Goal: Communication & Community: Answer question/provide support

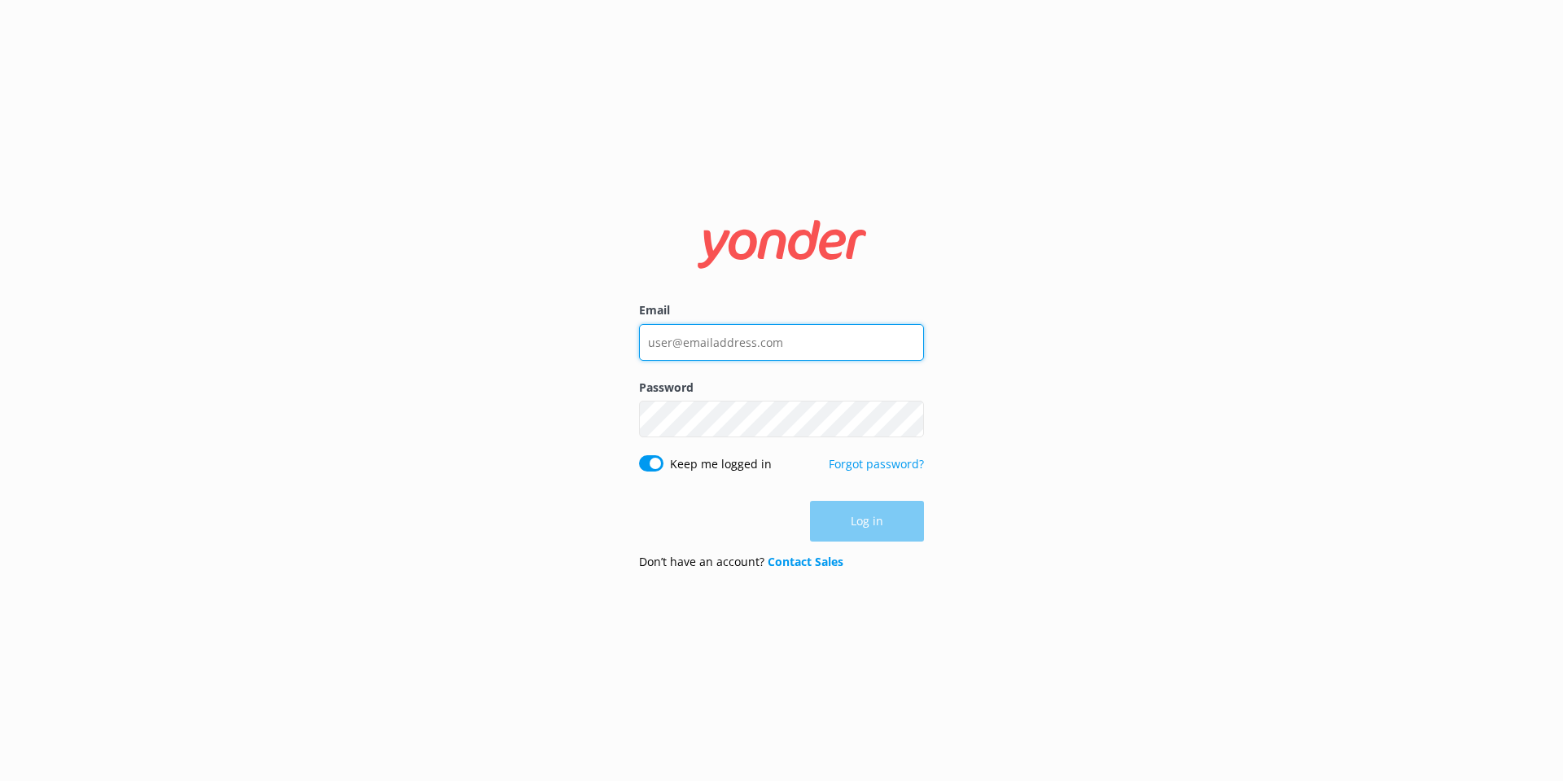
type input "[EMAIL_ADDRESS][DOMAIN_NAME]"
click at [851, 525] on div "Log in" at bounding box center [781, 521] width 285 height 41
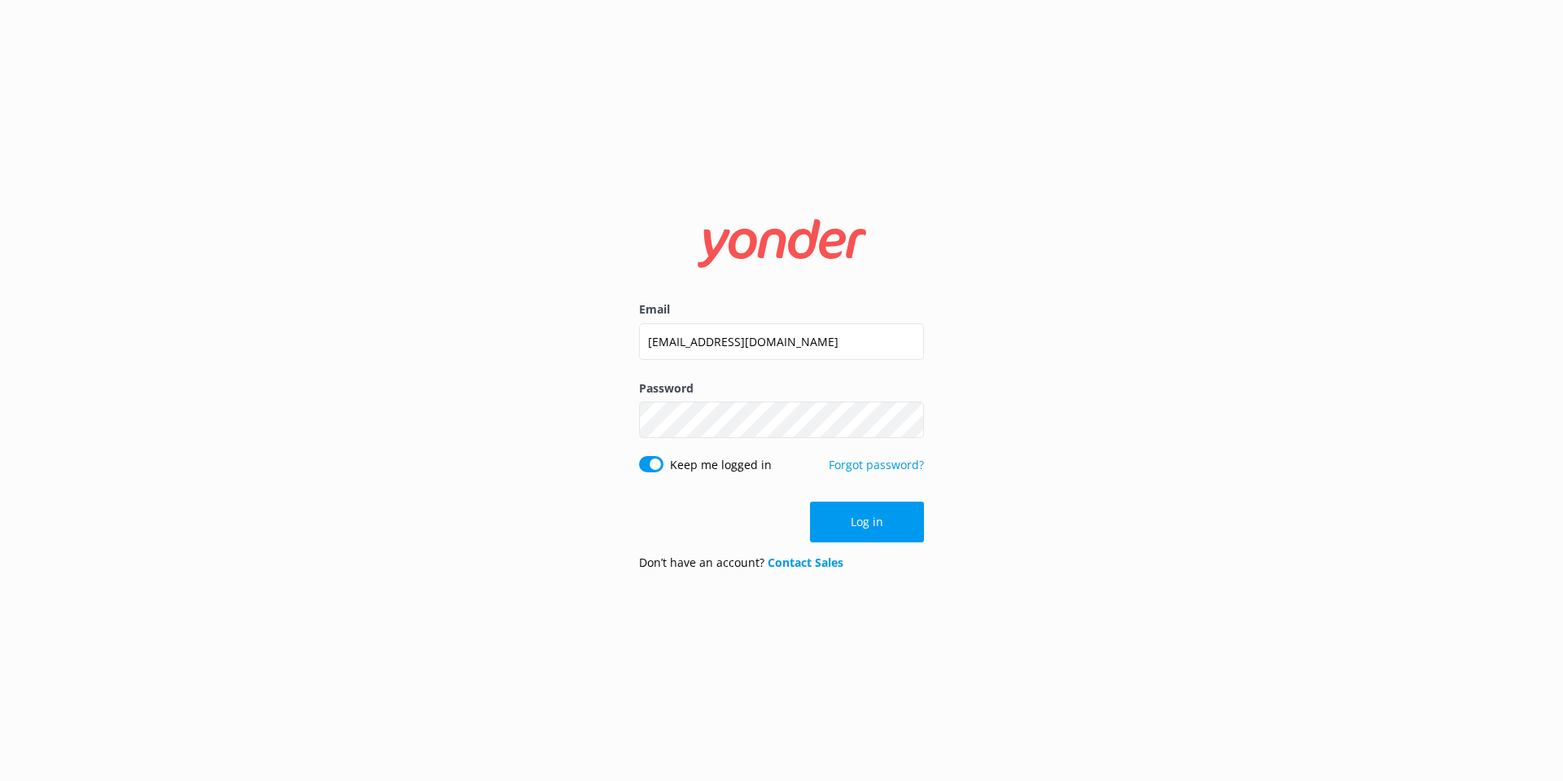
click at [851, 525] on button "Log in" at bounding box center [867, 521] width 114 height 41
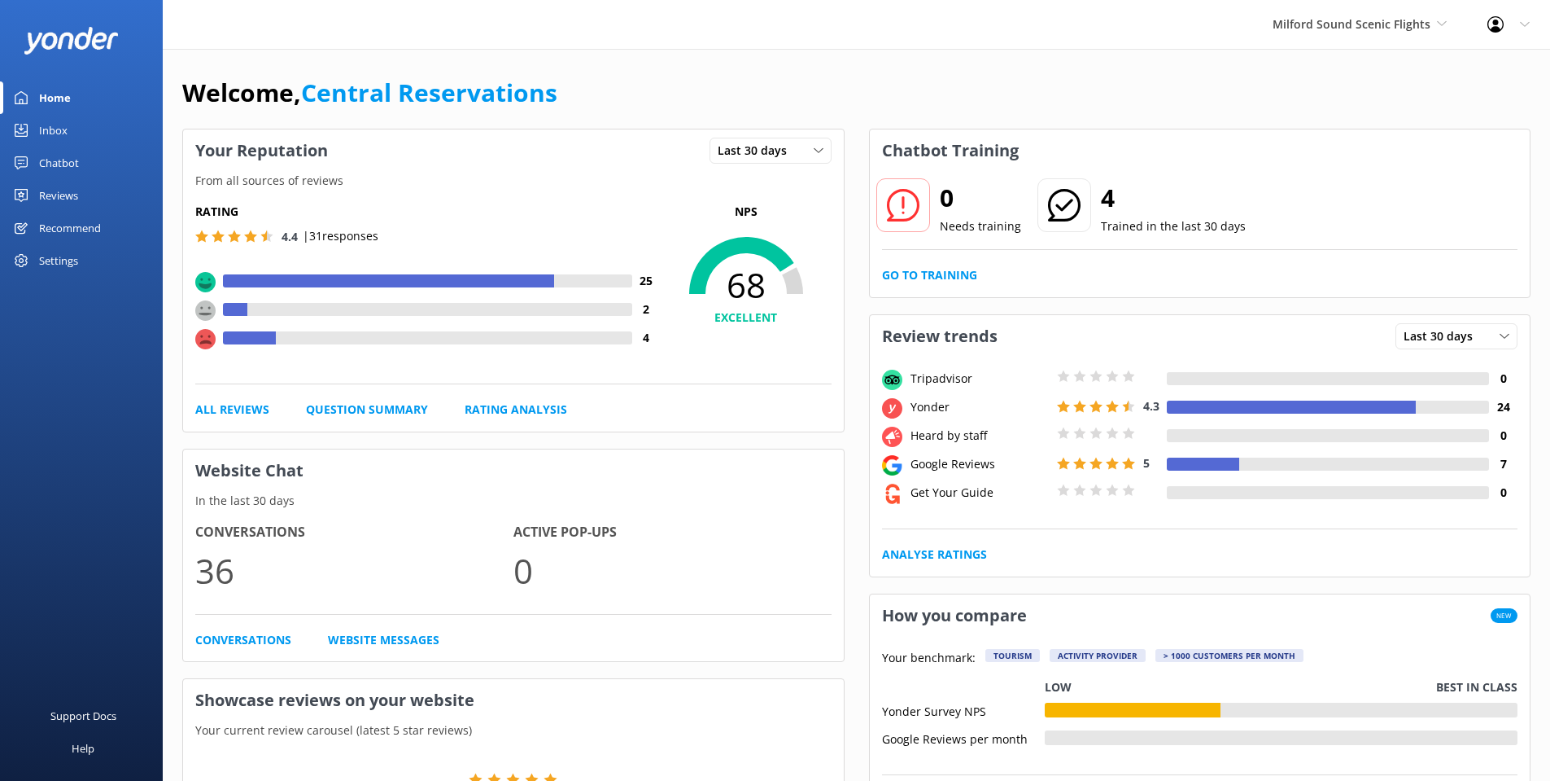
click at [73, 126] on link "Inbox" at bounding box center [81, 130] width 163 height 33
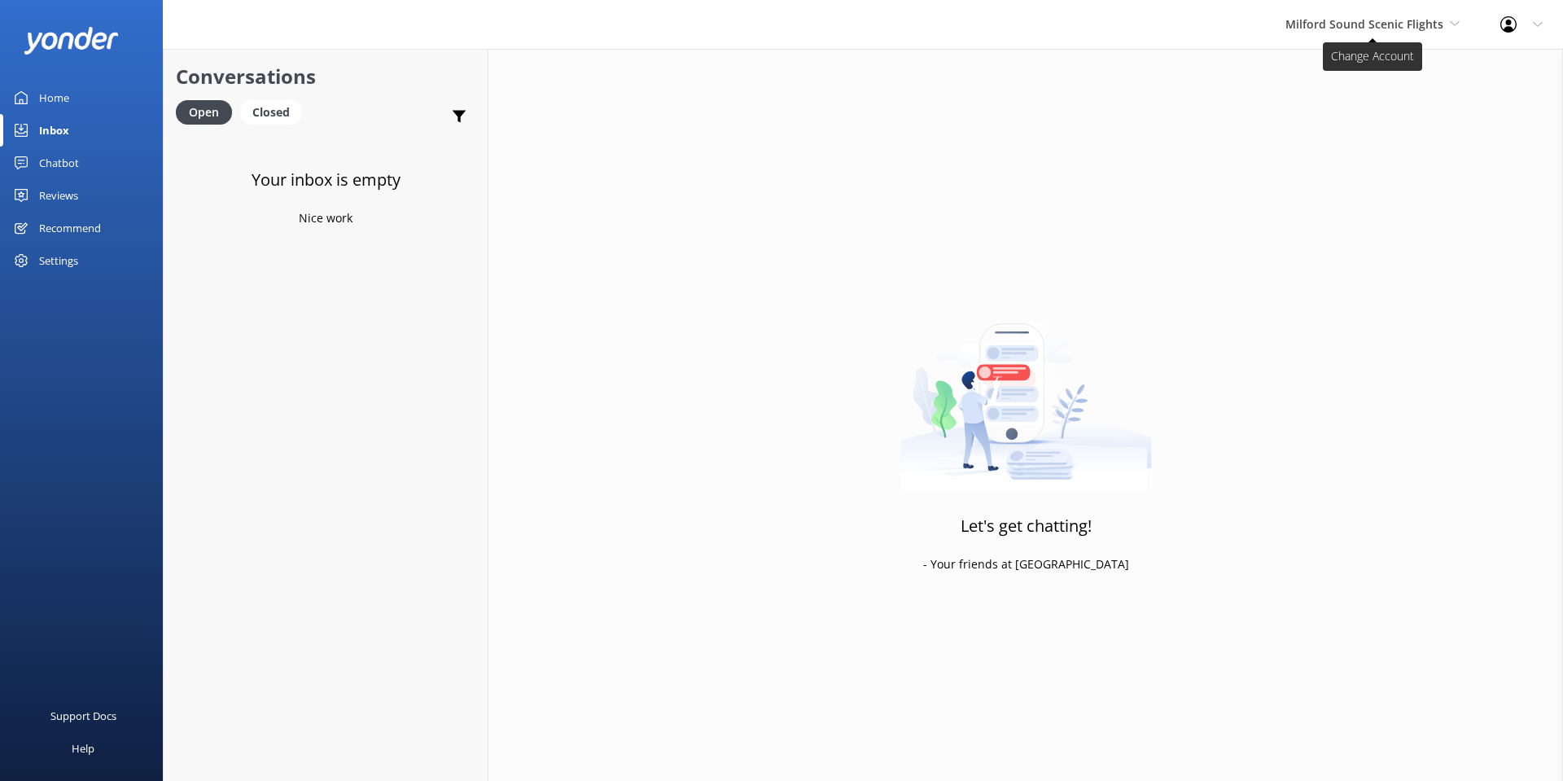
click at [1302, 28] on span "Milford Sound Scenic Flights" at bounding box center [1364, 23] width 158 height 15
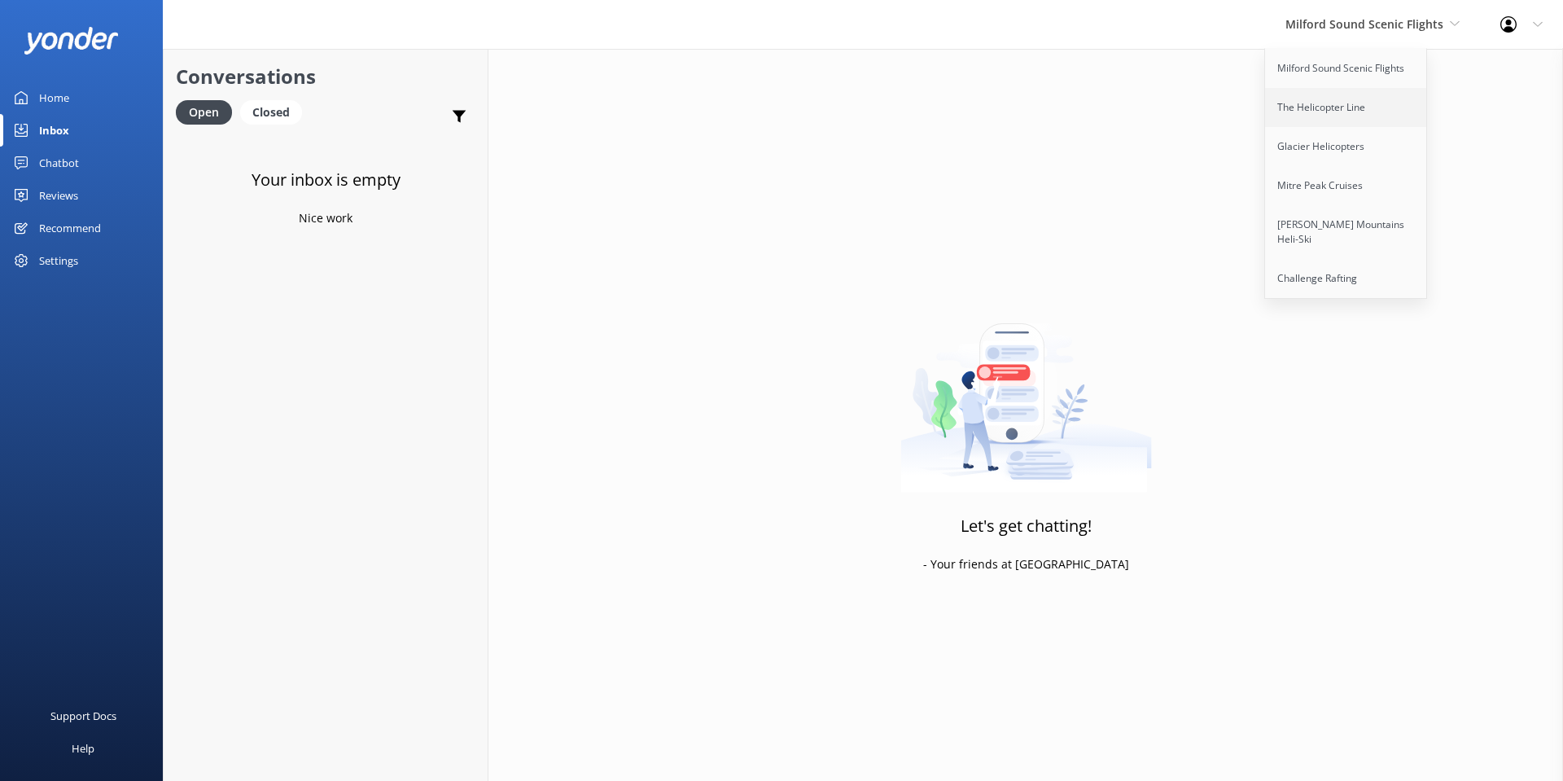
click at [1332, 112] on link "The Helicopter Line" at bounding box center [1346, 107] width 163 height 39
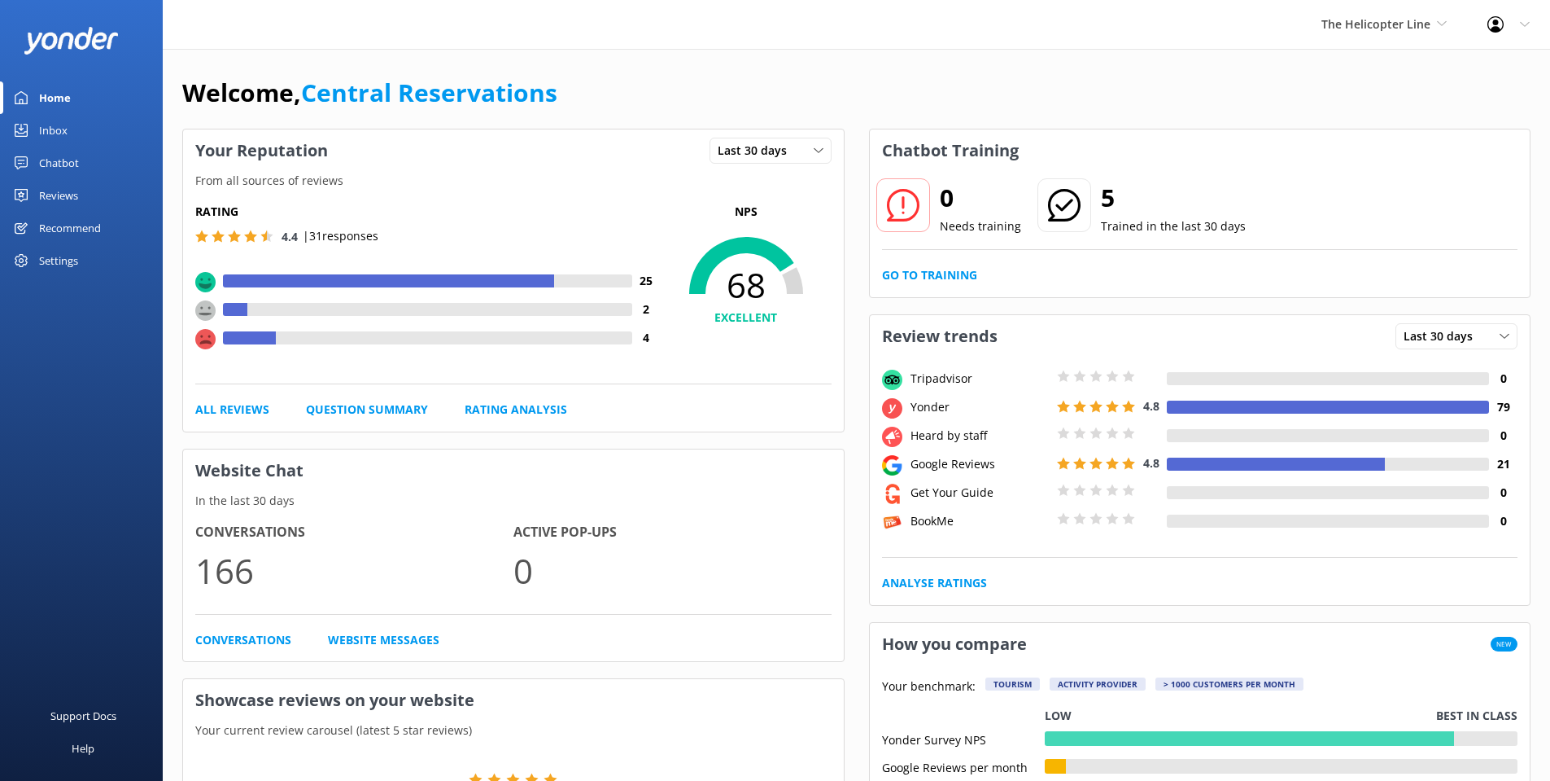
click at [77, 123] on link "Inbox" at bounding box center [81, 130] width 163 height 33
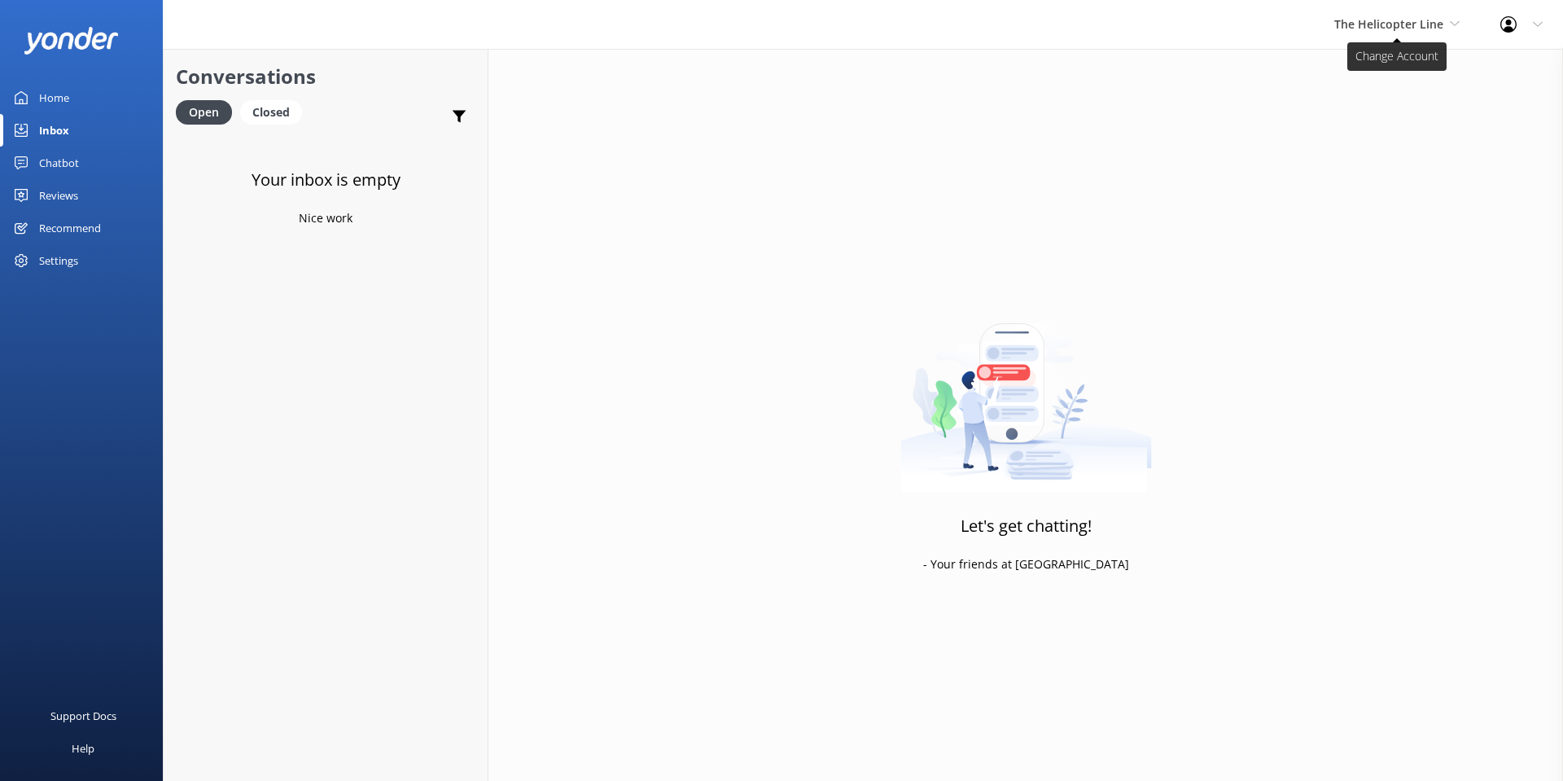
click at [1354, 24] on span "The Helicopter Line" at bounding box center [1388, 23] width 109 height 15
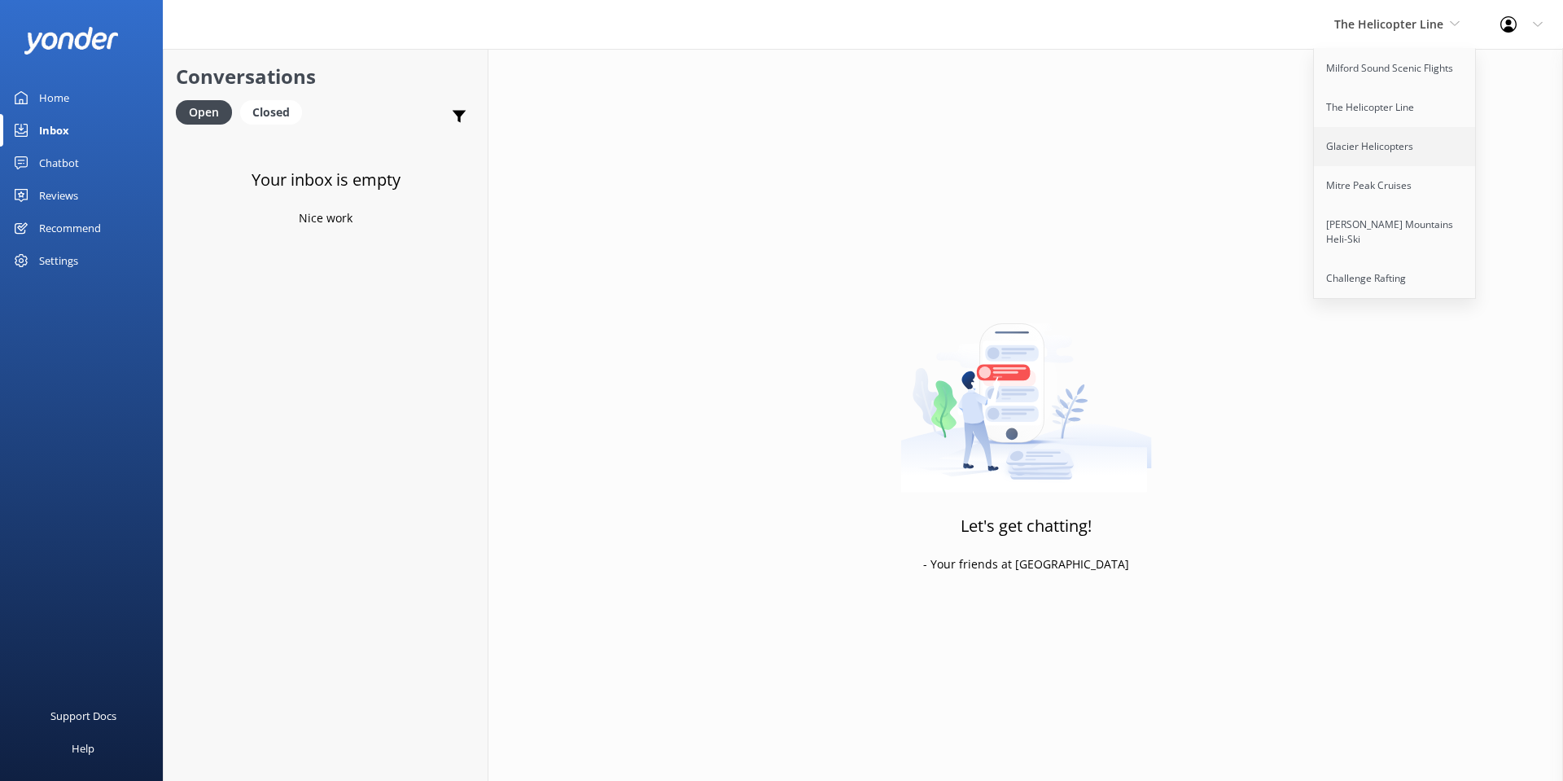
click at [1383, 152] on link "Glacier Helicopters" at bounding box center [1395, 146] width 163 height 39
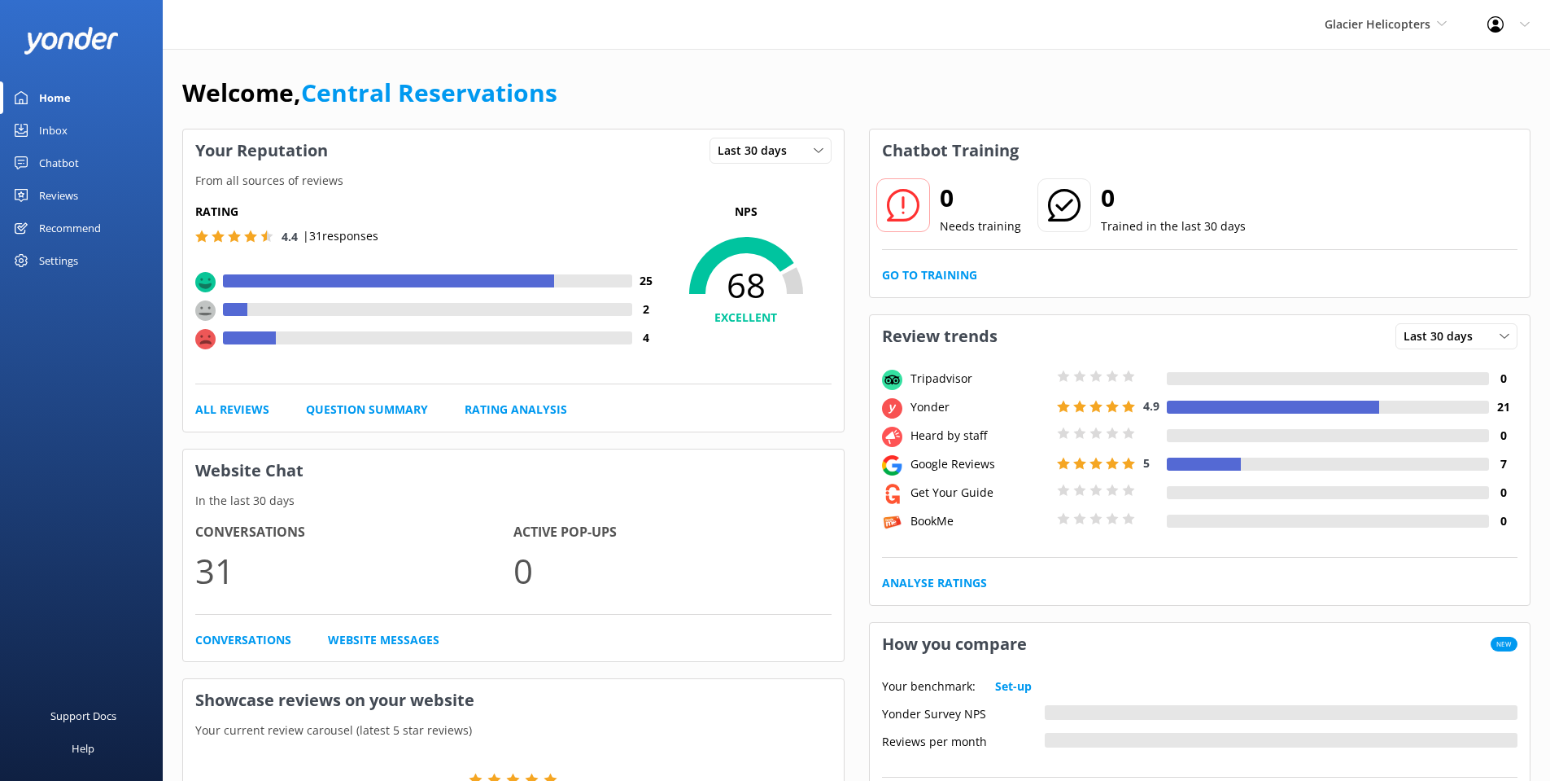
click at [42, 126] on div "Inbox" at bounding box center [53, 130] width 28 height 33
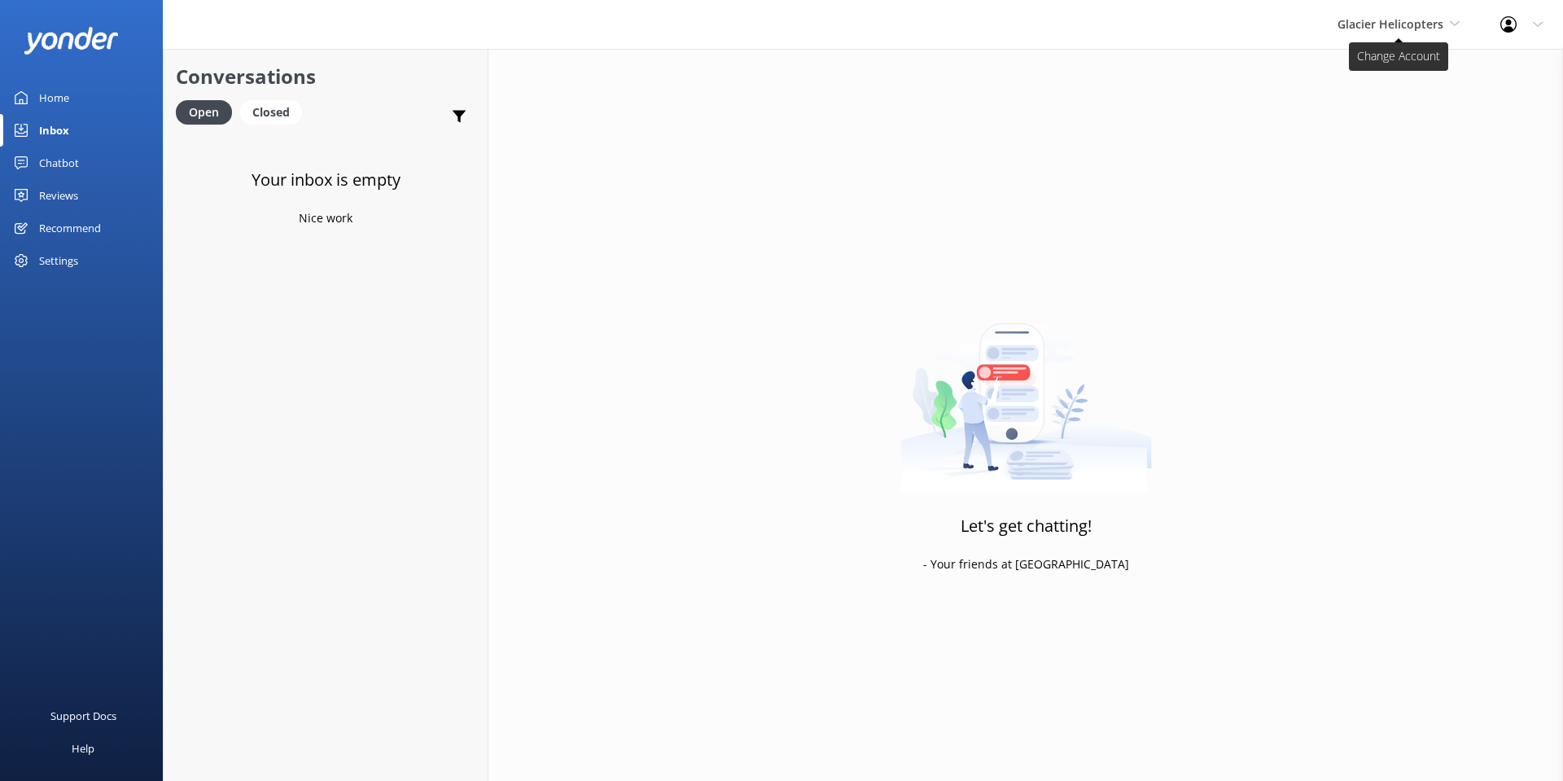
click at [1396, 20] on span "Glacier Helicopters" at bounding box center [1390, 23] width 106 height 15
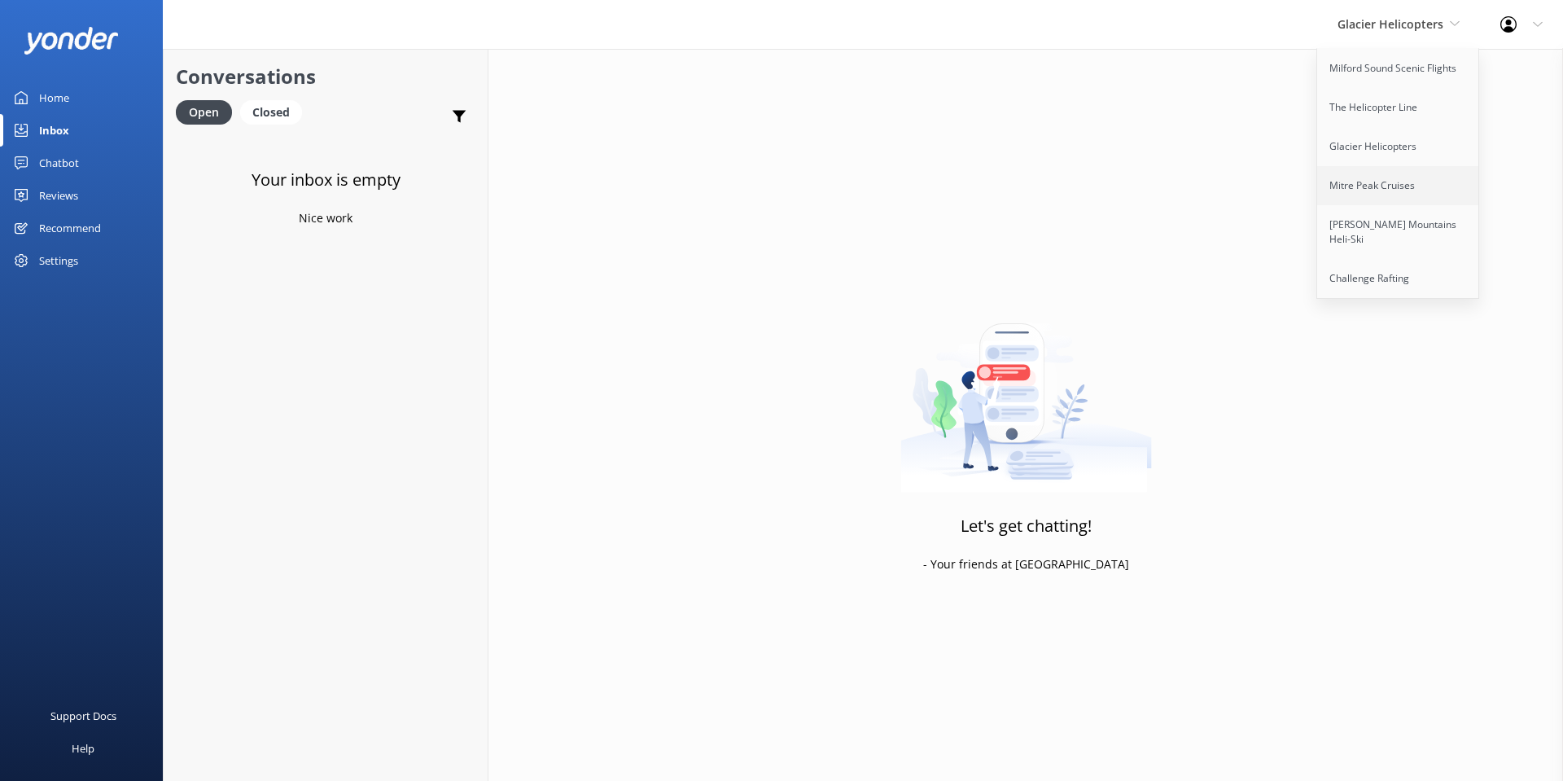
click at [1392, 190] on link "Mitre Peak Cruises" at bounding box center [1398, 185] width 163 height 39
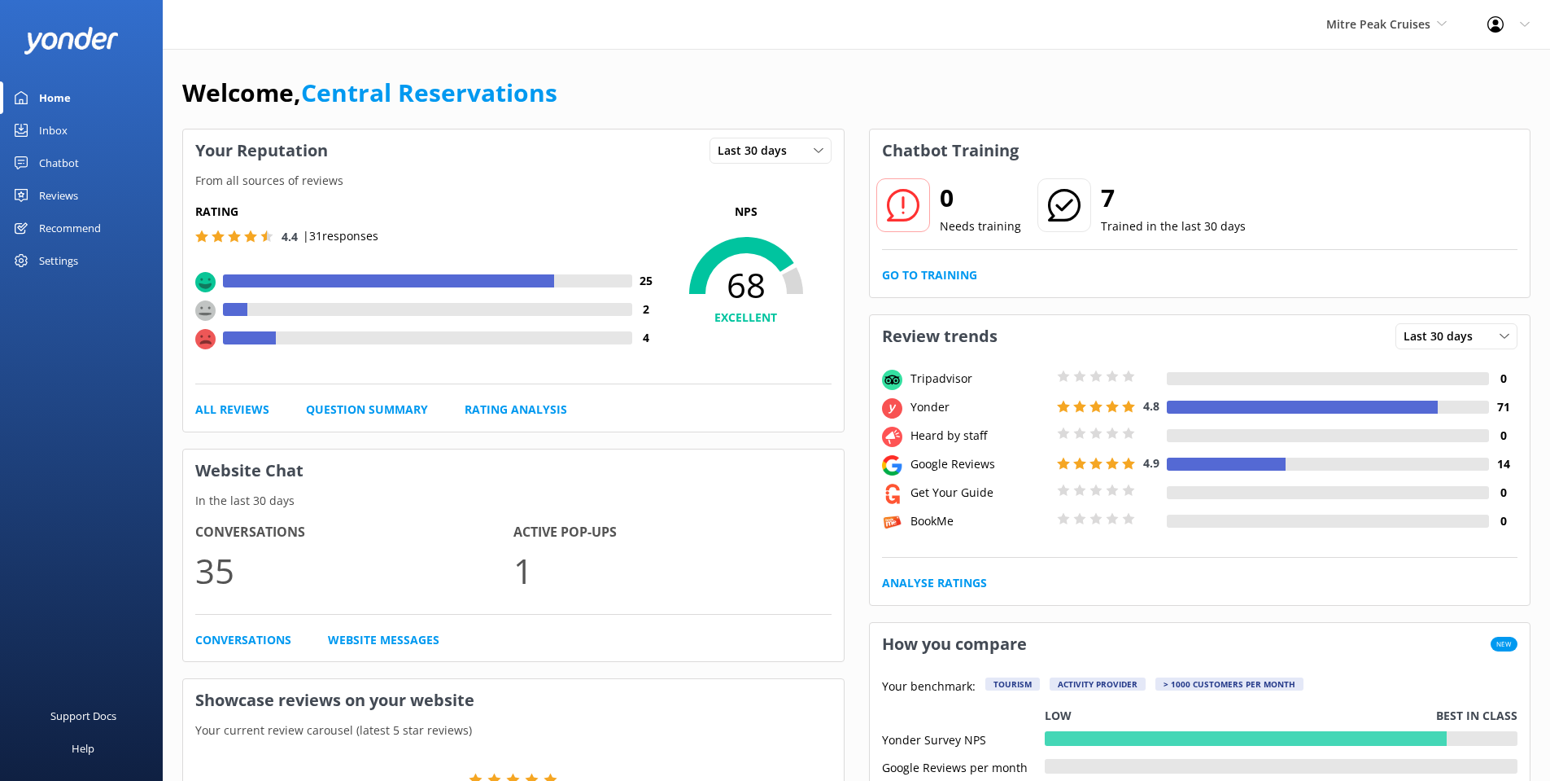
click at [28, 114] on link "Inbox" at bounding box center [81, 130] width 163 height 33
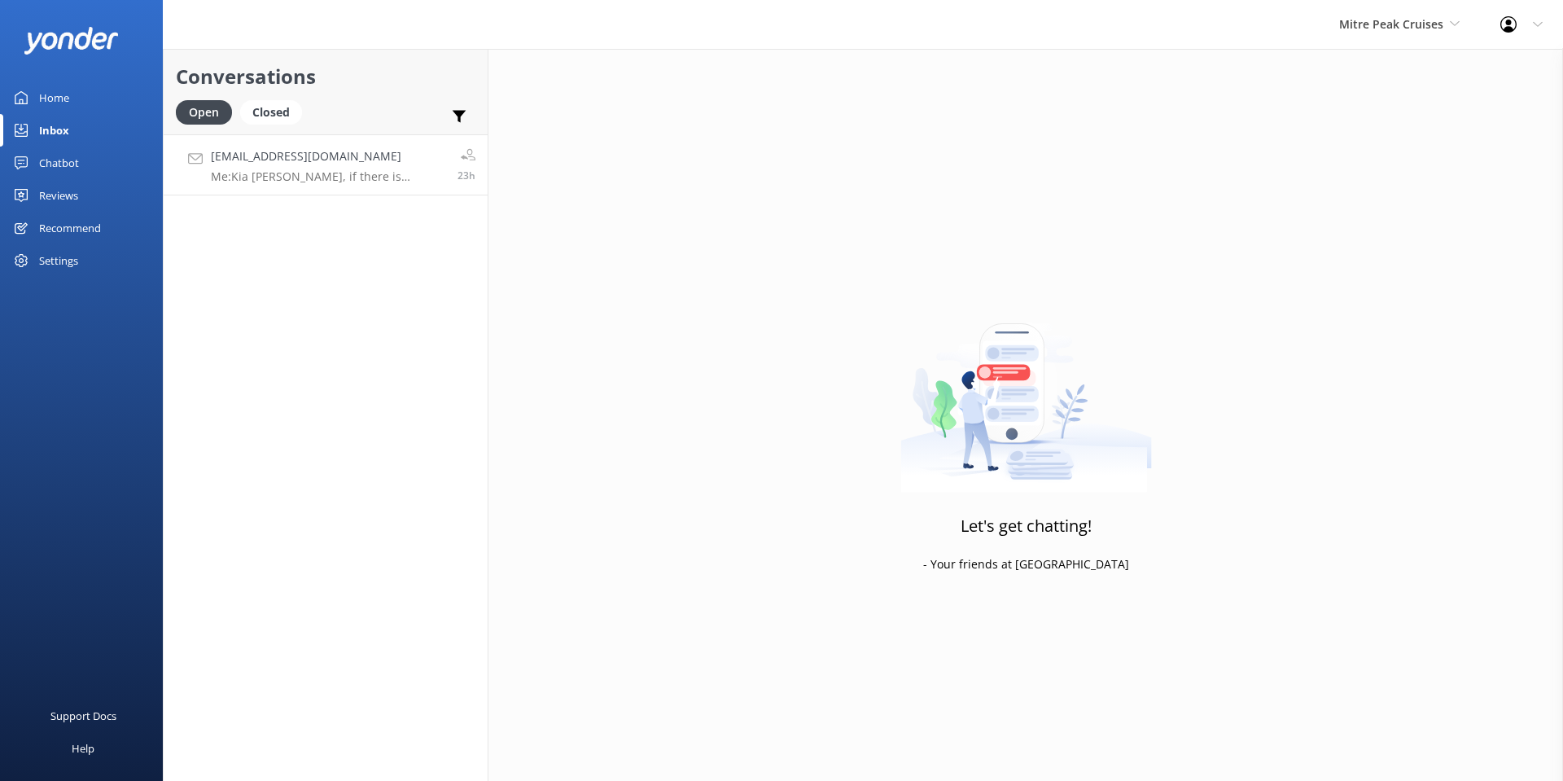
click at [307, 164] on h4 "[EMAIL_ADDRESS][DOMAIN_NAME]" at bounding box center [328, 156] width 234 height 18
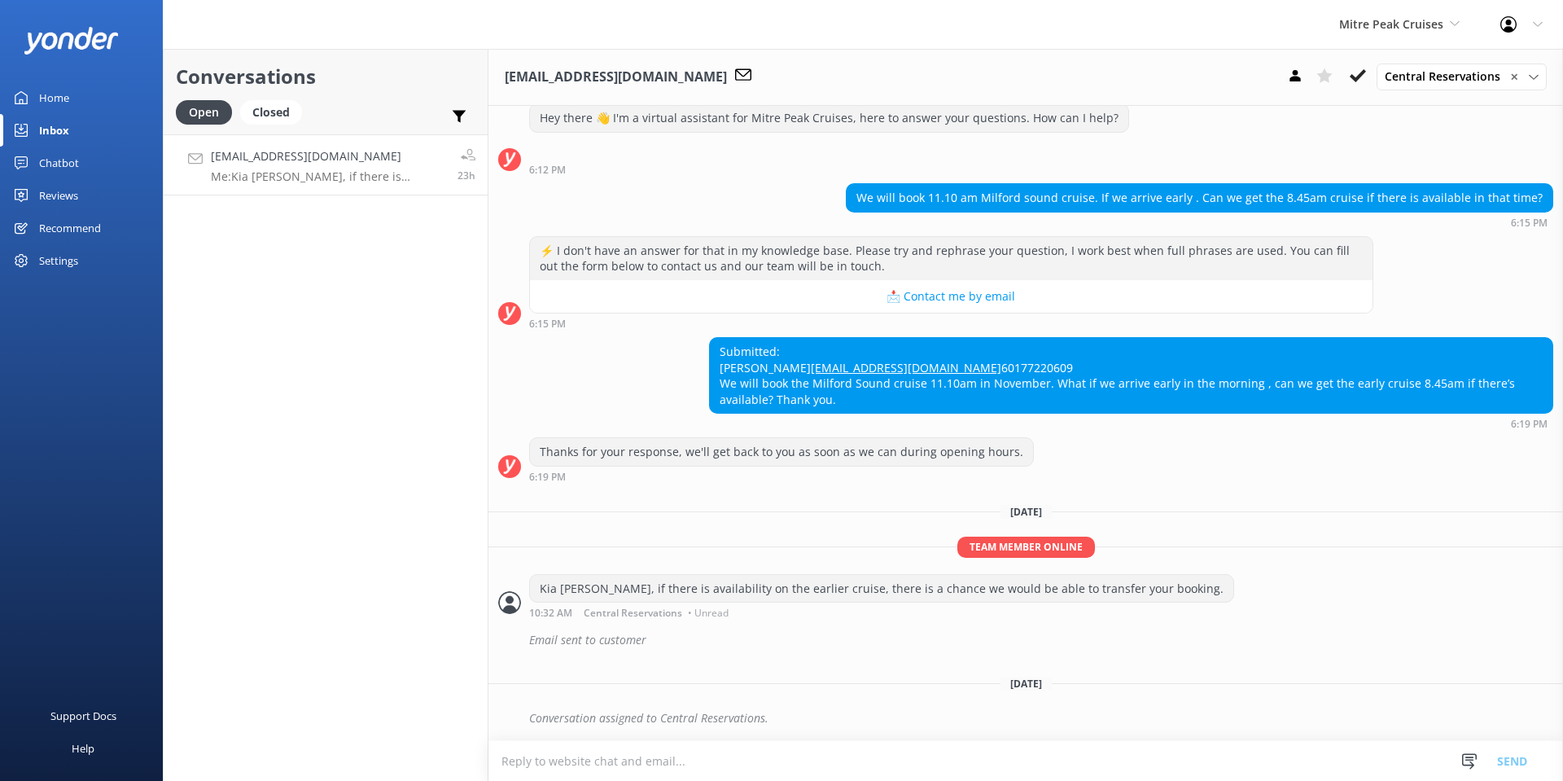
scroll to position [77, 0]
click at [697, 754] on textarea at bounding box center [1025, 761] width 1074 height 40
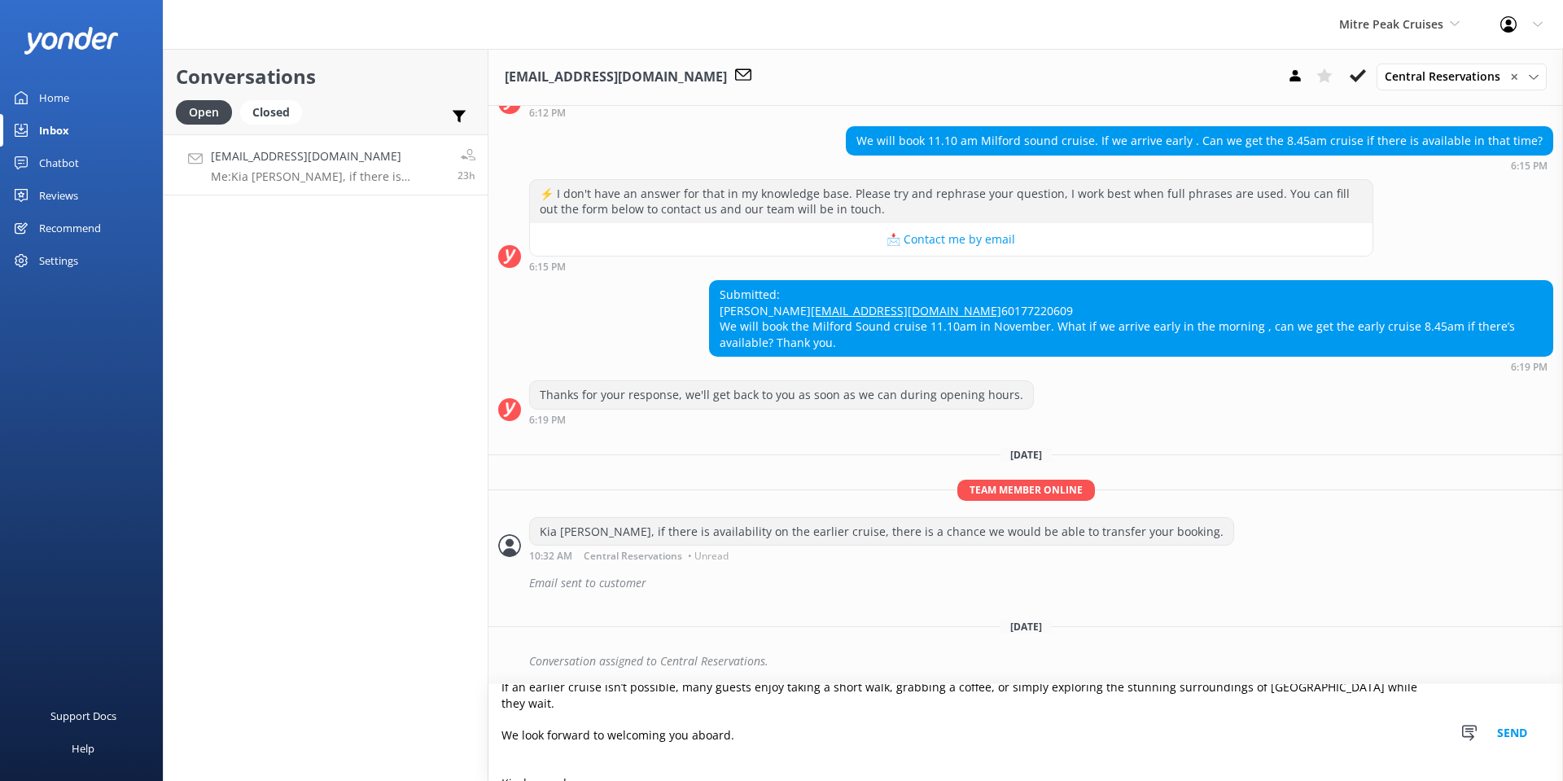
scroll to position [151, 0]
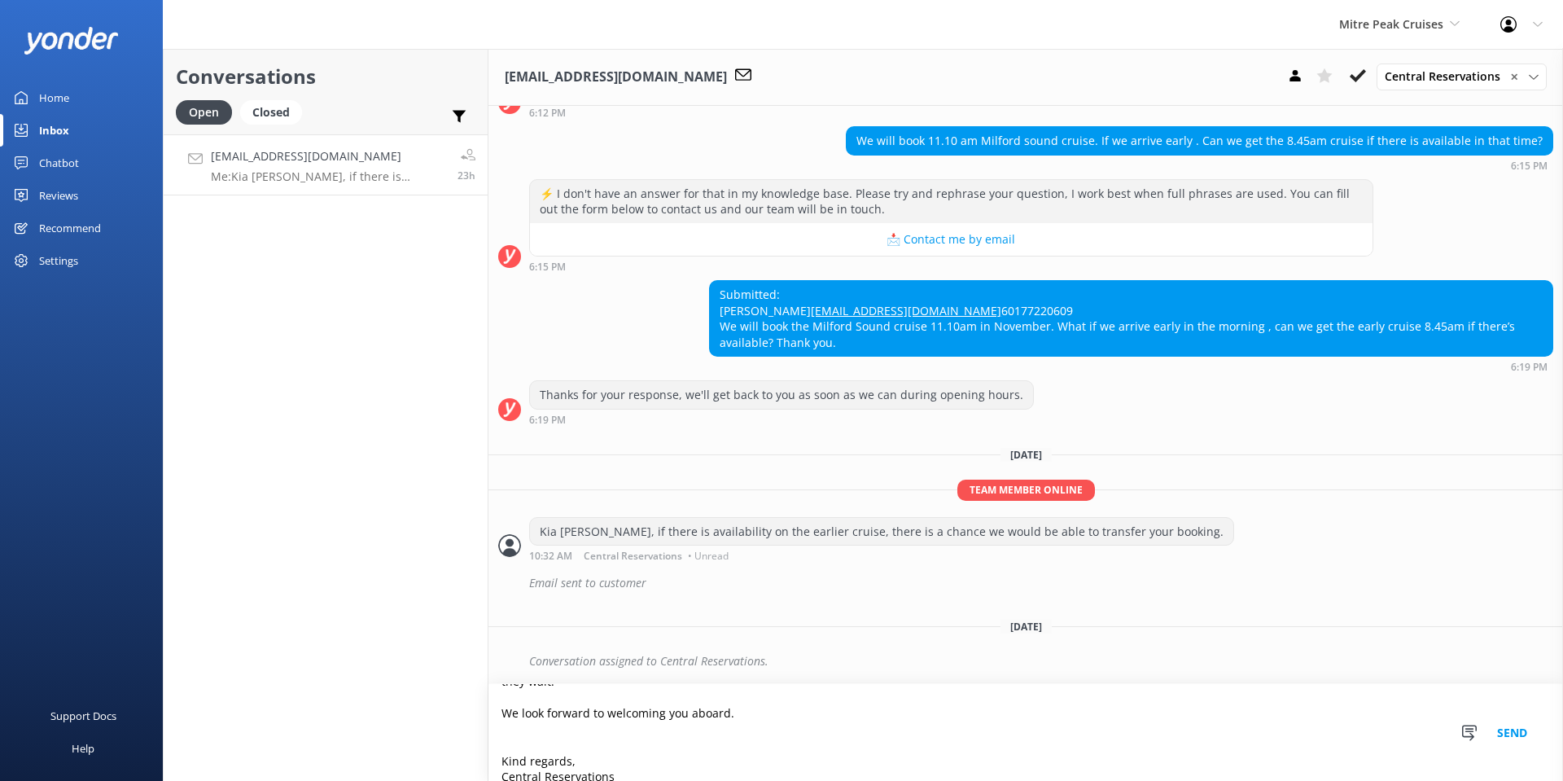
type textarea "Hi [PERSON_NAME], Thank you for your message and your interest in Mitre Peak Cr…"
click at [1507, 729] on button "Send" at bounding box center [1511, 732] width 61 height 97
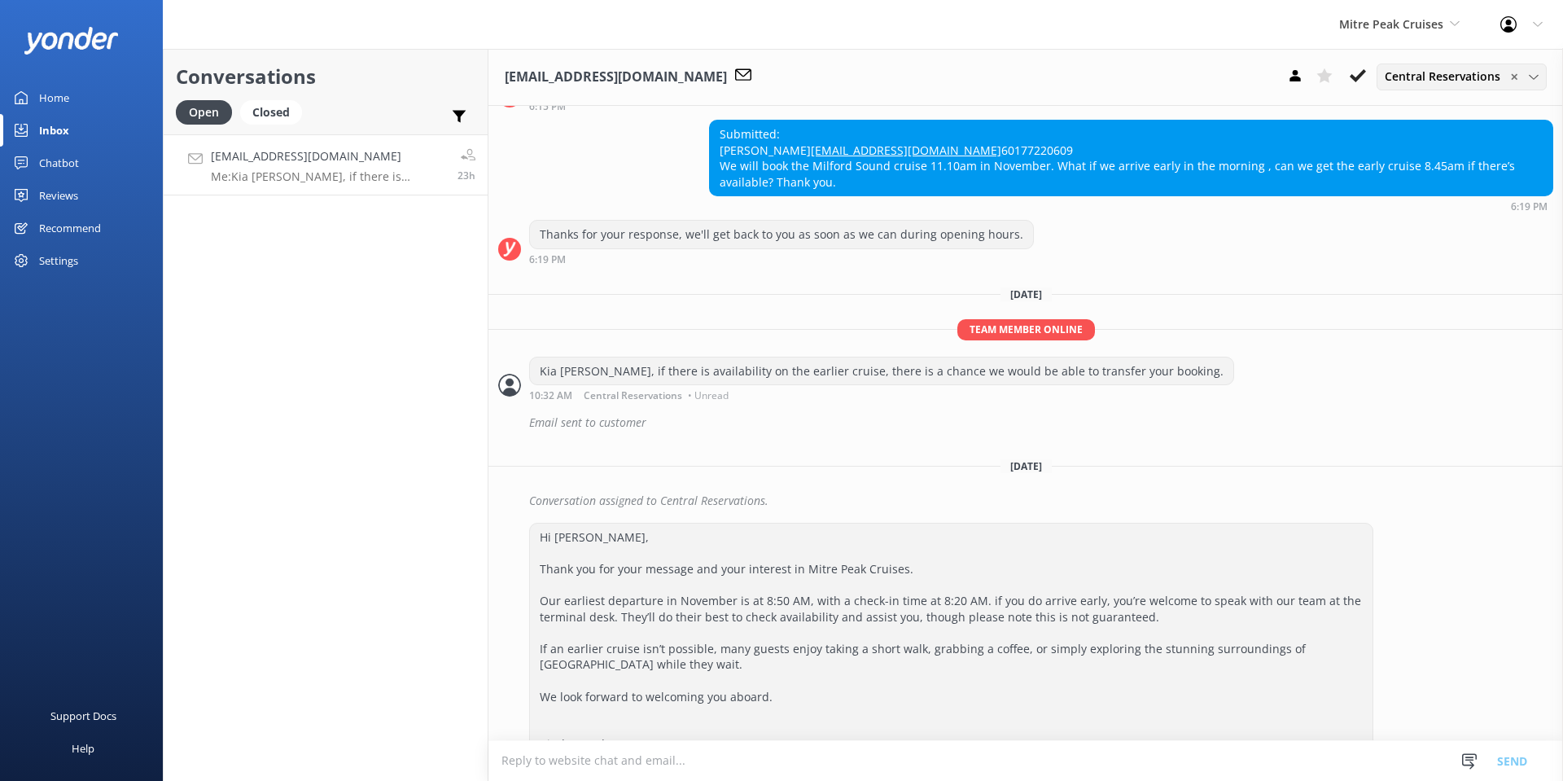
scroll to position [352, 0]
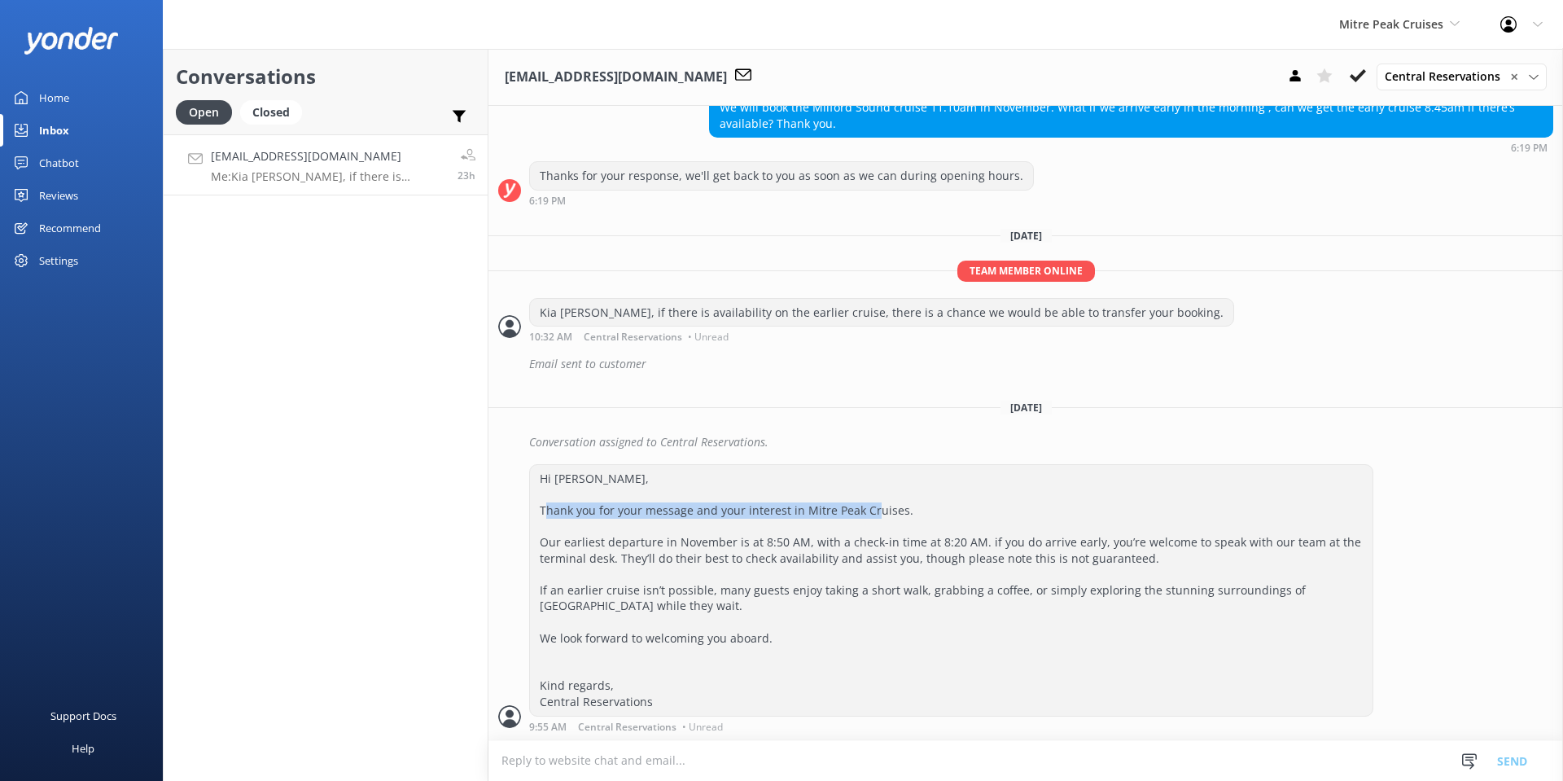
drag, startPoint x: 581, startPoint y: 510, endPoint x: 938, endPoint y: 505, distance: 357.3
click at [938, 505] on div "Hi [PERSON_NAME], Thank you for your message and your interest in Mitre Peak Cr…" at bounding box center [951, 590] width 842 height 251
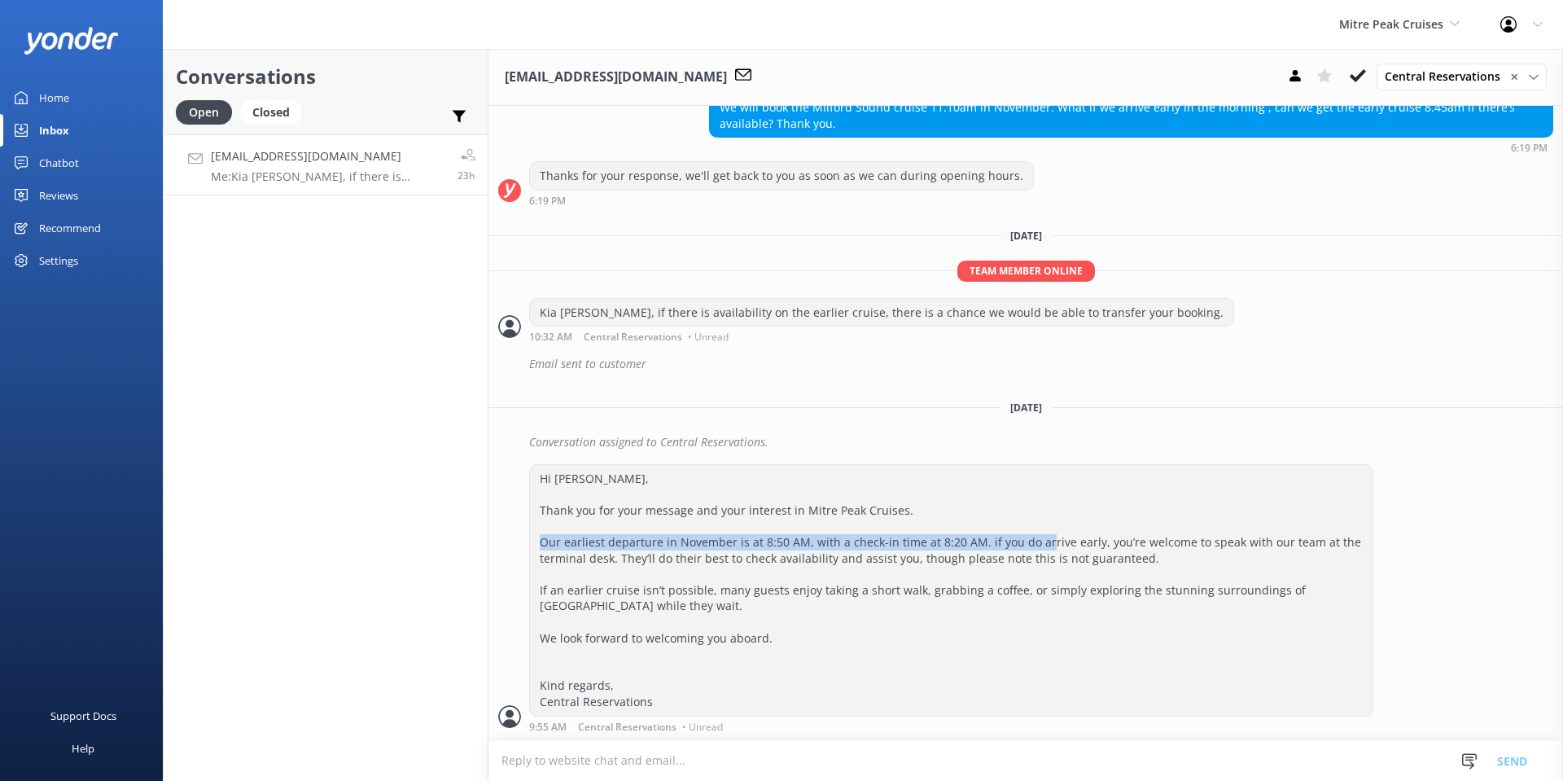
drag, startPoint x: 575, startPoint y: 549, endPoint x: 1064, endPoint y: 549, distance: 489.2
click at [1064, 549] on div "Hi [PERSON_NAME], Thank you for your message and your interest in Mitre Peak Cr…" at bounding box center [951, 590] width 842 height 251
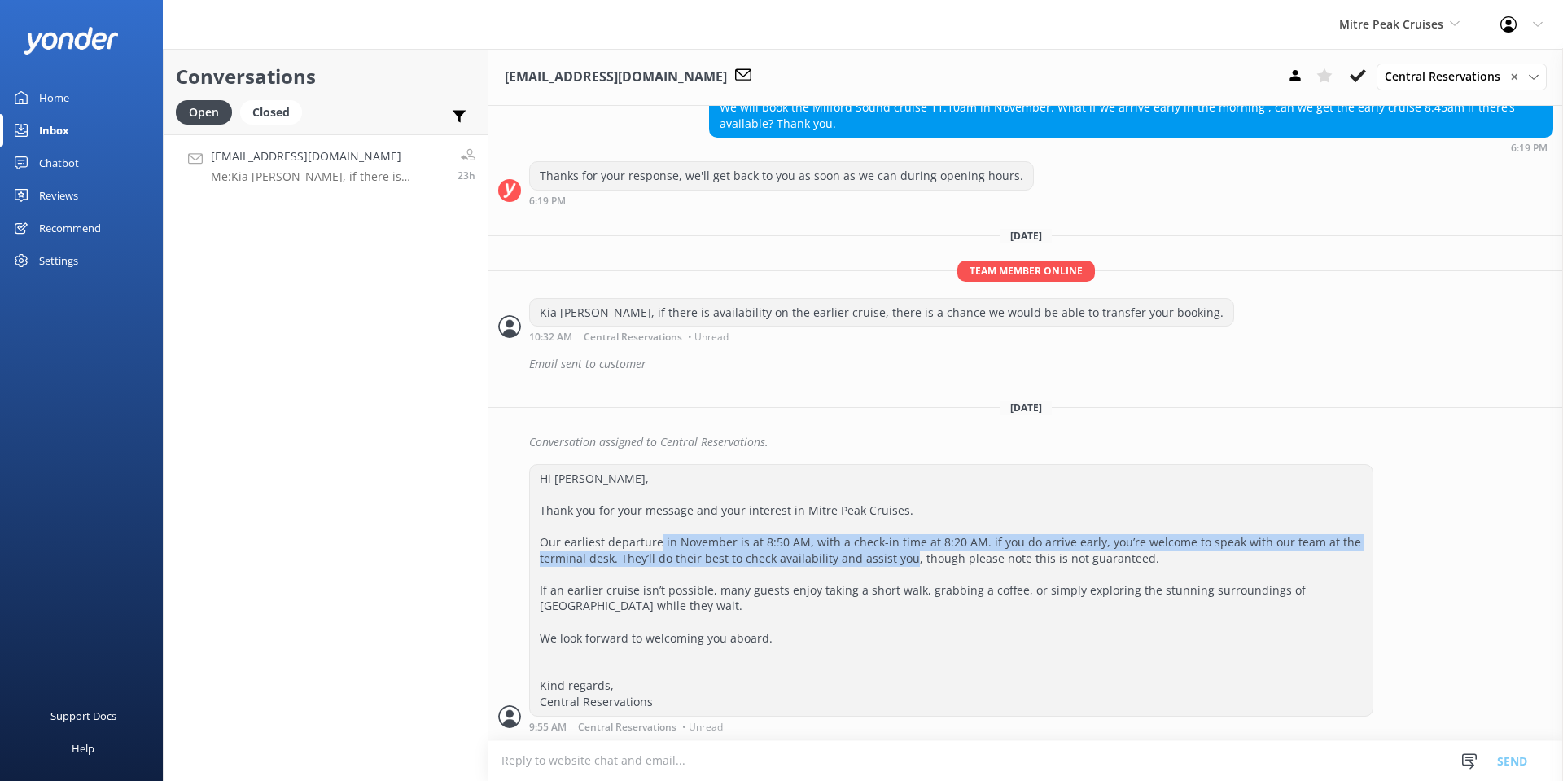
drag, startPoint x: 690, startPoint y: 541, endPoint x: 935, endPoint y: 557, distance: 245.5
click at [935, 557] on div "Hi [PERSON_NAME], Thank you for your message and your interest in Mitre Peak Cr…" at bounding box center [951, 590] width 842 height 251
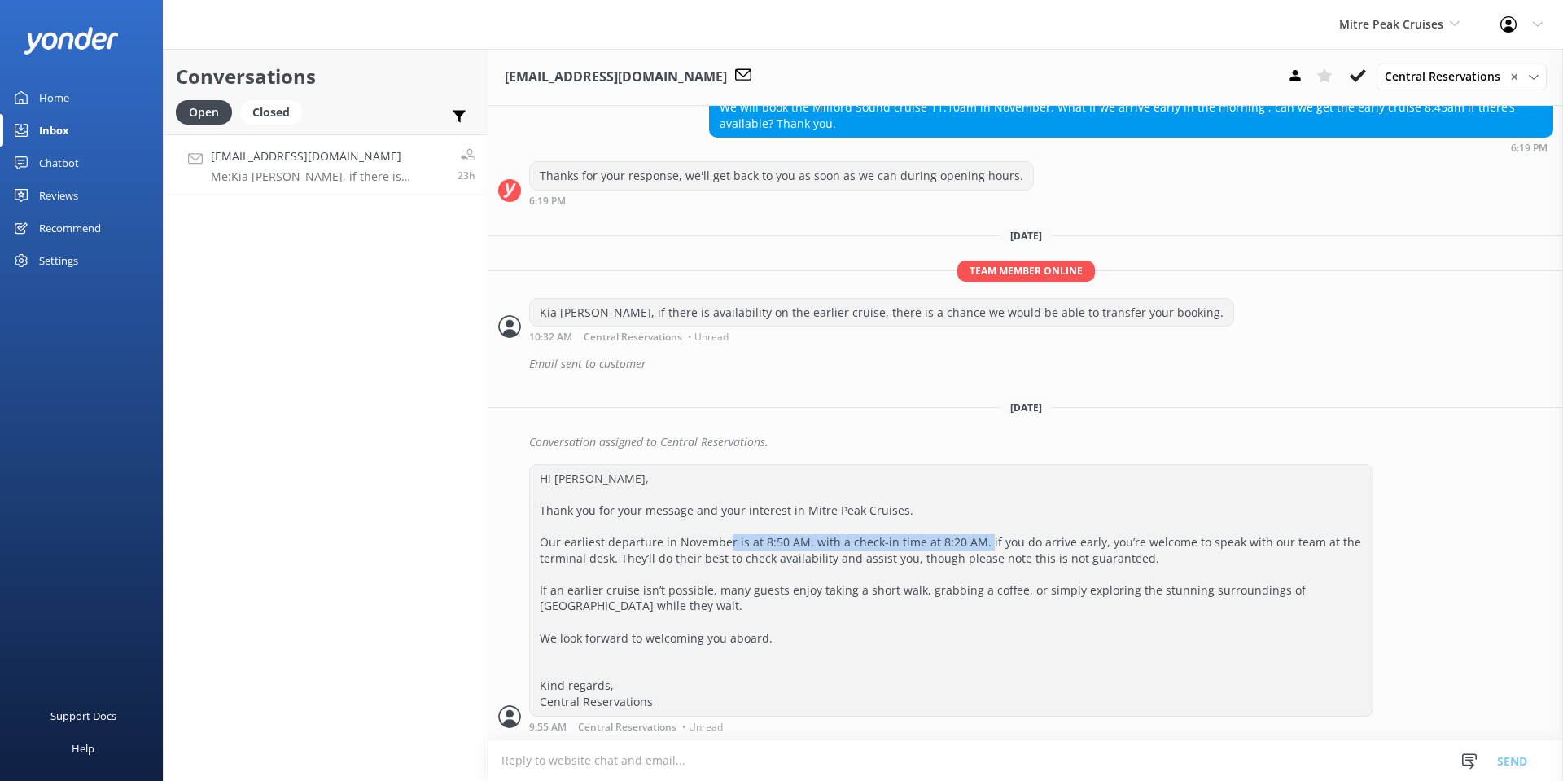
drag, startPoint x: 749, startPoint y: 534, endPoint x: 1012, endPoint y: 544, distance: 263.9
click at [1011, 543] on div "Hi [PERSON_NAME], Thank you for your message and your interest in Mitre Peak Cr…" at bounding box center [951, 590] width 842 height 251
click at [1012, 544] on div "Hi [PERSON_NAME], Thank you for your message and your interest in Mitre Peak Cr…" at bounding box center [951, 590] width 842 height 251
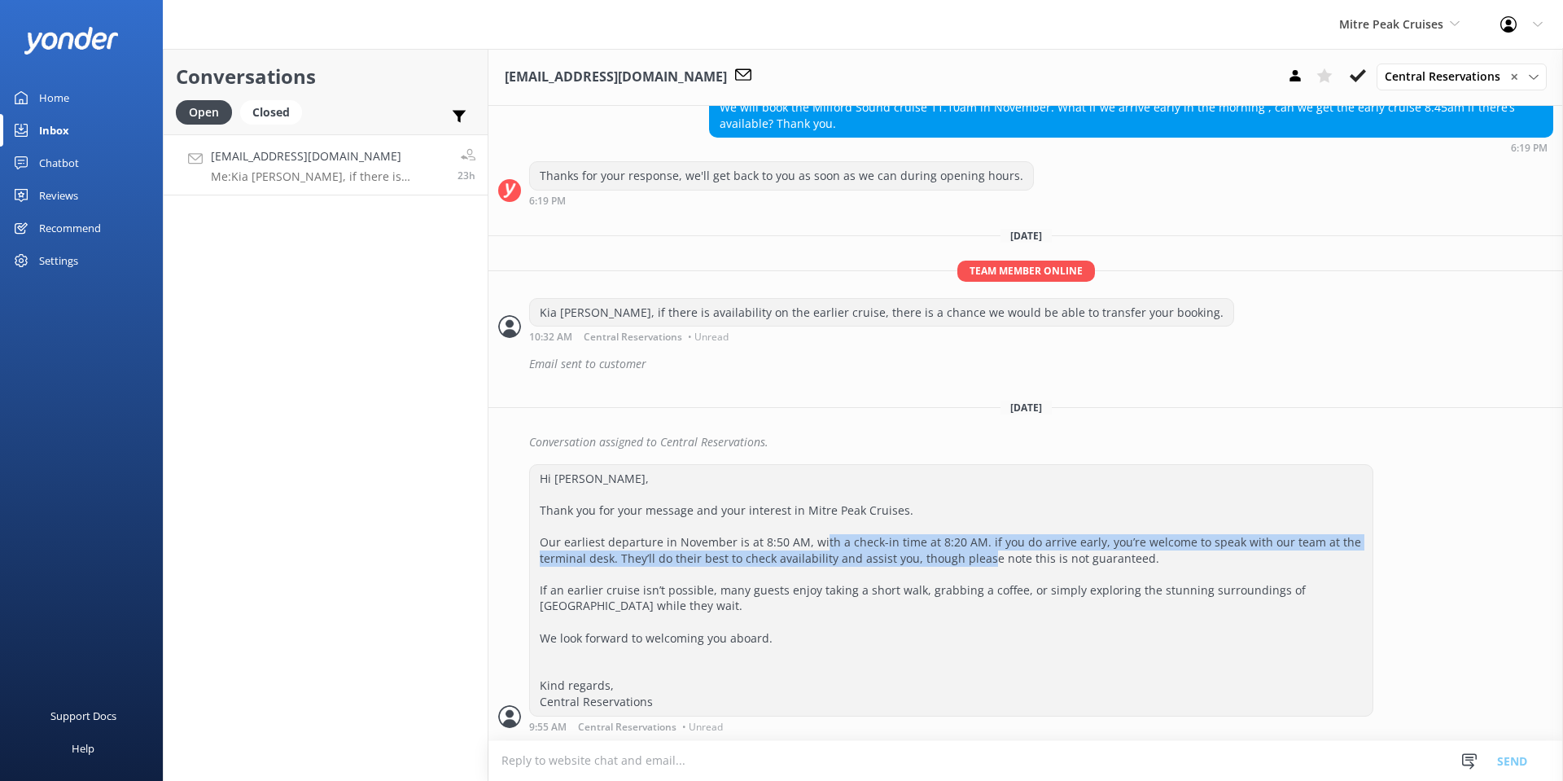
drag, startPoint x: 846, startPoint y: 543, endPoint x: 1065, endPoint y: 560, distance: 219.6
click at [1065, 560] on div "Hi [PERSON_NAME], Thank you for your message and your interest in Mitre Peak Cr…" at bounding box center [951, 590] width 842 height 251
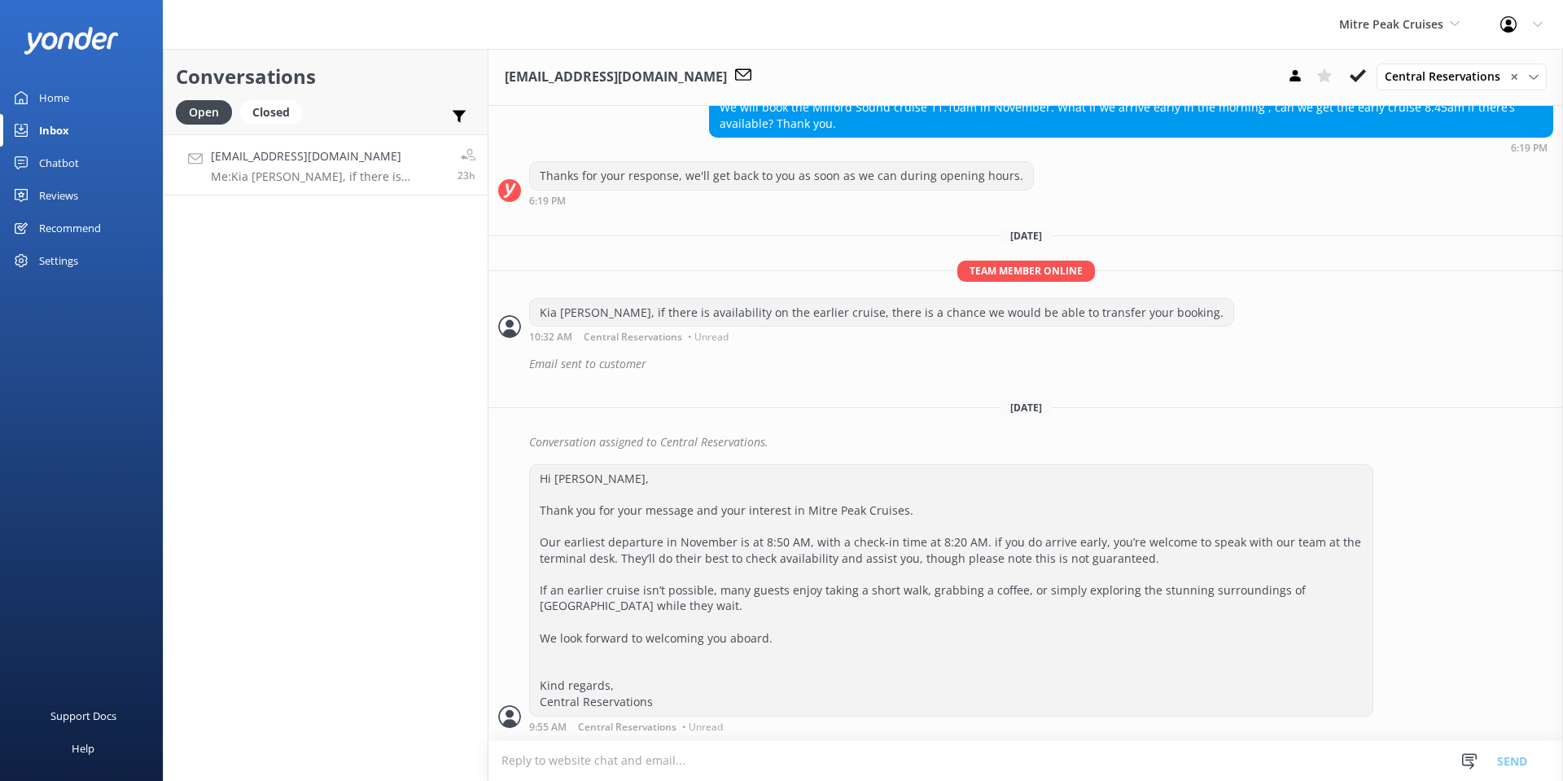
click at [1071, 562] on div "Hi [PERSON_NAME], Thank you for your message and your interest in Mitre Peak Cr…" at bounding box center [951, 590] width 842 height 251
drag, startPoint x: 879, startPoint y: 536, endPoint x: 1143, endPoint y: 550, distance: 264.1
click at [1142, 550] on div "Hi [PERSON_NAME], Thank you for your message and your interest in Mitre Peak Cr…" at bounding box center [951, 590] width 842 height 251
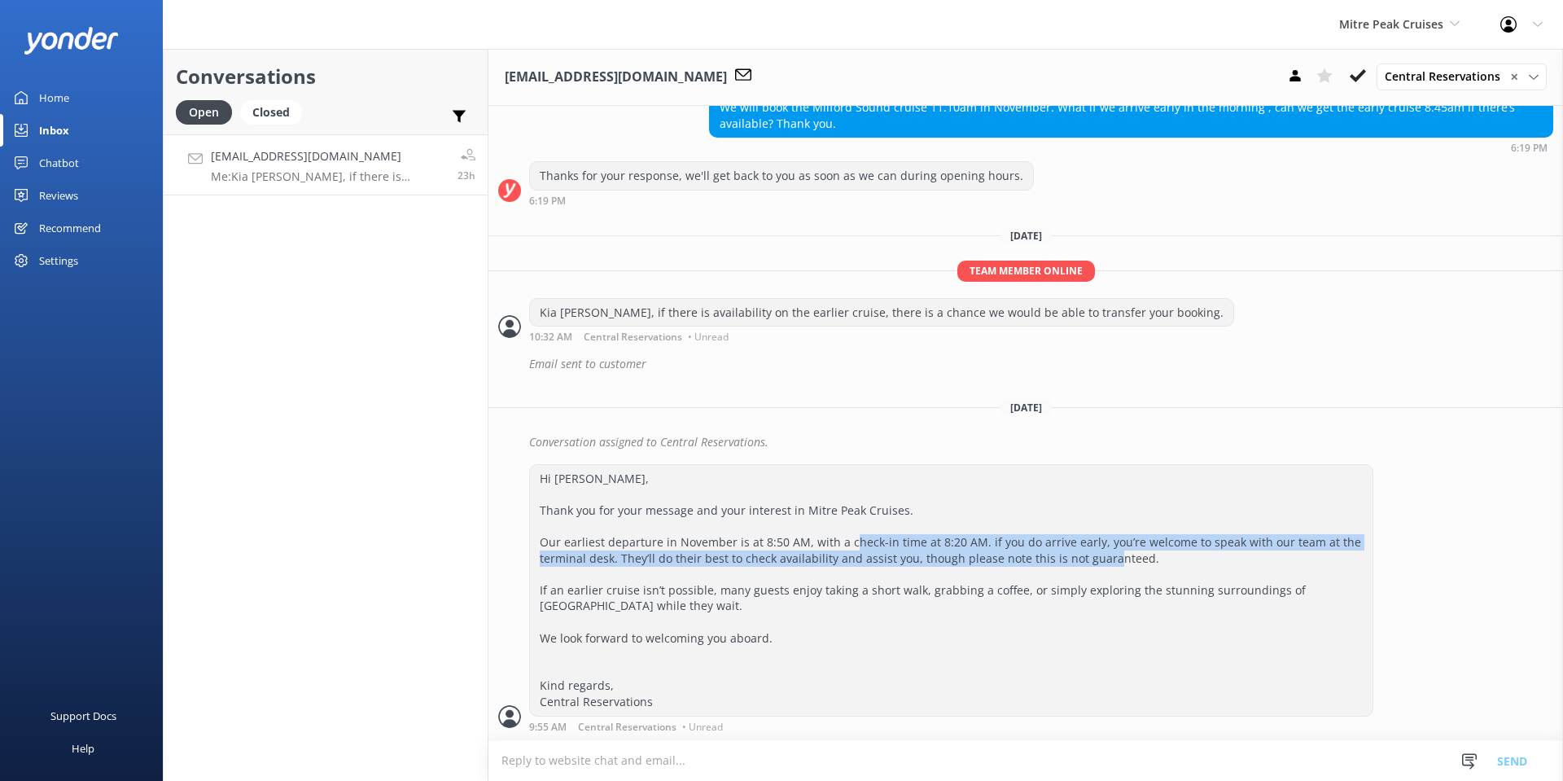
click at [1143, 550] on div "Hi [PERSON_NAME], Thank you for your message and your interest in Mitre Peak Cr…" at bounding box center [951, 590] width 842 height 251
drag, startPoint x: 1052, startPoint y: 536, endPoint x: 1208, endPoint y: 551, distance: 156.2
click at [1207, 551] on div "Hi [PERSON_NAME], Thank you for your message and your interest in Mitre Peak Cr…" at bounding box center [951, 590] width 842 height 251
click at [1208, 551] on div "Hi [PERSON_NAME], Thank you for your message and your interest in Mitre Peak Cr…" at bounding box center [951, 590] width 842 height 251
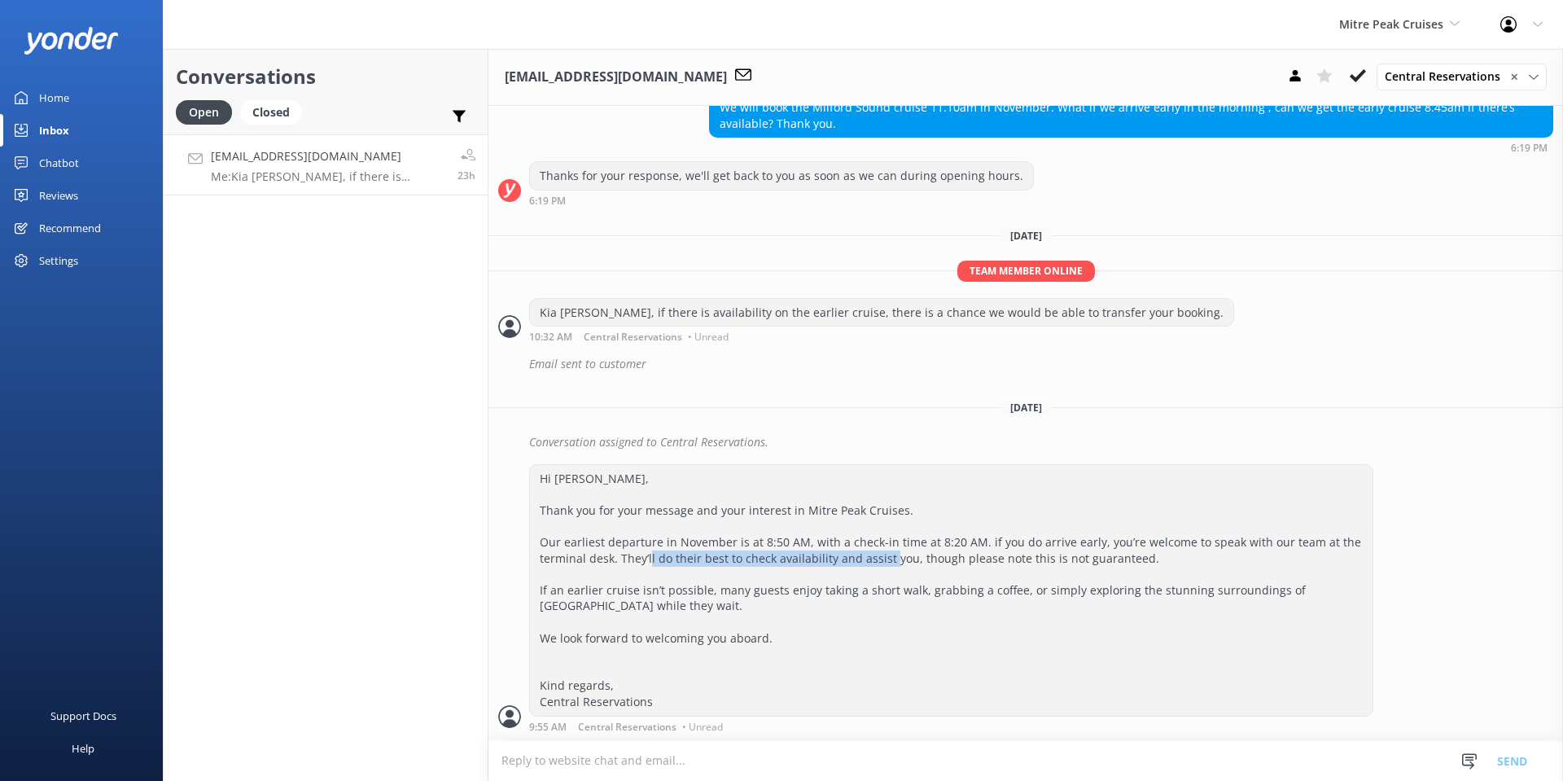
drag, startPoint x: 680, startPoint y: 558, endPoint x: 947, endPoint y: 567, distance: 267.1
click at [945, 567] on div "Hi [PERSON_NAME], Thank you for your message and your interest in Mitre Peak Cr…" at bounding box center [951, 590] width 842 height 251
click at [947, 567] on div "Hi [PERSON_NAME], Thank you for your message and your interest in Mitre Peak Cr…" at bounding box center [951, 590] width 842 height 251
drag, startPoint x: 554, startPoint y: 587, endPoint x: 759, endPoint y: 595, distance: 205.3
click at [759, 595] on div "Hi [PERSON_NAME], Thank you for your message and your interest in Mitre Peak Cr…" at bounding box center [951, 590] width 842 height 251
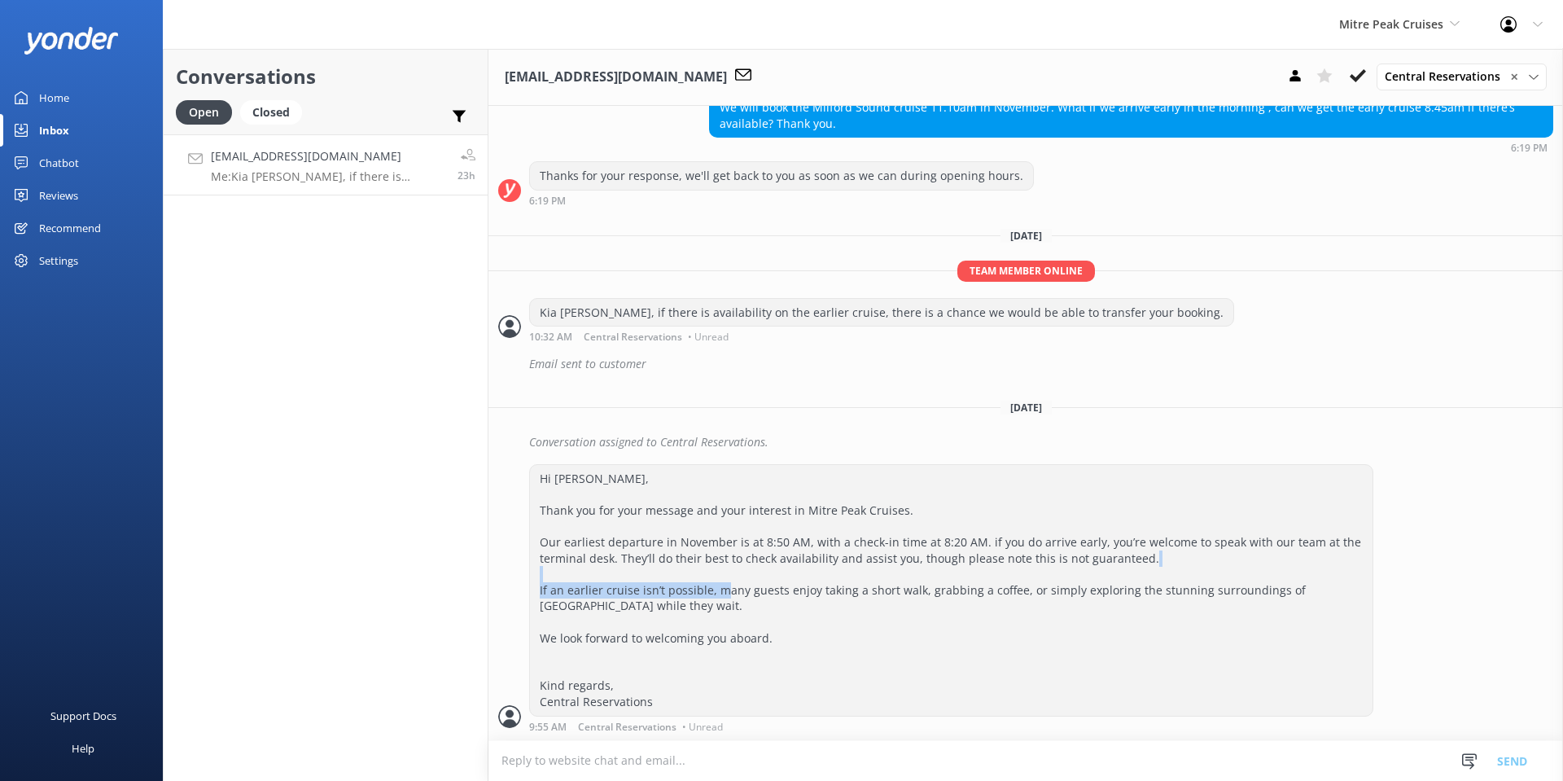
click at [759, 595] on div "Hi [PERSON_NAME], Thank you for your message and your interest in Mitre Peak Cr…" at bounding box center [951, 590] width 842 height 251
drag, startPoint x: 741, startPoint y: 593, endPoint x: 954, endPoint y: 598, distance: 212.5
click at [954, 598] on div "Hi [PERSON_NAME], Thank you for your message and your interest in Mitre Peak Cr…" at bounding box center [951, 590] width 842 height 251
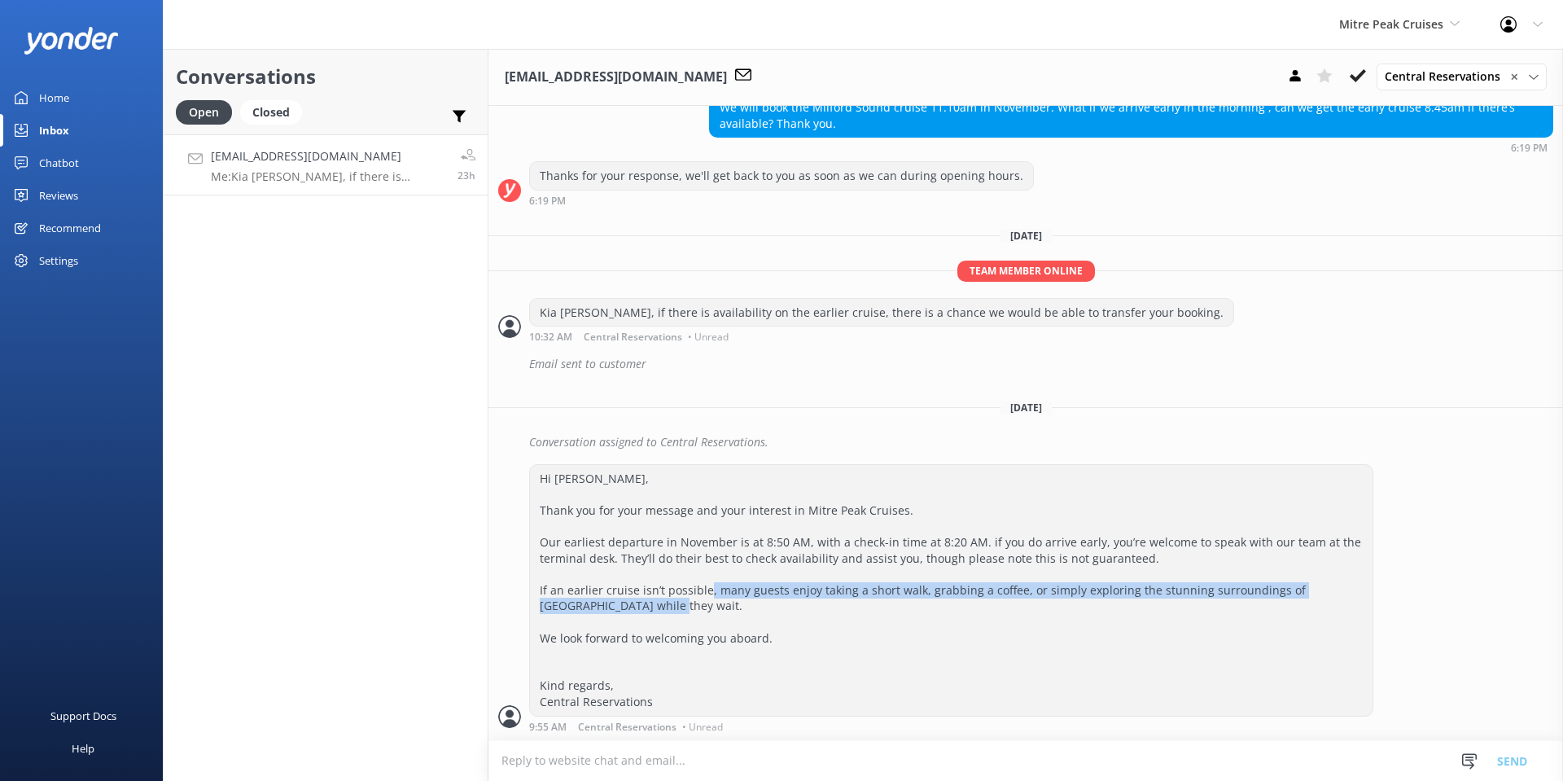
click at [954, 598] on div "Hi [PERSON_NAME], Thank you for your message and your interest in Mitre Peak Cr…" at bounding box center [951, 590] width 842 height 251
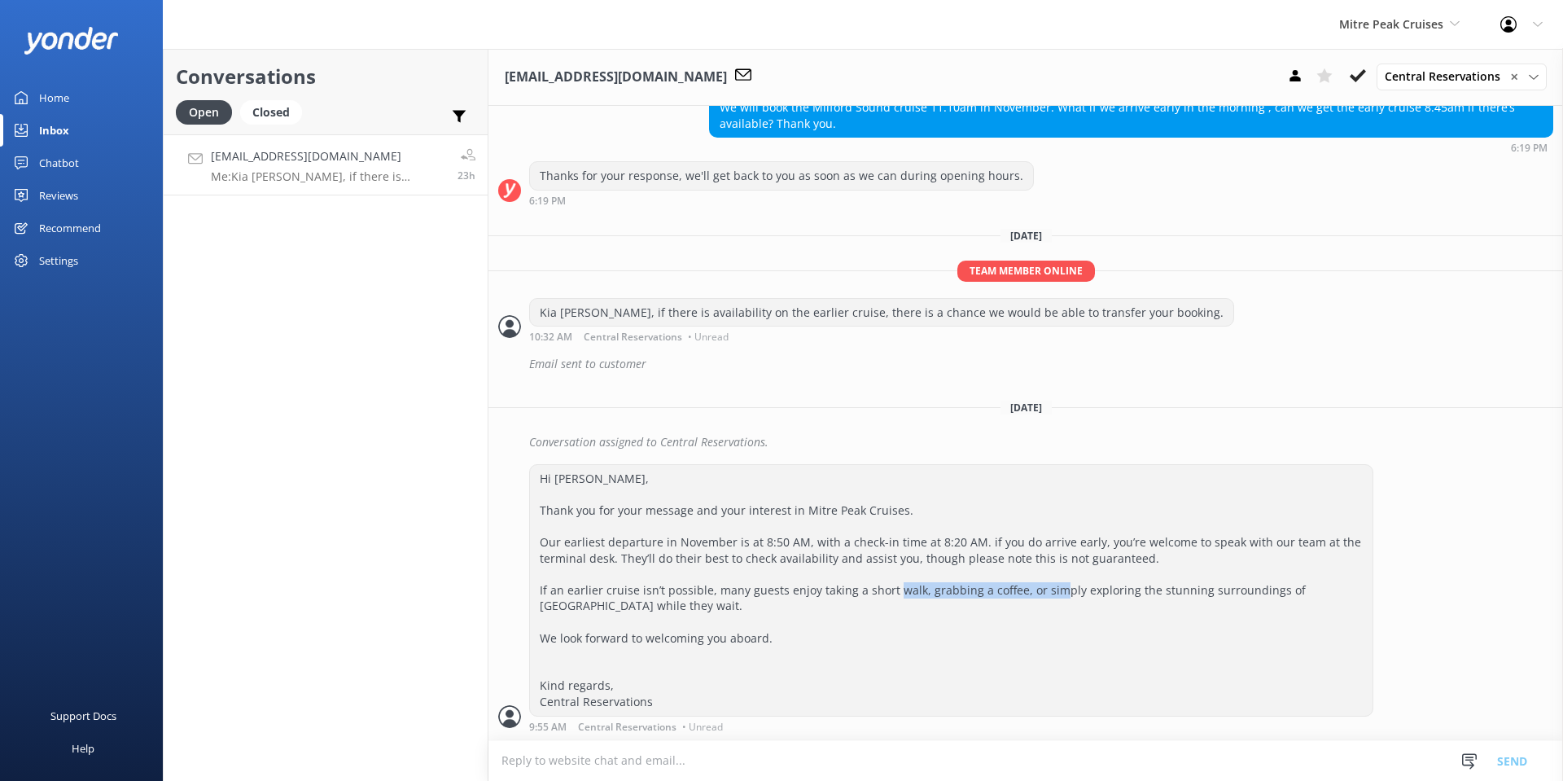
drag, startPoint x: 919, startPoint y: 592, endPoint x: 1080, endPoint y: 593, distance: 161.2
click at [1080, 593] on div "Hi [PERSON_NAME], Thank you for your message and your interest in Mitre Peak Cr…" at bounding box center [951, 590] width 842 height 251
drag, startPoint x: 1017, startPoint y: 589, endPoint x: 1208, endPoint y: 580, distance: 190.7
click at [1208, 580] on div "Hi [PERSON_NAME], Thank you for your message and your interest in Mitre Peak Cr…" at bounding box center [951, 590] width 842 height 251
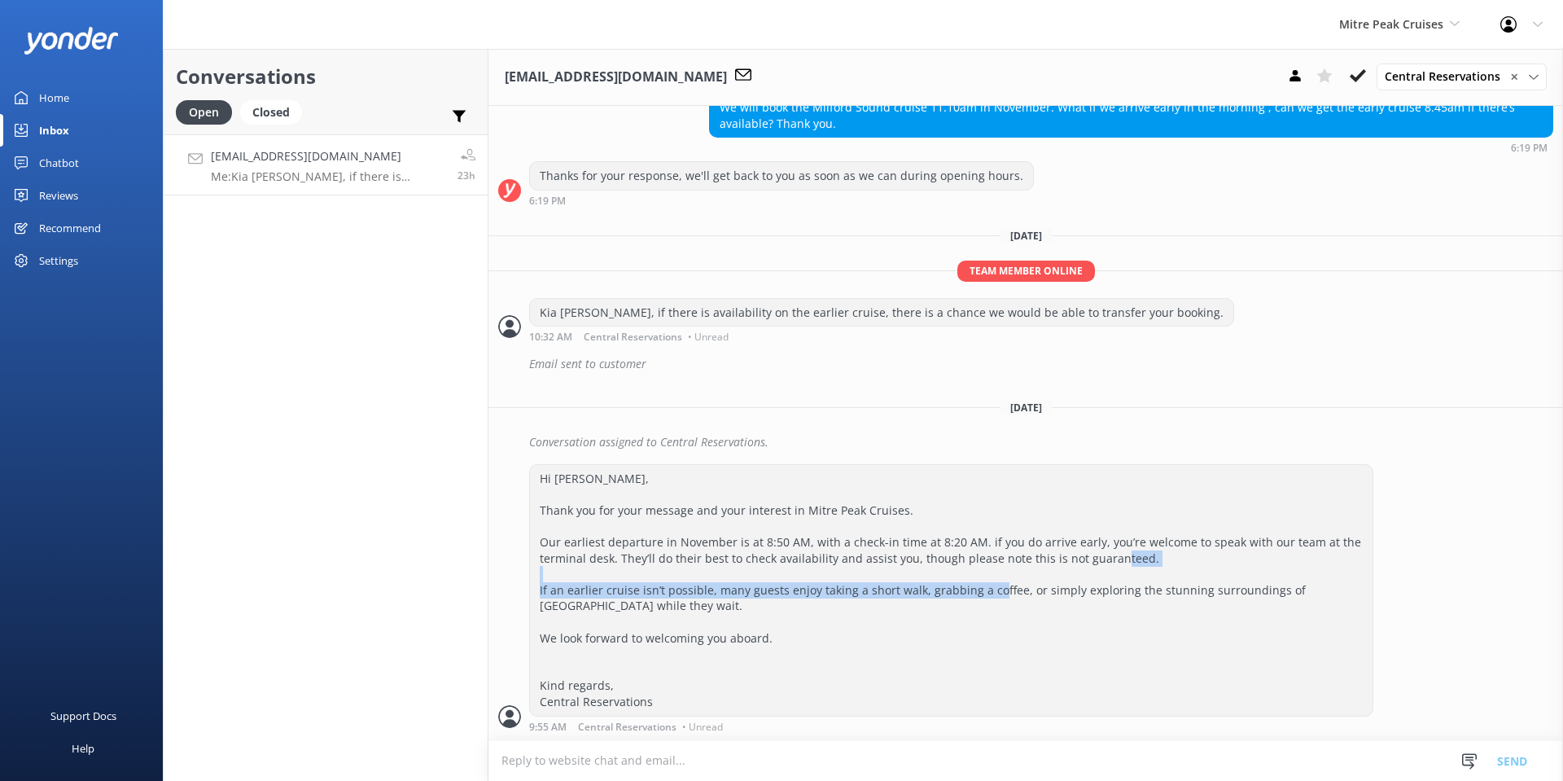
click at [1208, 580] on div "Hi [PERSON_NAME], Thank you for your message and your interest in Mitre Peak Cr…" at bounding box center [951, 590] width 842 height 251
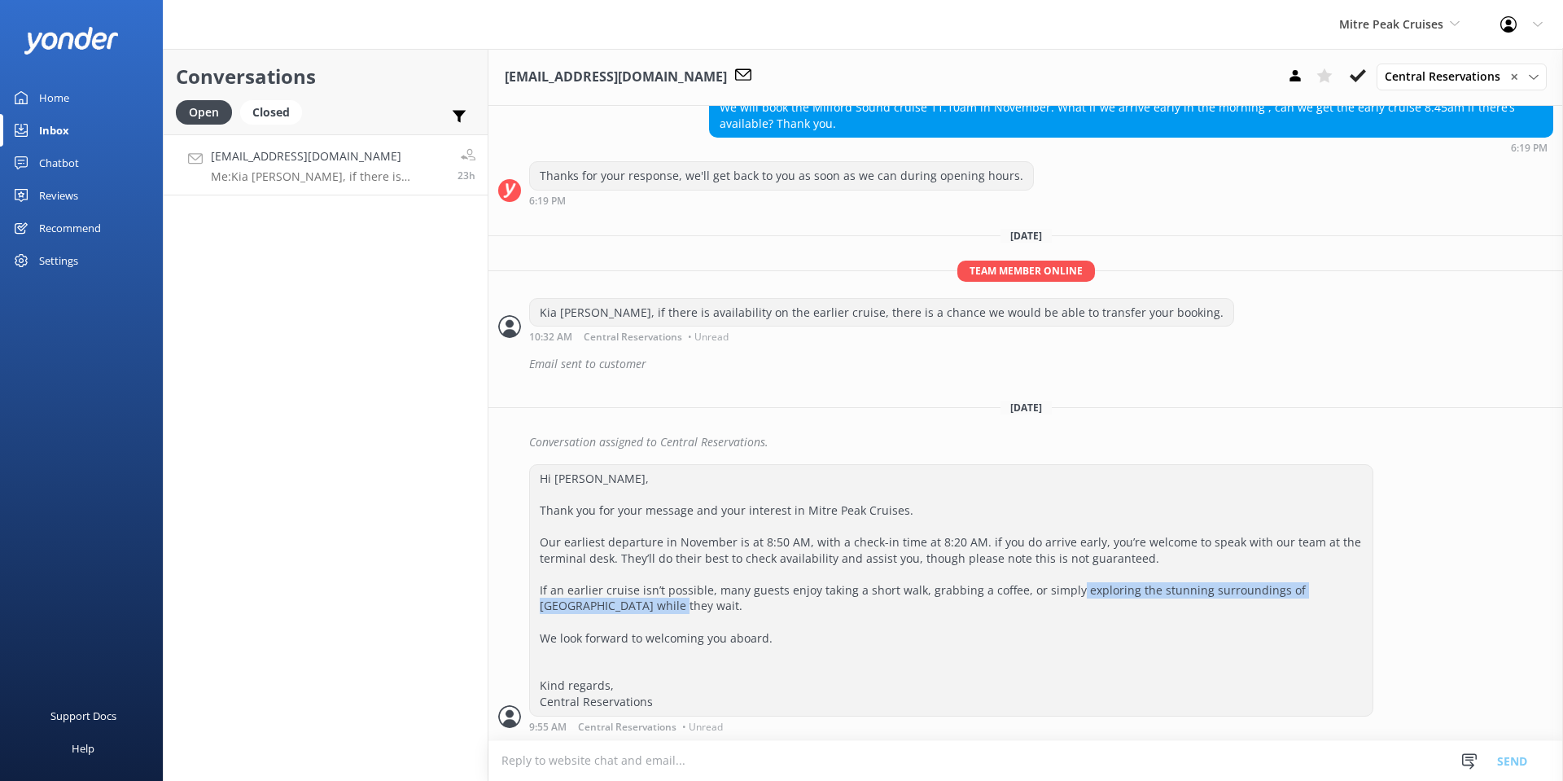
drag, startPoint x: 1099, startPoint y: 594, endPoint x: 1186, endPoint y: 615, distance: 89.6
click at [1186, 615] on div "Hi [PERSON_NAME], Thank you for your message and your interest in Mitre Peak Cr…" at bounding box center [951, 590] width 842 height 251
drag, startPoint x: 715, startPoint y: 647, endPoint x: 867, endPoint y: 671, distance: 154.1
click at [857, 671] on div "Hi [PERSON_NAME], Thank you for your message and your interest in Mitre Peak Cr…" at bounding box center [951, 590] width 842 height 251
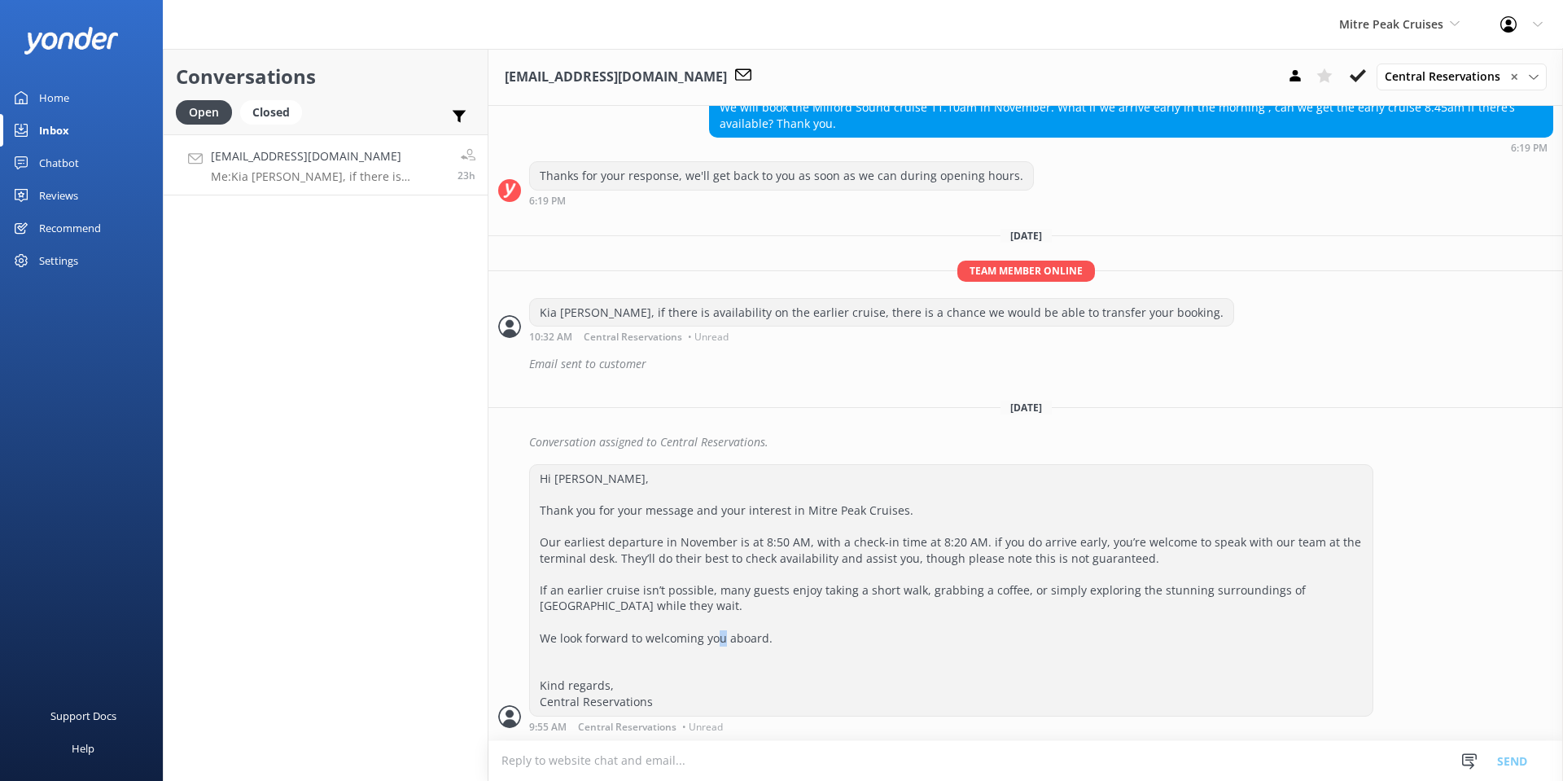
click at [867, 671] on div "Hi [PERSON_NAME], Thank you for your message and your interest in Mitre Peak Cr…" at bounding box center [951, 590] width 842 height 251
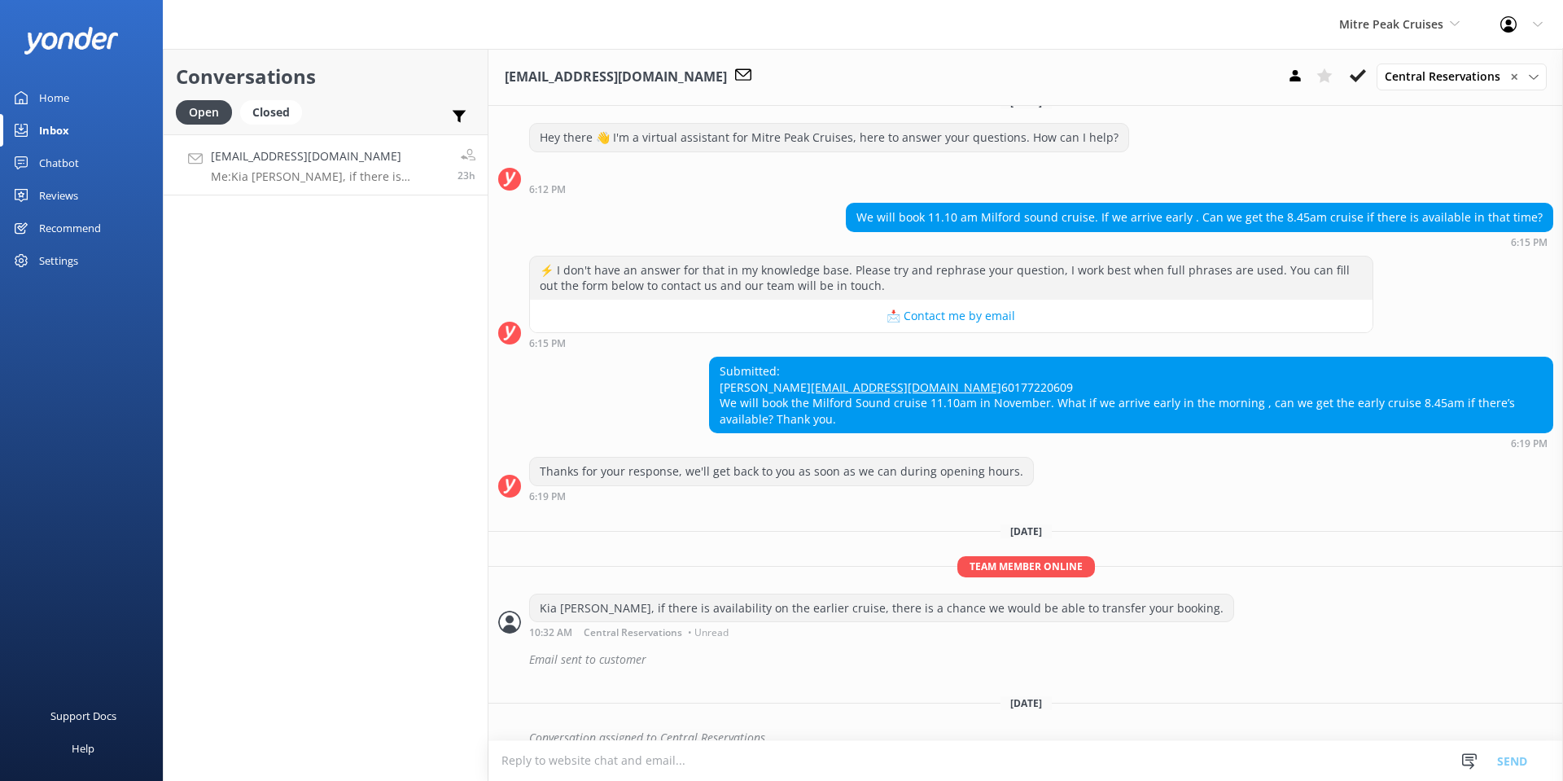
scroll to position [0, 0]
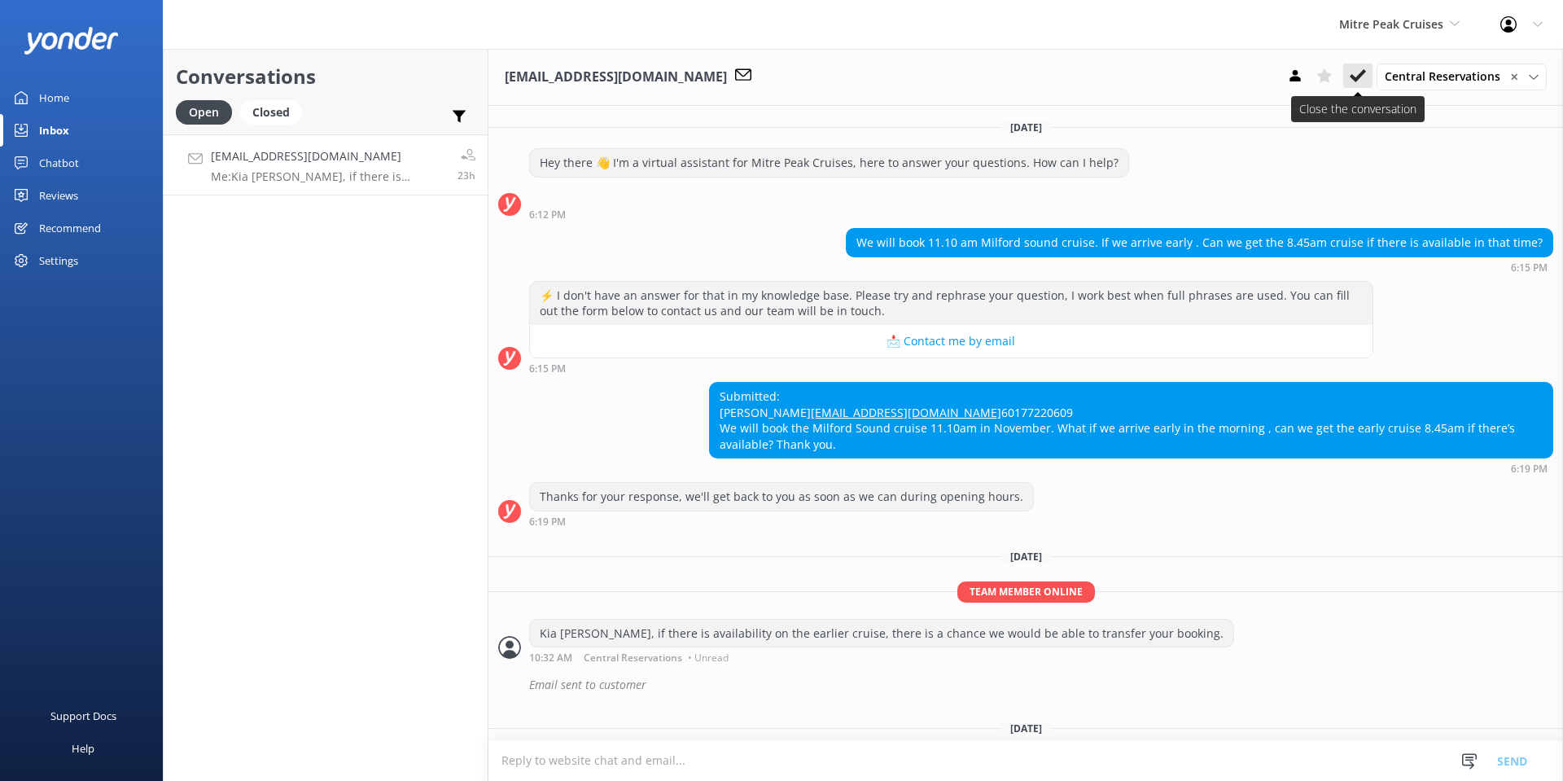
click at [1364, 73] on use at bounding box center [1357, 75] width 16 height 13
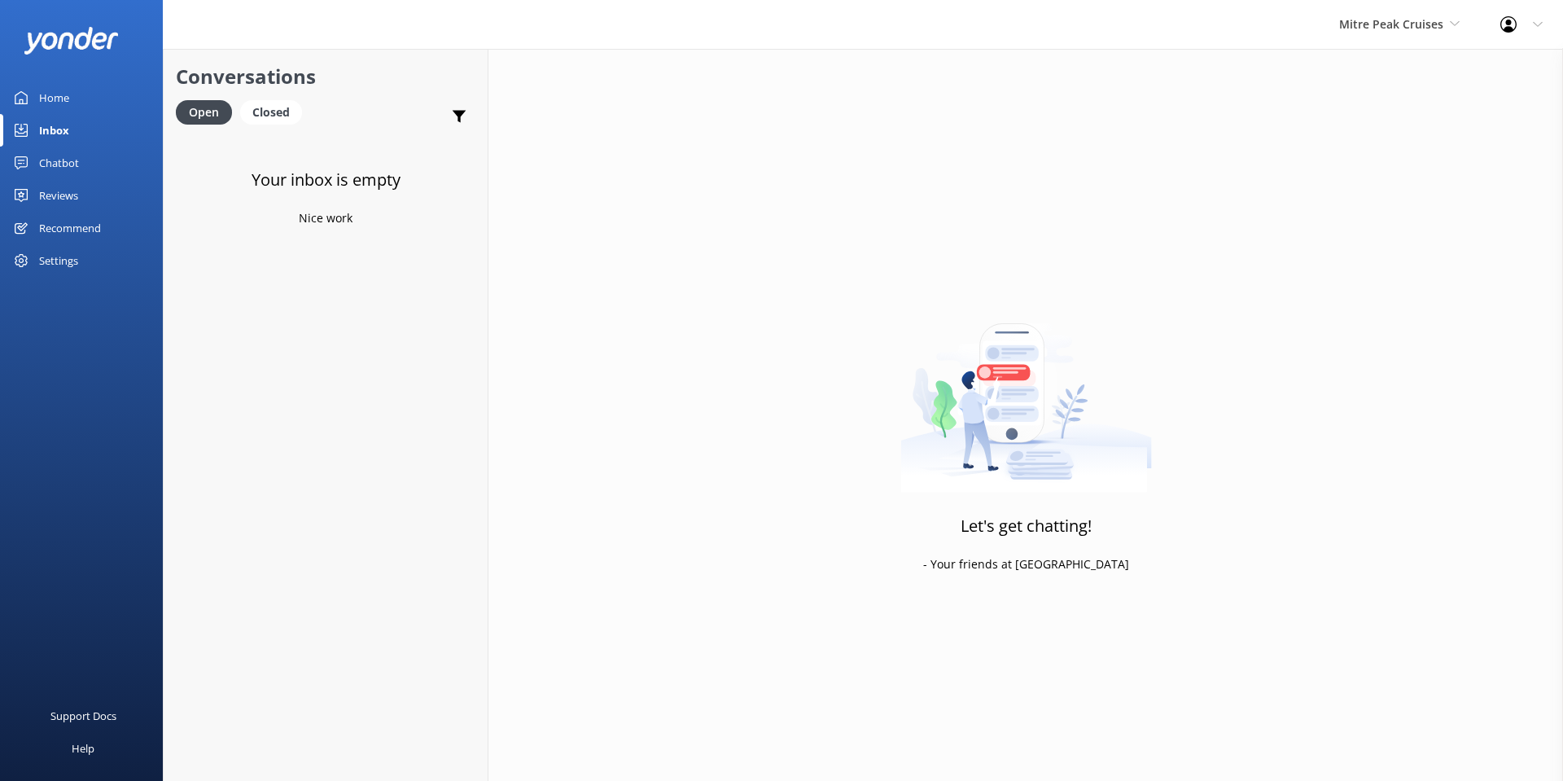
click at [1392, 13] on div "Mitre Peak Cruises Milford Sound Scenic Flights The Helicopter Line Glacier Hel…" at bounding box center [1399, 24] width 161 height 49
click at [1394, 224] on link "[PERSON_NAME] Mountains Heli-Ski" at bounding box center [1400, 232] width 163 height 54
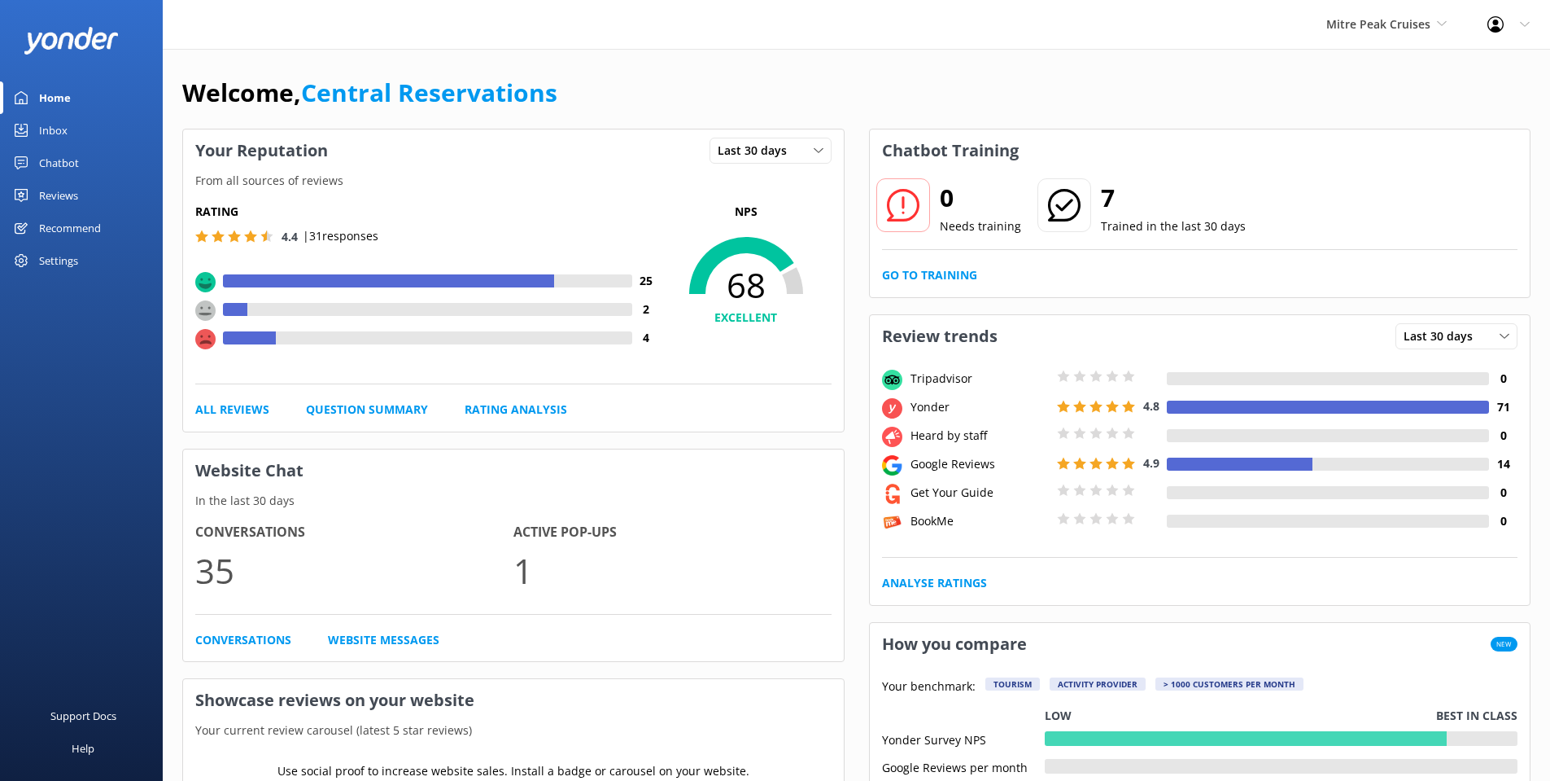
click at [26, 133] on icon at bounding box center [21, 130] width 13 height 13
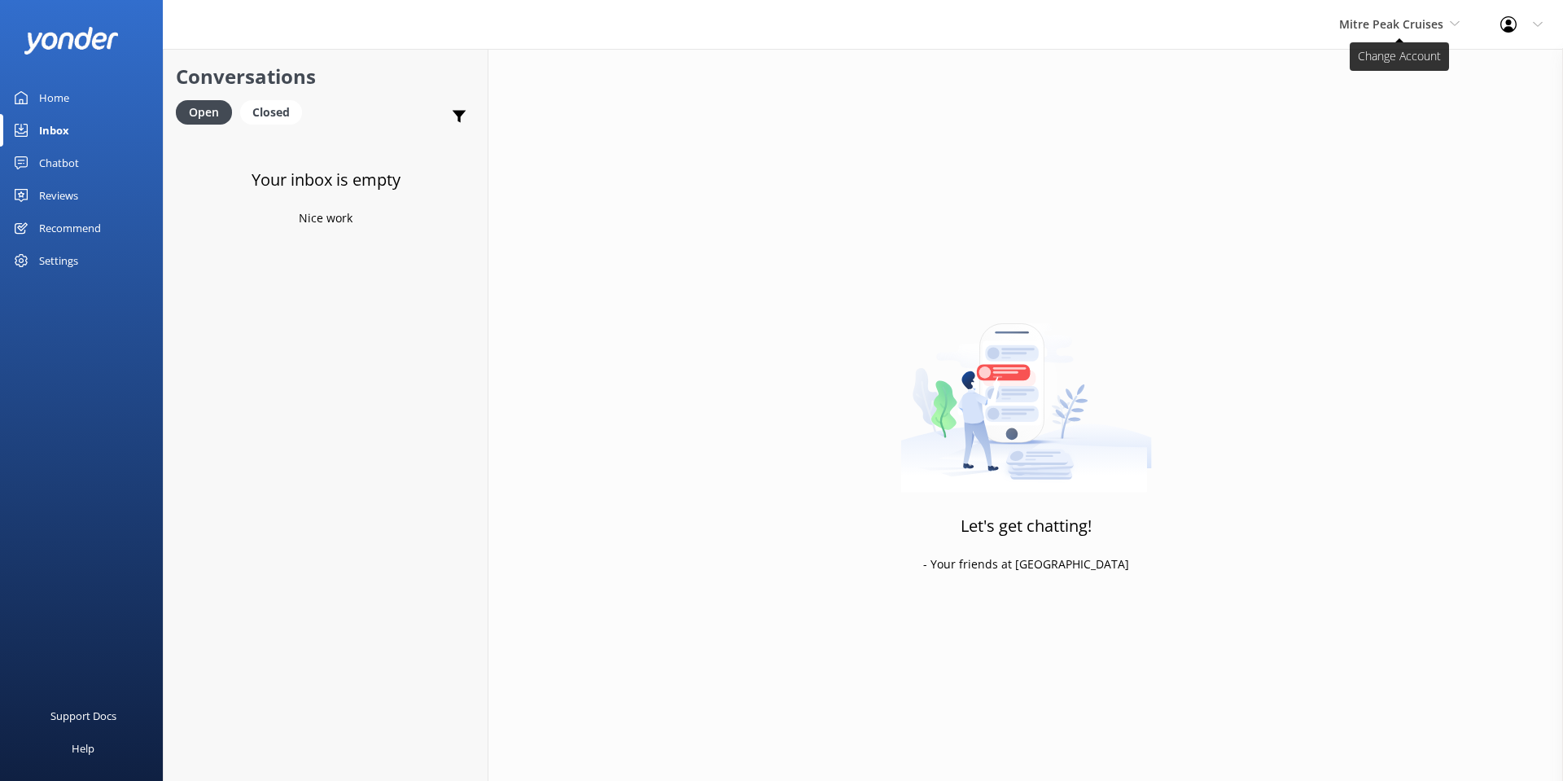
click at [1400, 32] on span "Mitre Peak Cruises" at bounding box center [1399, 24] width 120 height 18
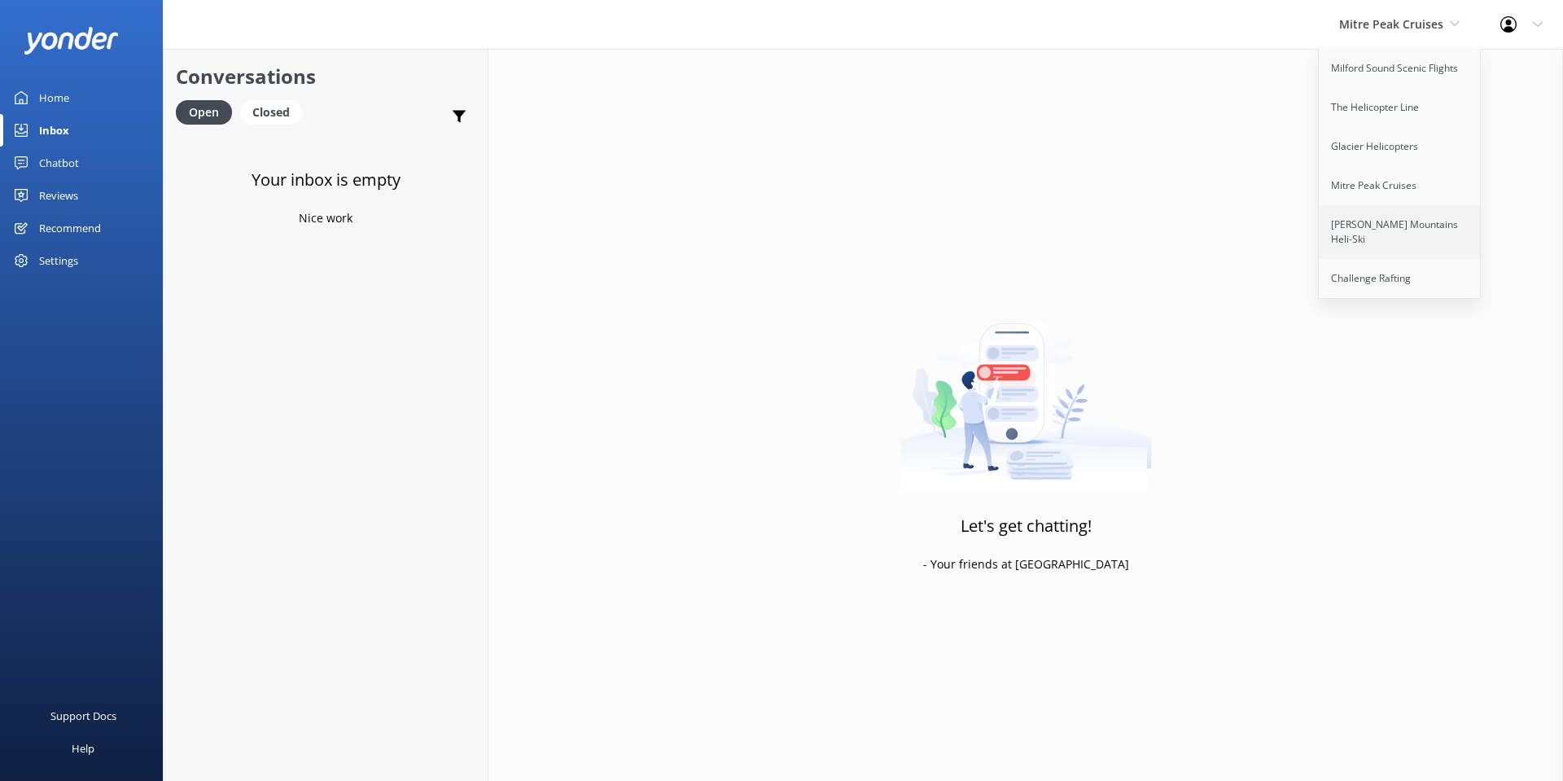
click at [1385, 229] on link "[PERSON_NAME] Mountains Heli-Ski" at bounding box center [1400, 232] width 163 height 54
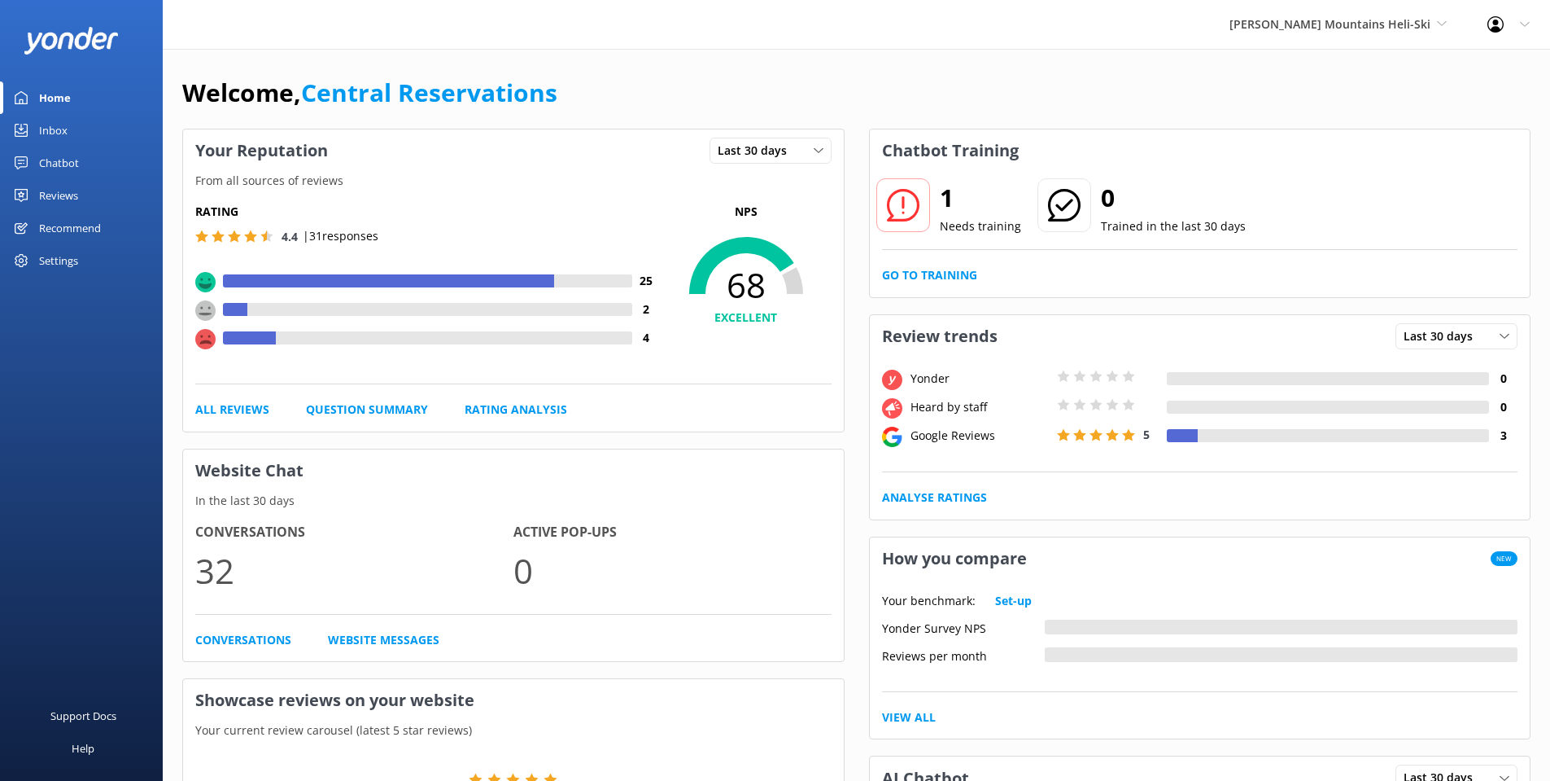
click at [45, 133] on div "Inbox" at bounding box center [53, 130] width 28 height 33
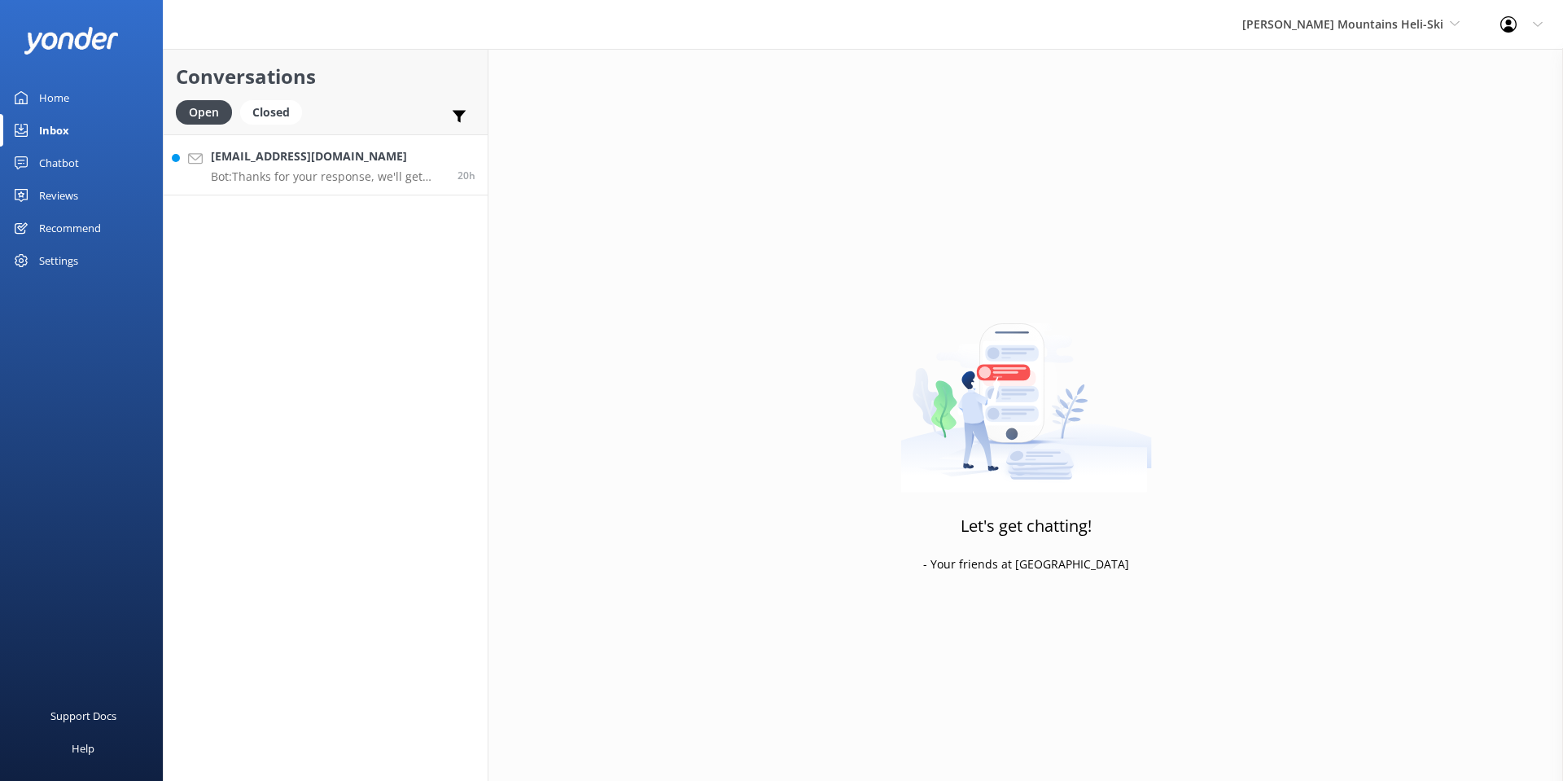
click at [346, 176] on p "Bot: Thanks for your response, we'll get back to you as soon as we can during o…" at bounding box center [328, 176] width 234 height 15
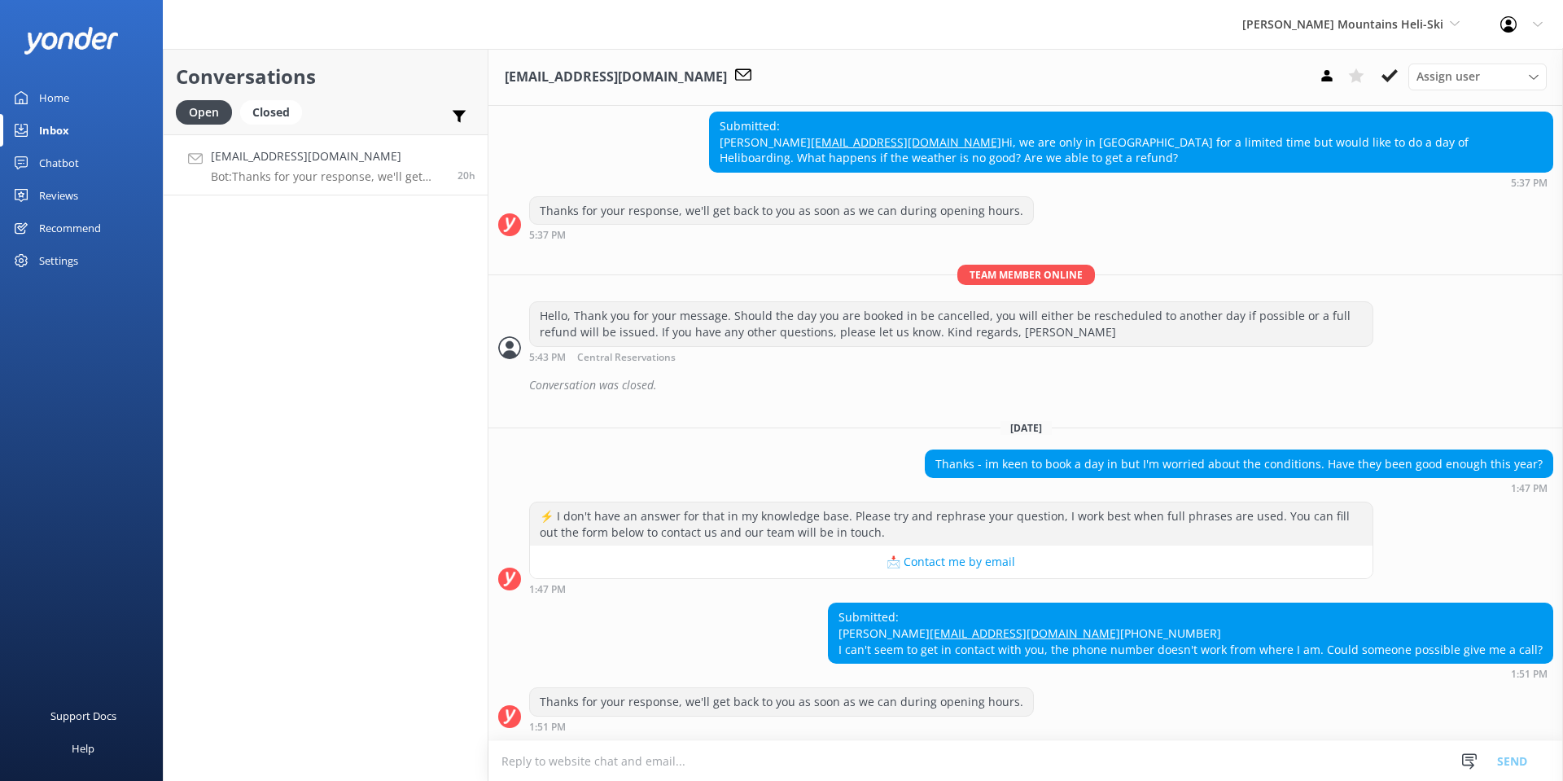
scroll to position [601, 0]
drag, startPoint x: 880, startPoint y: 602, endPoint x: 829, endPoint y: 597, distance: 50.8
click at [829, 602] on div "Submitted: [PERSON_NAME] [PERSON_NAME][EMAIL_ADDRESS][DOMAIN_NAME] [PHONE_NUMBE…" at bounding box center [1025, 640] width 1074 height 77
drag, startPoint x: 988, startPoint y: 619, endPoint x: 837, endPoint y: 619, distance: 151.4
click at [837, 619] on div "Submitted: [PERSON_NAME] [PERSON_NAME][EMAIL_ADDRESS][DOMAIN_NAME] [PHONE_NUMBE…" at bounding box center [1191, 632] width 724 height 59
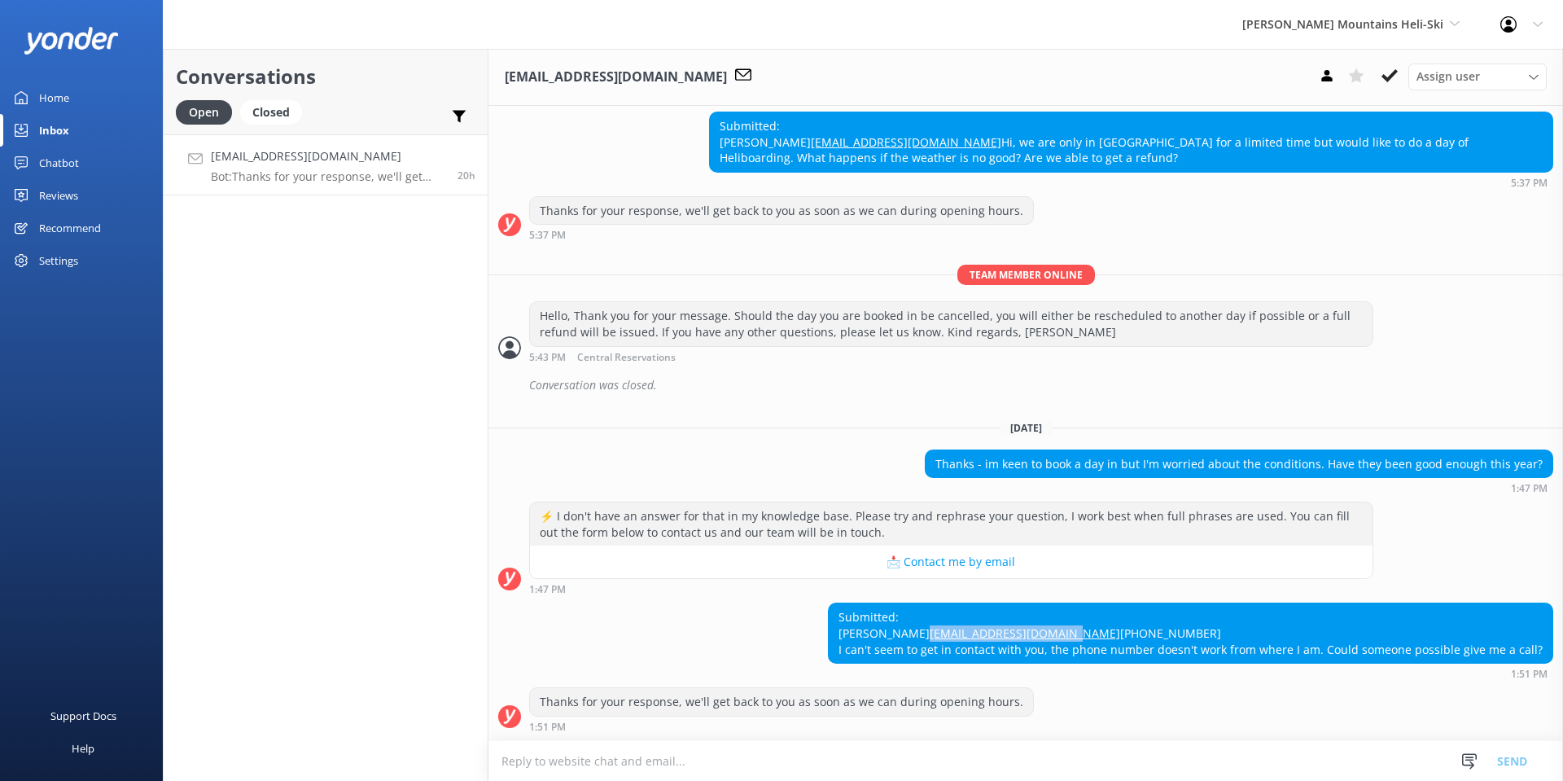
copy link "[EMAIL_ADDRESS][DOMAIN_NAME]"
click at [695, 602] on div "Submitted: [PERSON_NAME] [PERSON_NAME][EMAIL_ADDRESS][DOMAIN_NAME] [PHONE_NUMBE…" at bounding box center [1025, 640] width 1074 height 77
drag, startPoint x: 1044, startPoint y: 616, endPoint x: 841, endPoint y: 613, distance: 203.5
click at [841, 613] on div "Submitted: [PERSON_NAME] [PERSON_NAME][EMAIL_ADDRESS][DOMAIN_NAME] [PHONE_NUMBE…" at bounding box center [1191, 632] width 724 height 59
copy link "[EMAIL_ADDRESS][DOMAIN_NAME]"
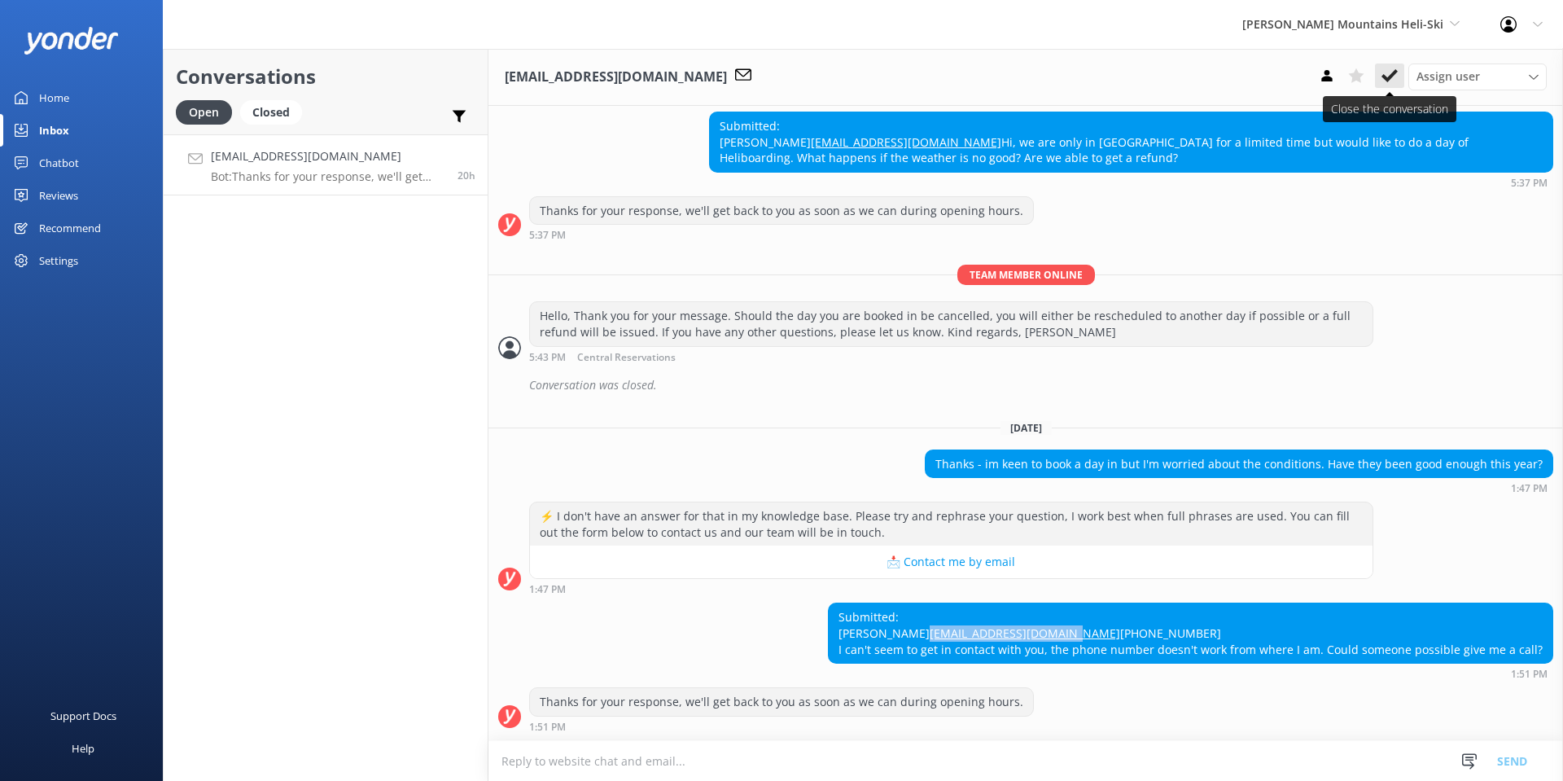
click at [1389, 76] on icon at bounding box center [1389, 76] width 16 height 16
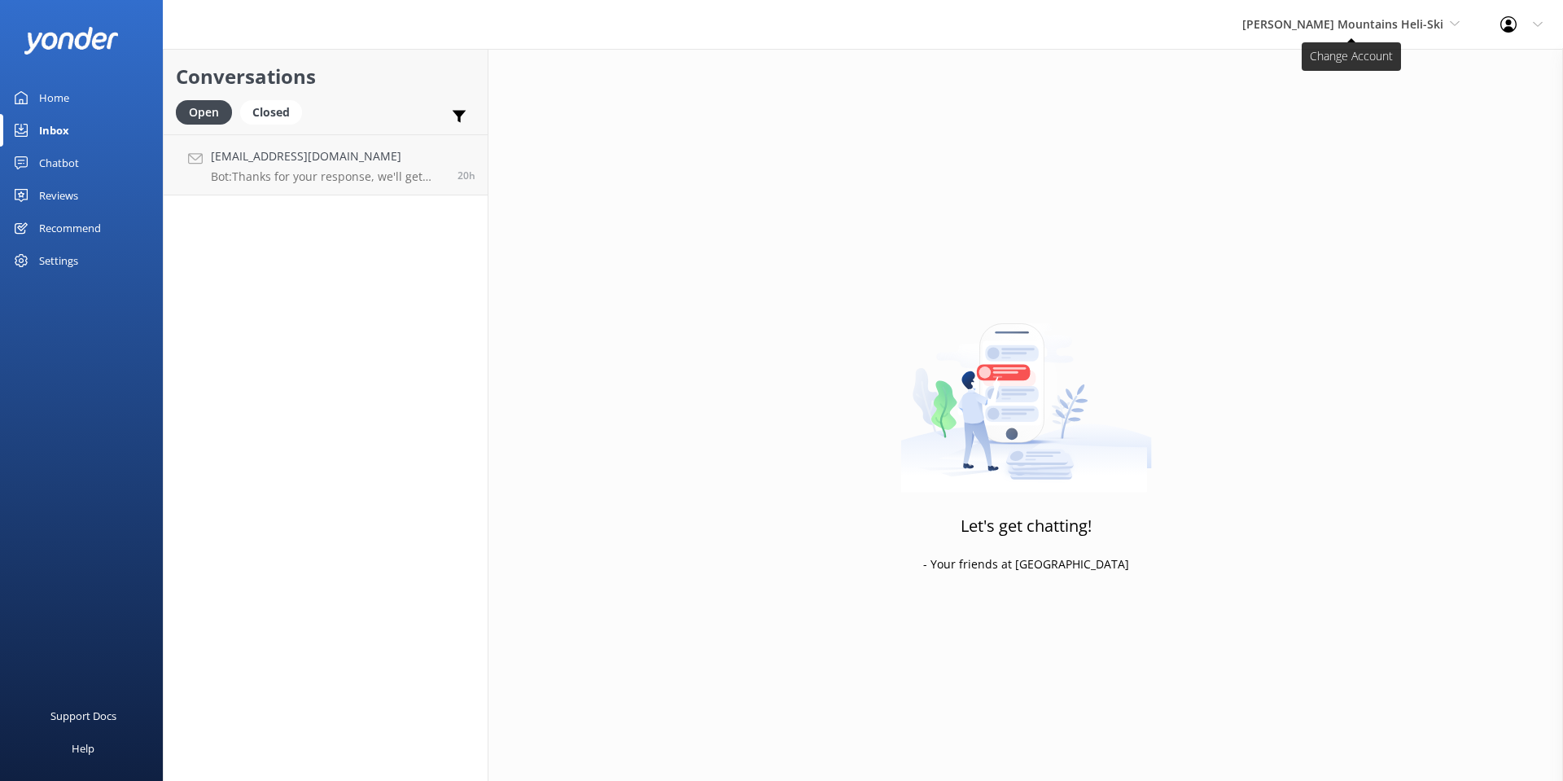
click at [1375, 28] on span "[PERSON_NAME] Mountains Heli-Ski" at bounding box center [1342, 23] width 201 height 15
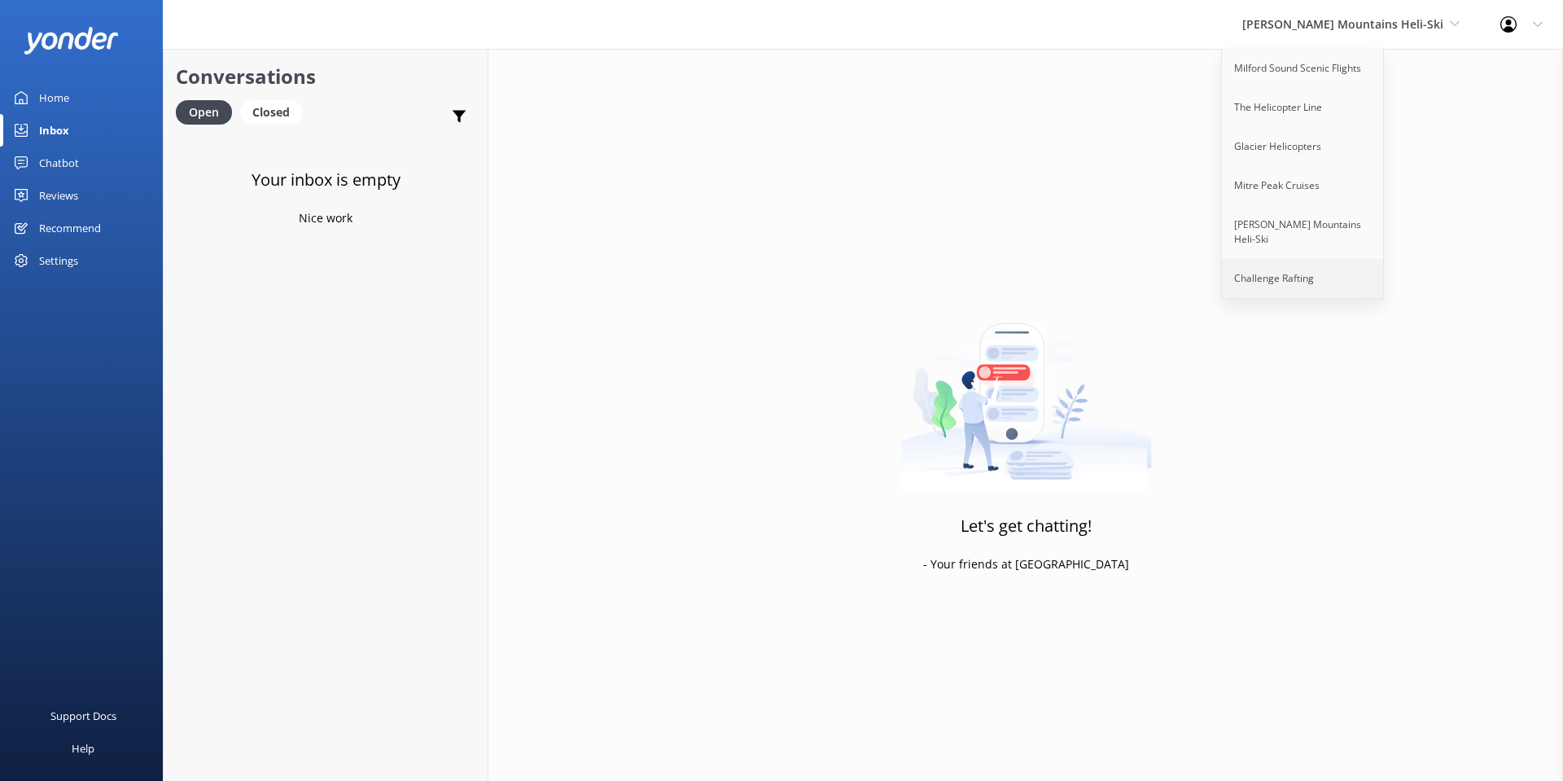
click at [1348, 259] on link "Challenge Rafting" at bounding box center [1303, 278] width 163 height 39
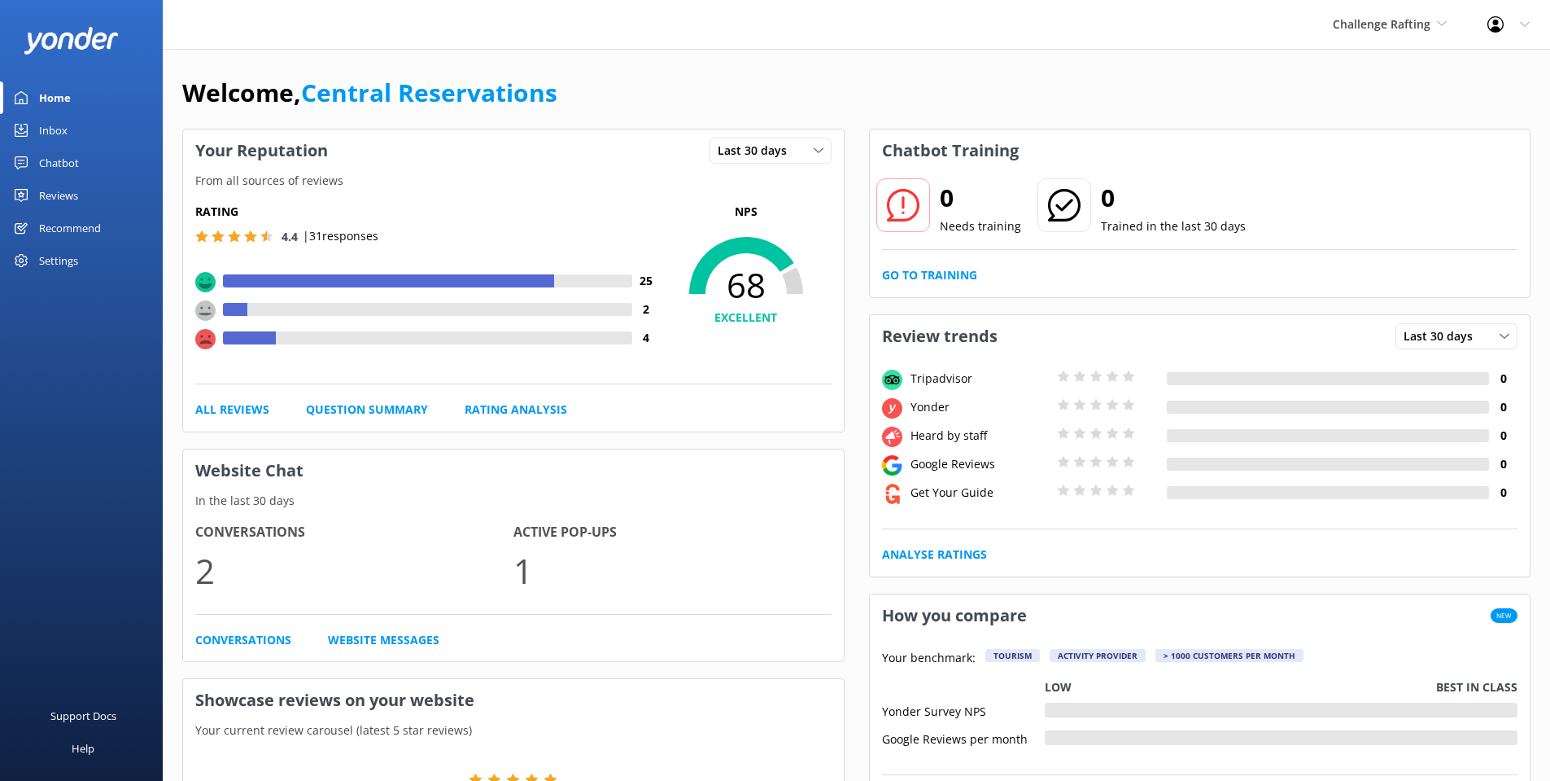
click at [43, 131] on div "Inbox" at bounding box center [53, 130] width 28 height 33
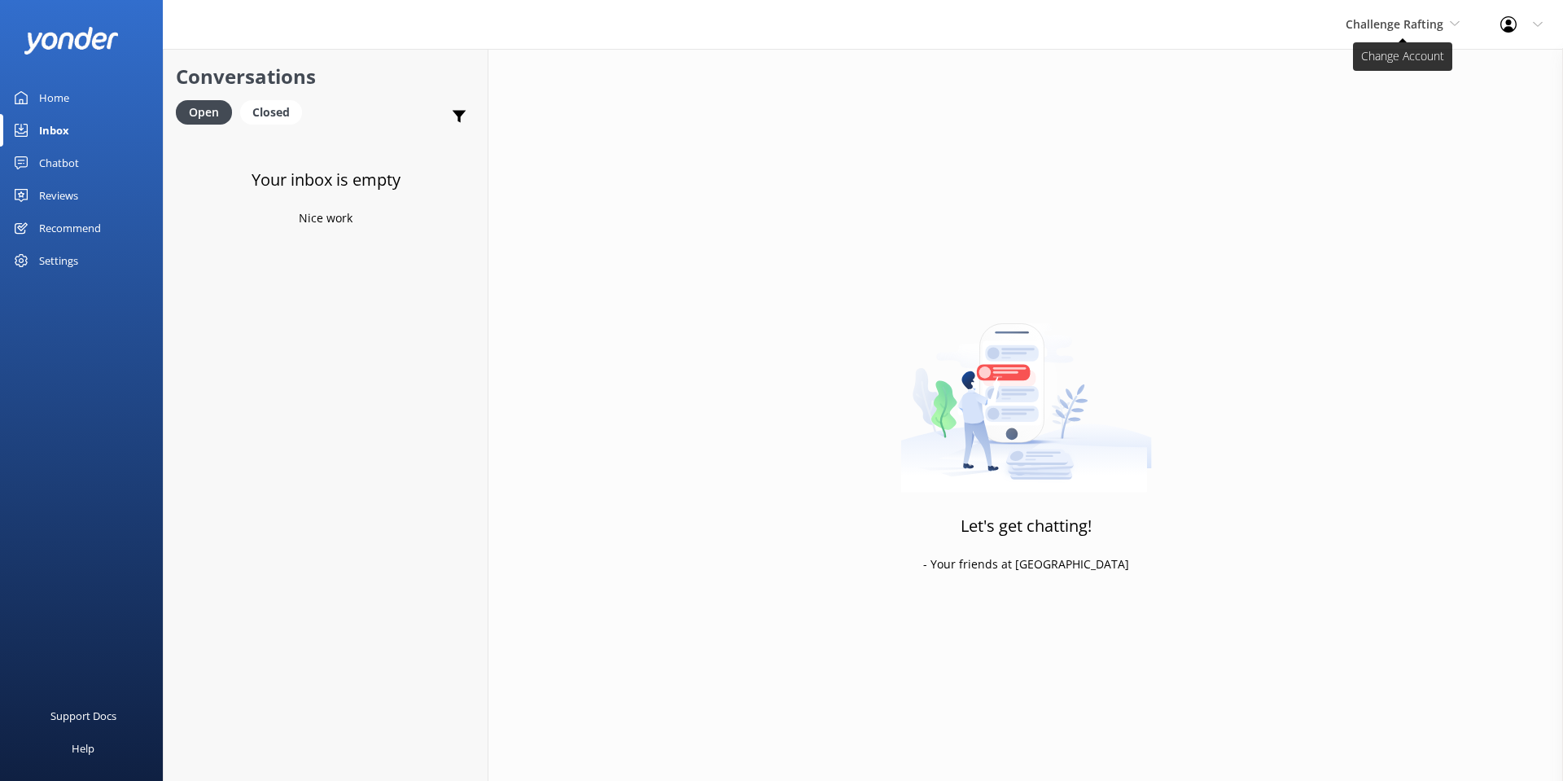
click at [1416, 23] on span "Challenge Rafting" at bounding box center [1394, 23] width 98 height 15
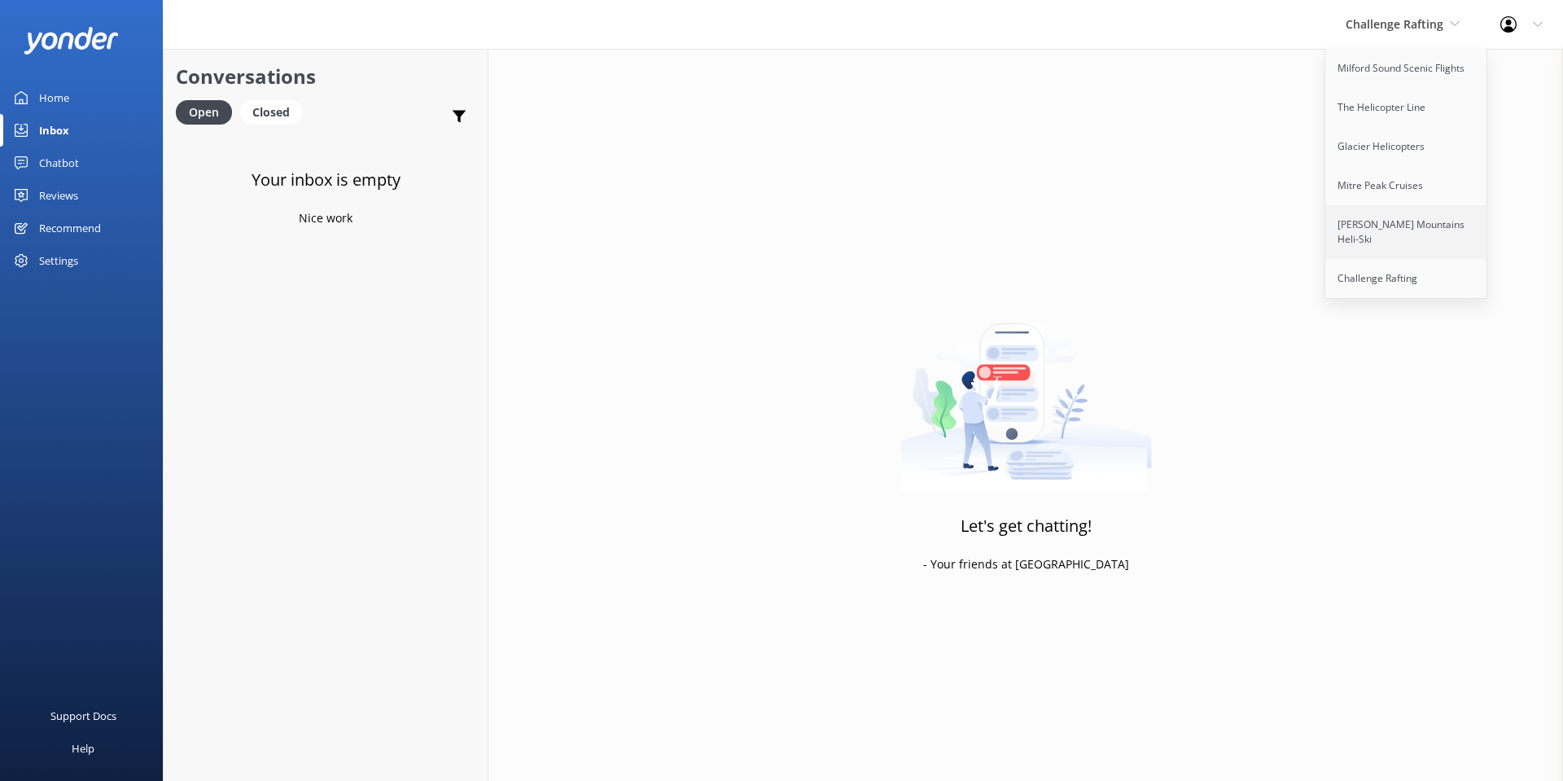
click at [1374, 233] on link "[PERSON_NAME] Mountains Heli-Ski" at bounding box center [1406, 232] width 163 height 54
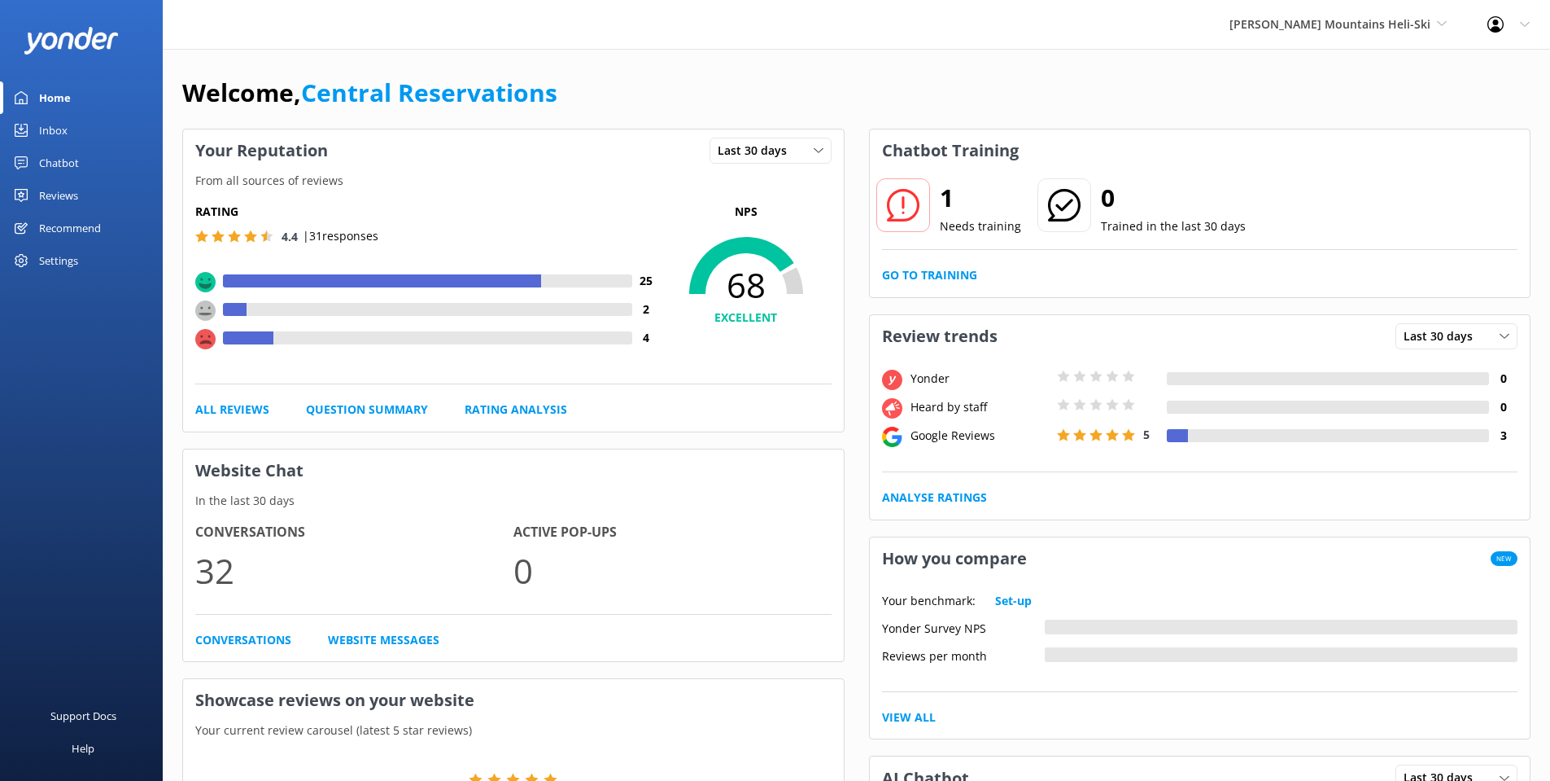
click at [61, 121] on div "Inbox" at bounding box center [53, 130] width 28 height 33
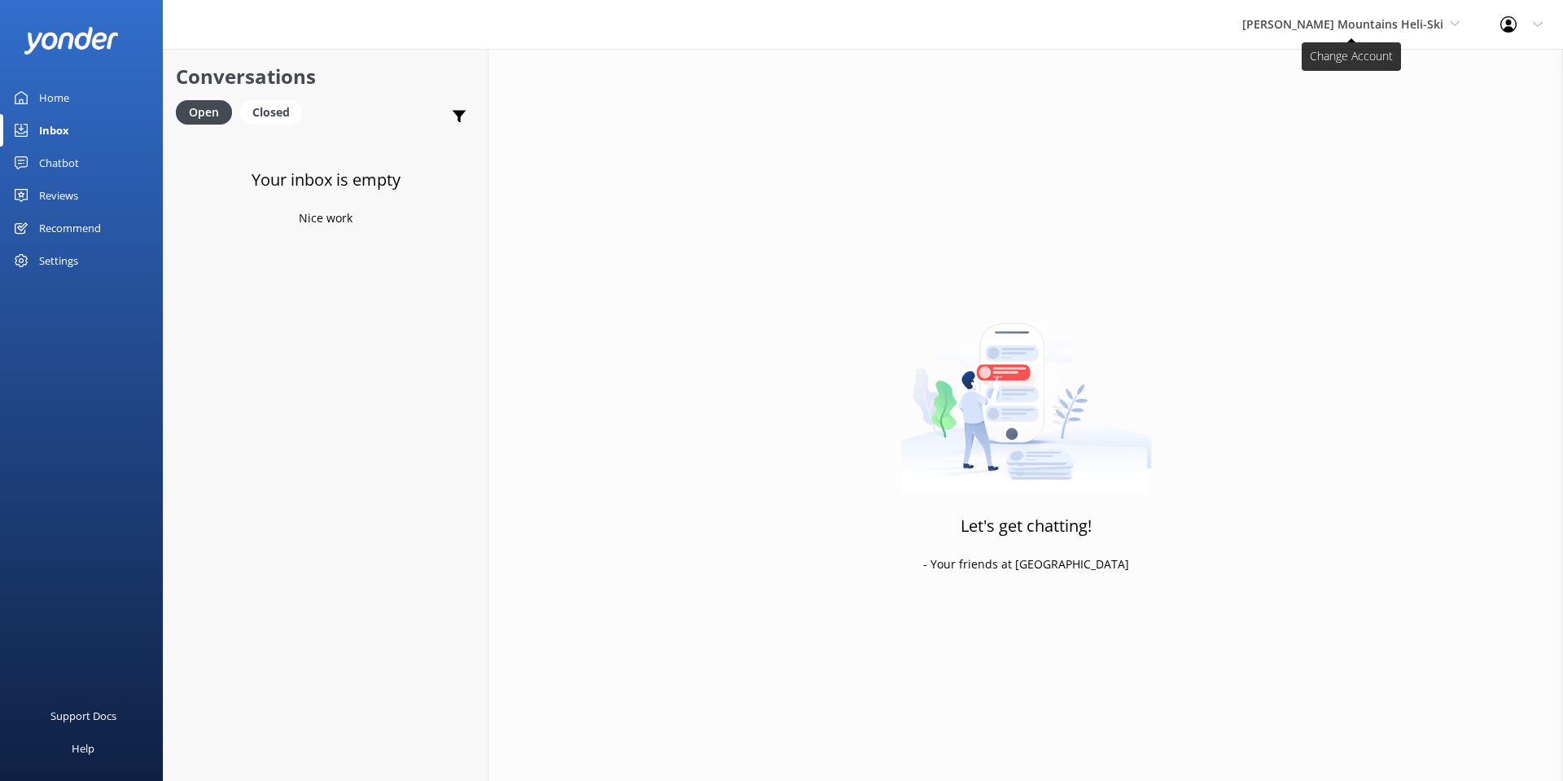
click at [1421, 24] on span "[PERSON_NAME] Mountains Heli-Ski" at bounding box center [1342, 23] width 201 height 15
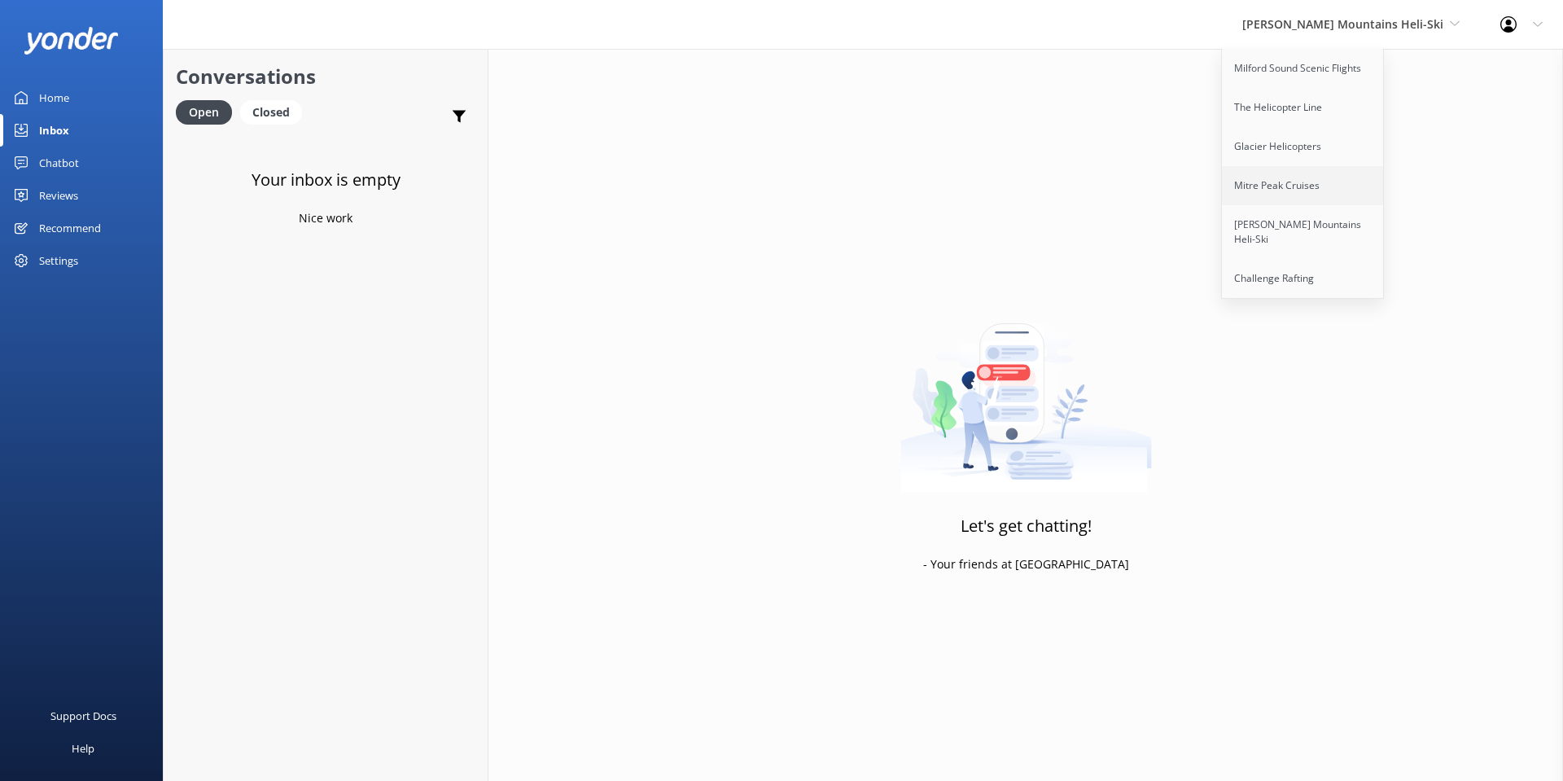
click at [1353, 183] on link "Mitre Peak Cruises" at bounding box center [1303, 185] width 163 height 39
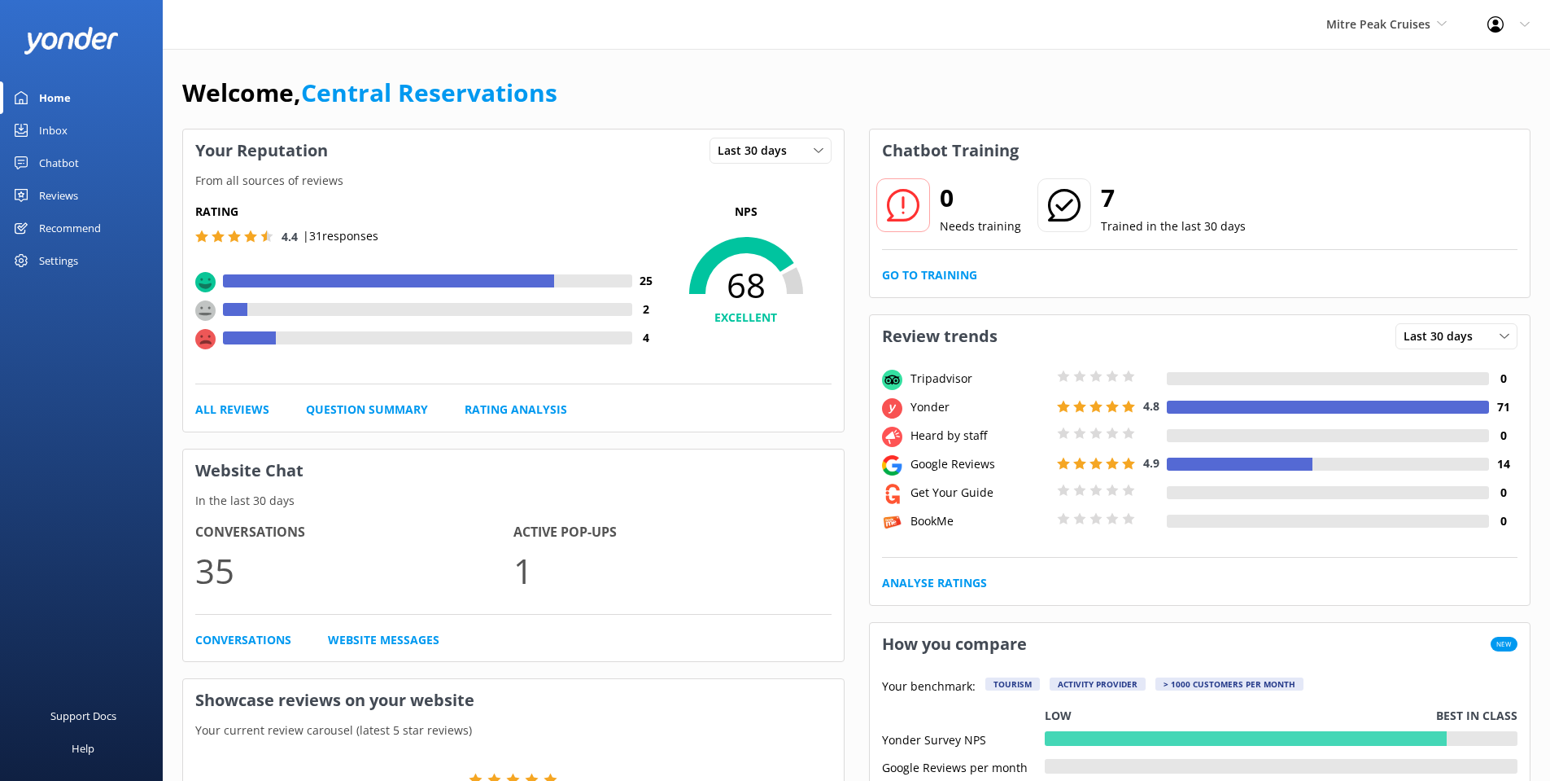
click at [72, 126] on link "Inbox" at bounding box center [81, 130] width 163 height 33
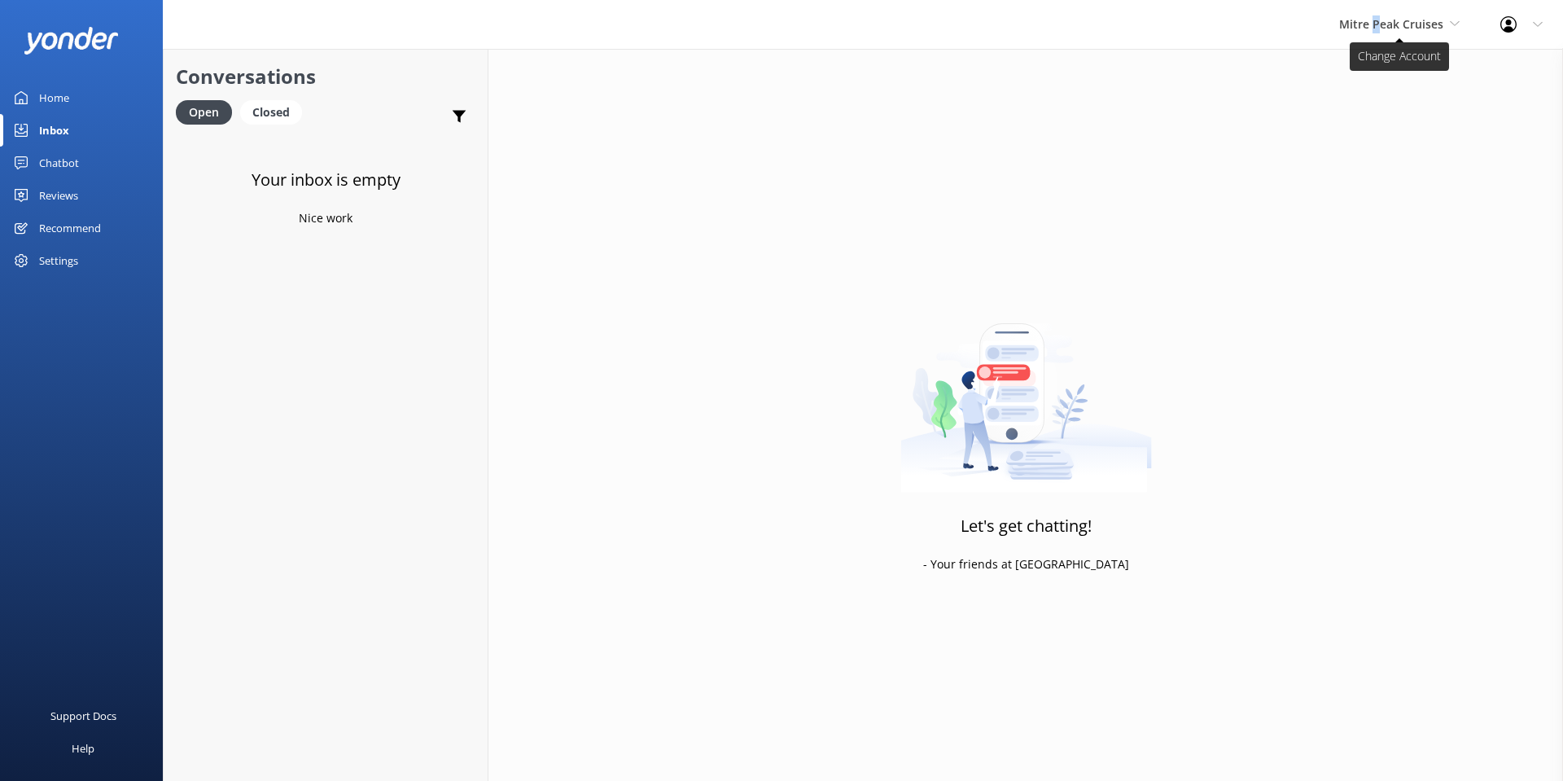
click at [1380, 20] on span "Mitre Peak Cruises" at bounding box center [1391, 23] width 104 height 15
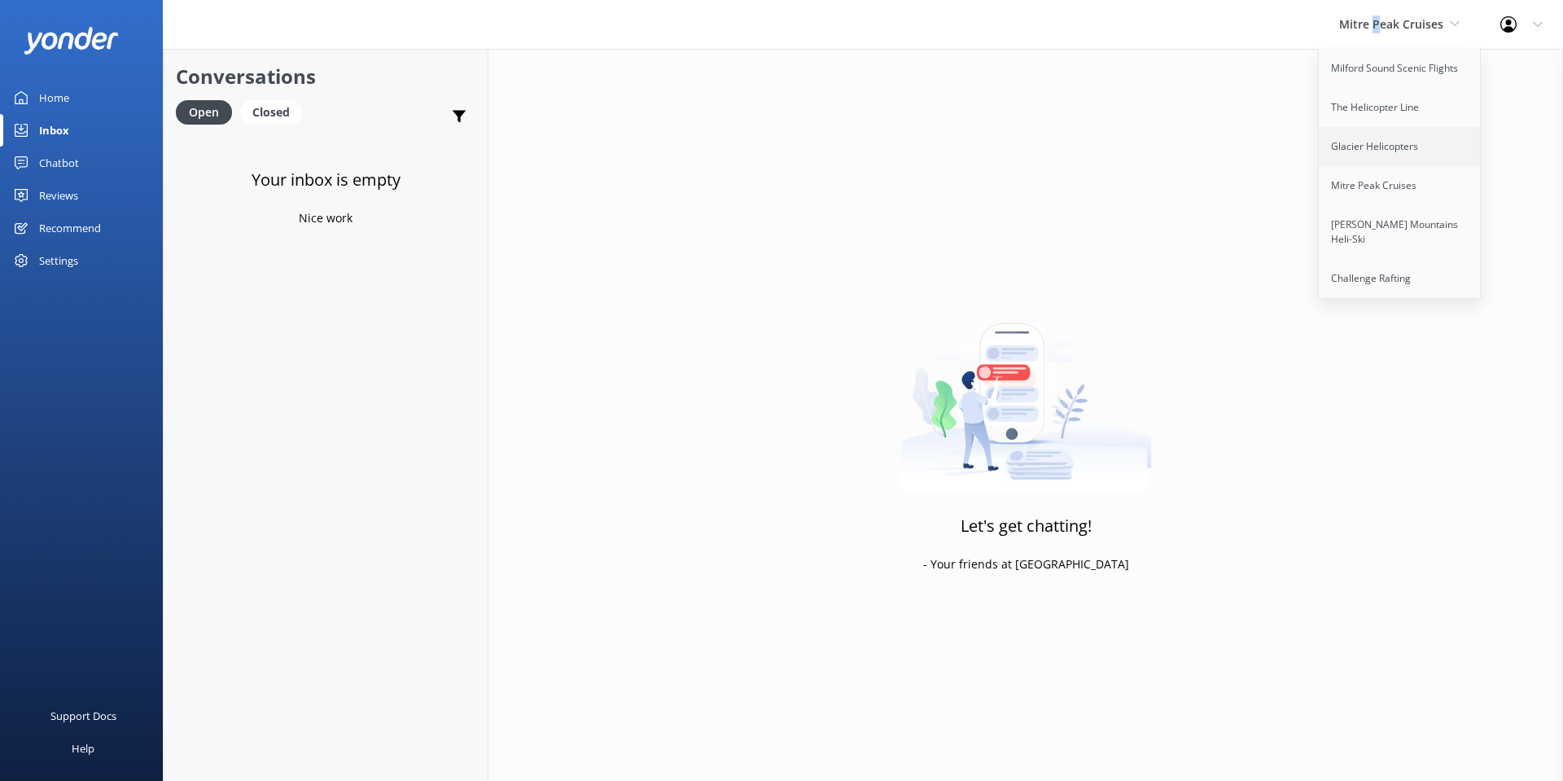
click at [1390, 138] on link "Glacier Helicopters" at bounding box center [1400, 146] width 163 height 39
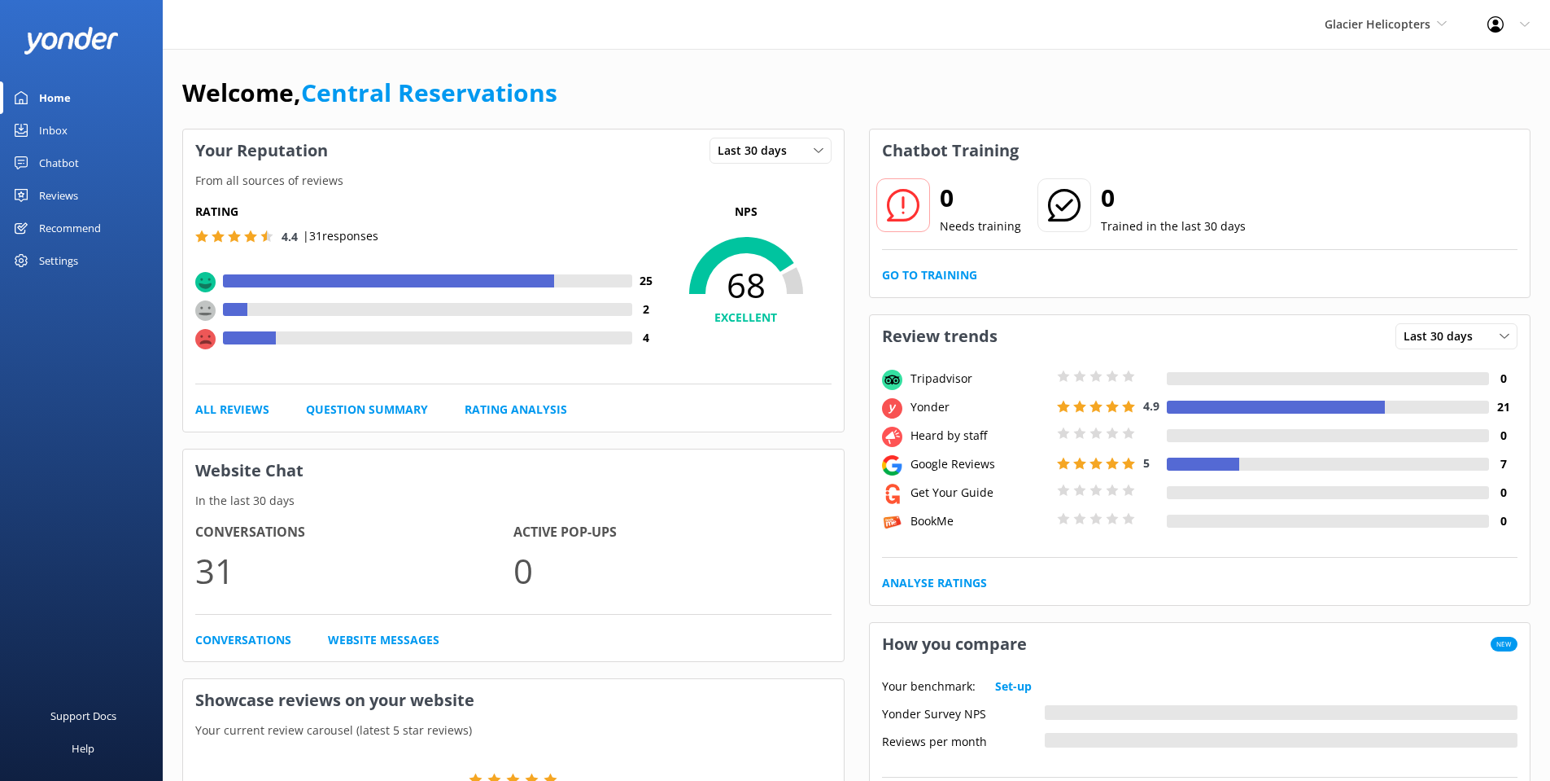
click at [55, 125] on div "Inbox" at bounding box center [53, 130] width 28 height 33
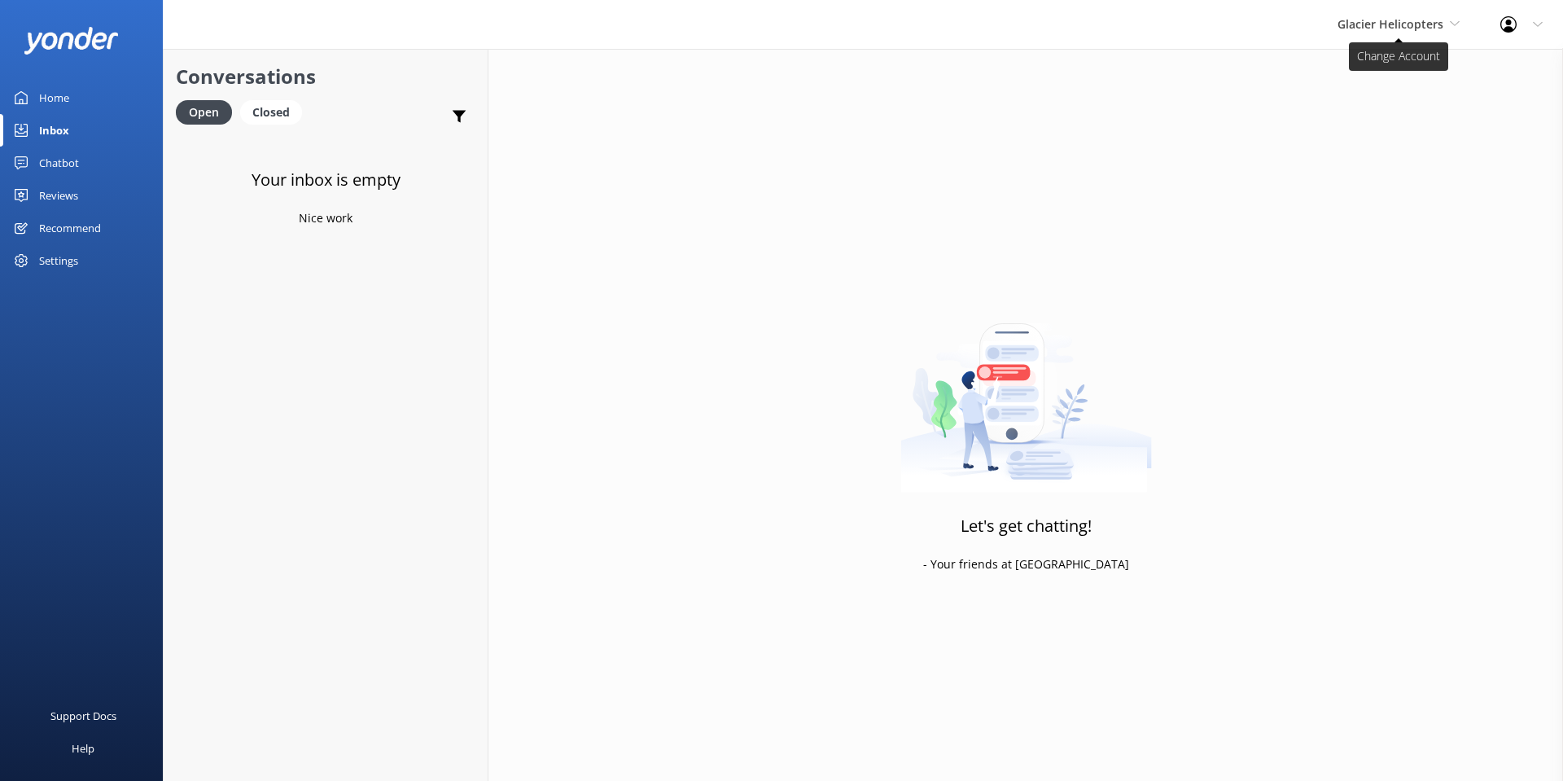
click at [1431, 33] on span "Glacier Helicopters" at bounding box center [1398, 24] width 122 height 18
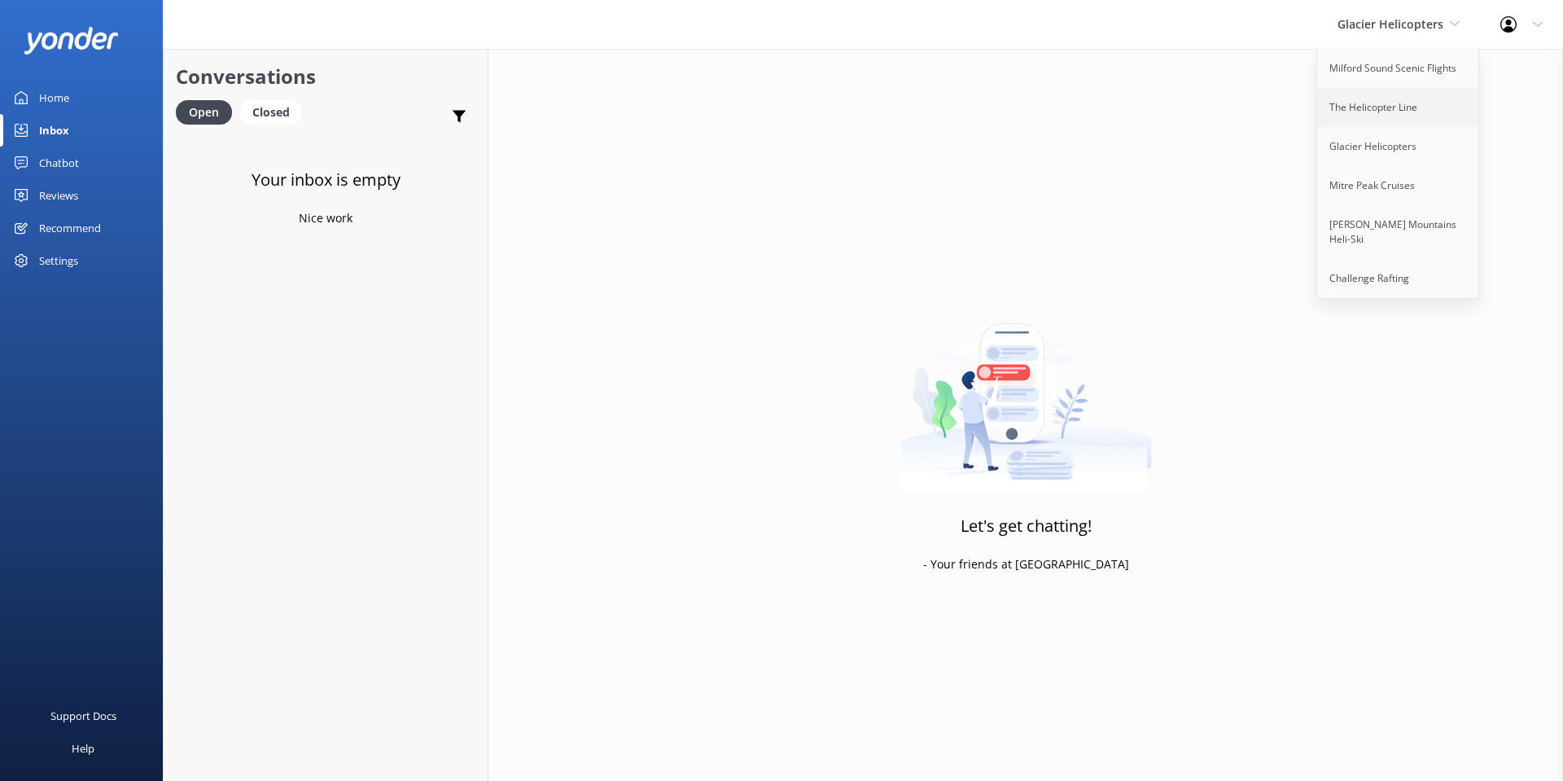
click at [1349, 92] on link "The Helicopter Line" at bounding box center [1398, 107] width 163 height 39
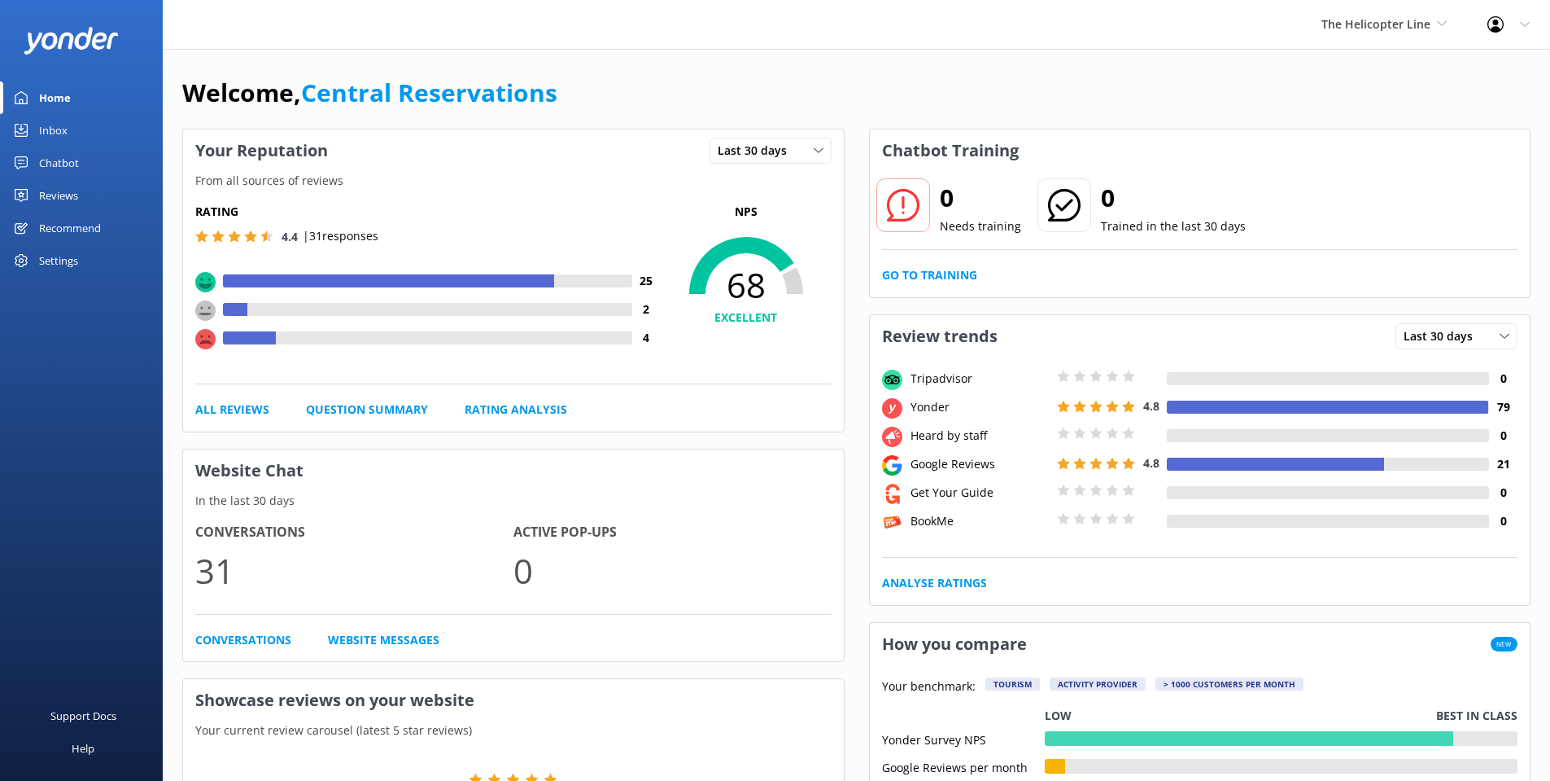
click at [63, 121] on div "Inbox" at bounding box center [53, 130] width 28 height 33
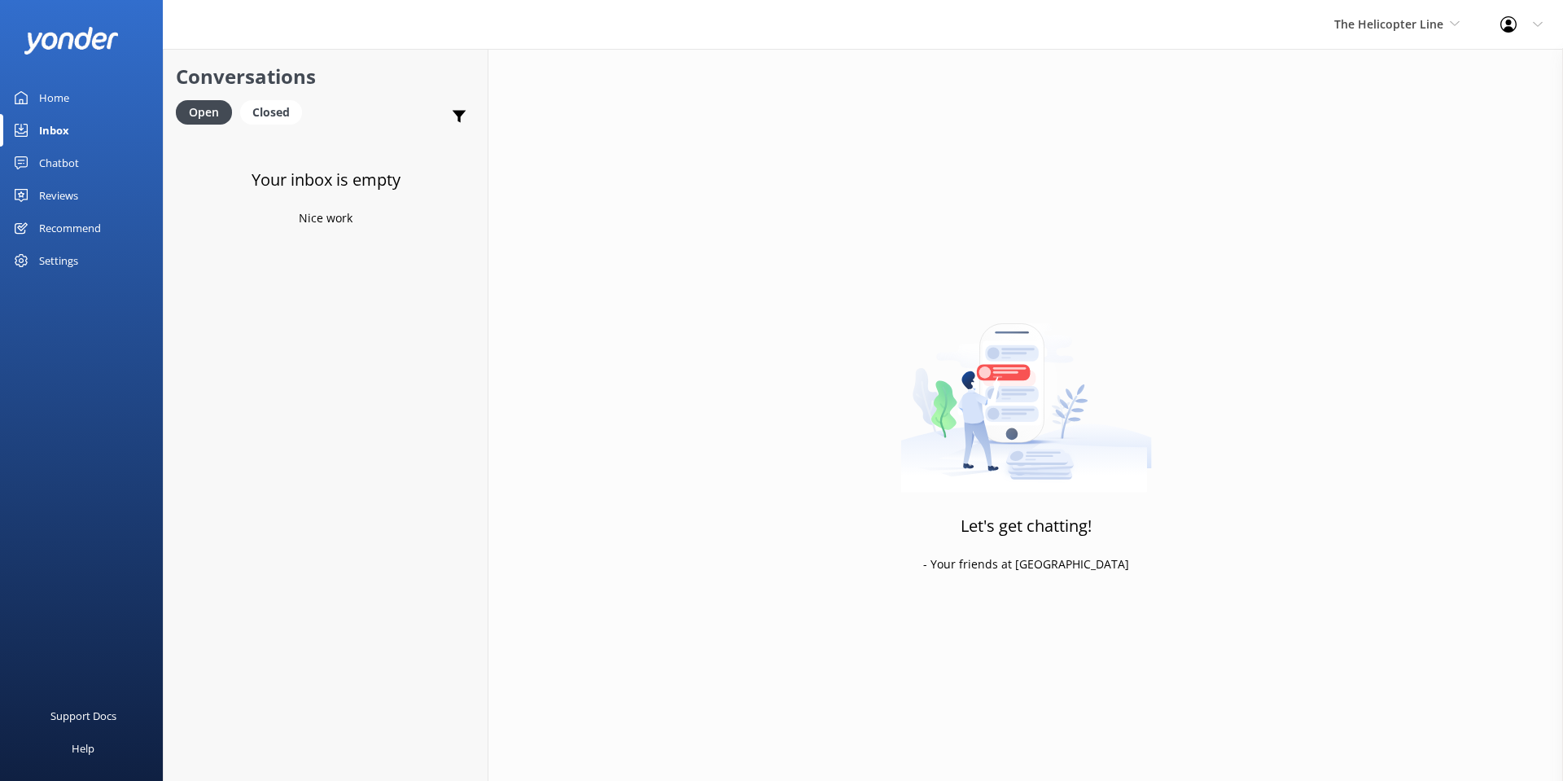
click at [1371, 35] on div "The Helicopter Line Milford Sound Scenic Flights The Helicopter Line Glacier He…" at bounding box center [1397, 24] width 166 height 49
click at [1380, 59] on link "Milford Sound Scenic Flights" at bounding box center [1395, 68] width 163 height 39
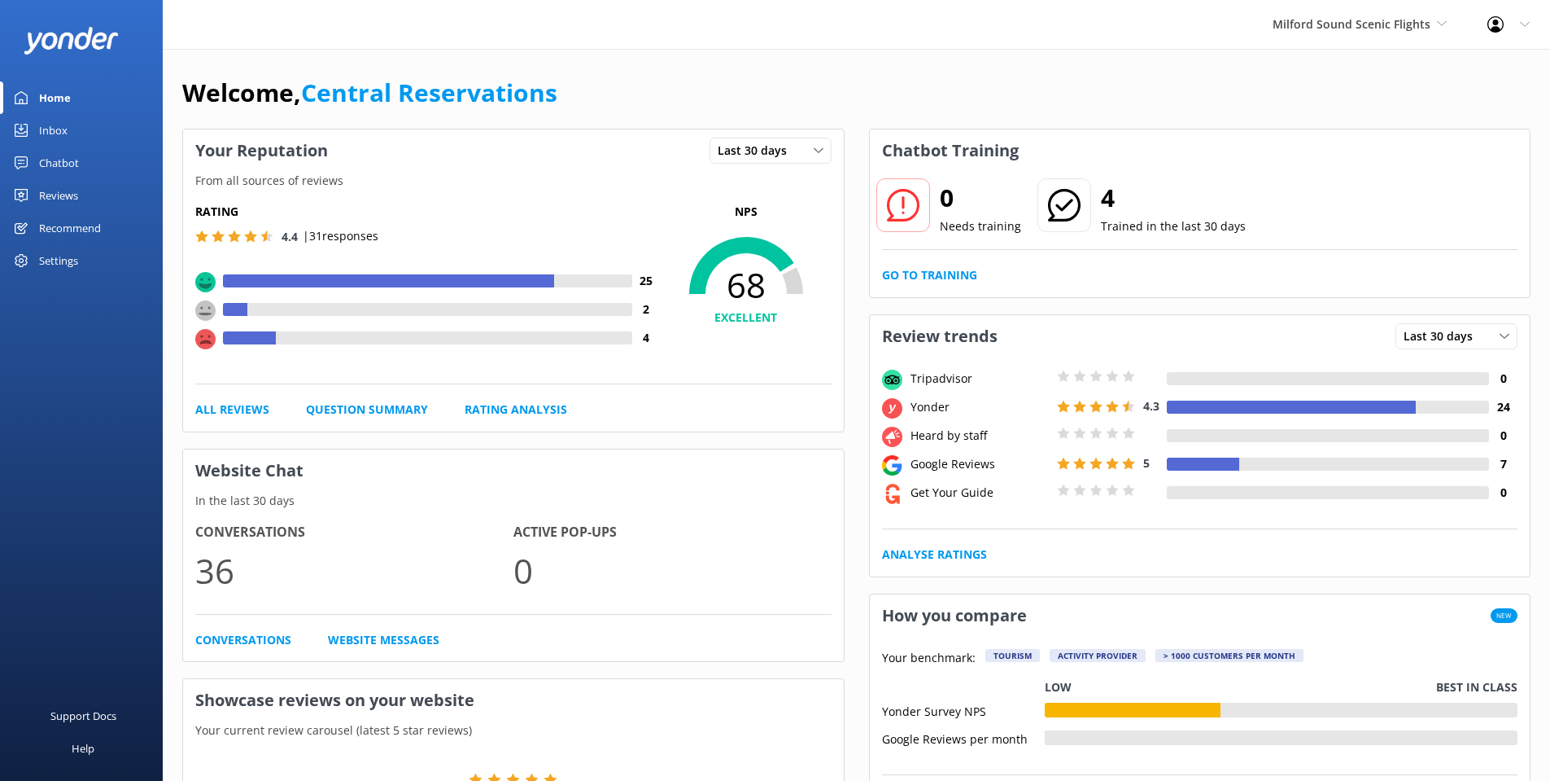
click at [51, 117] on div "Inbox" at bounding box center [53, 130] width 28 height 33
